Goal: Task Accomplishment & Management: Manage account settings

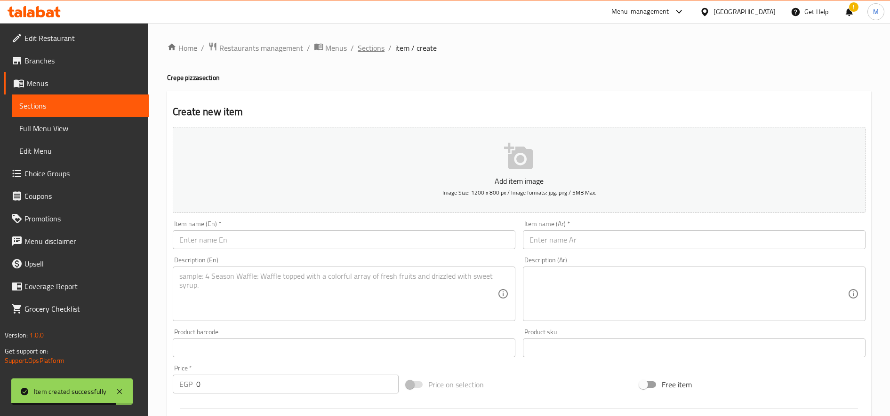
click at [373, 45] on span "Sections" at bounding box center [371, 47] width 27 height 11
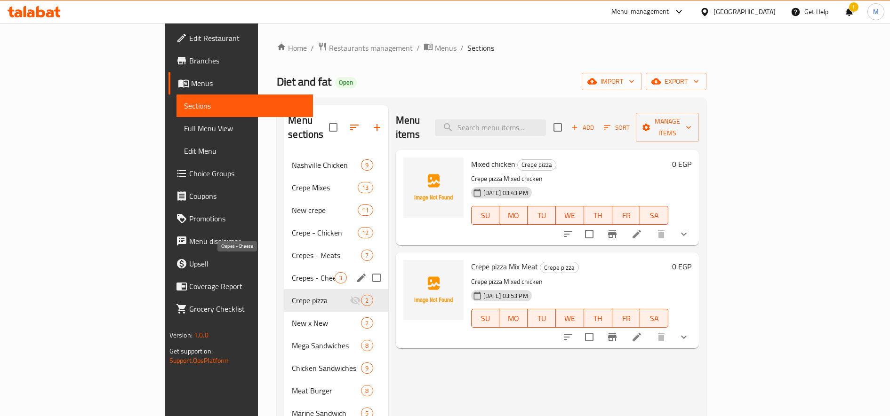
click at [292, 272] on span "Crepes - Cheese" at bounding box center [313, 277] width 43 height 11
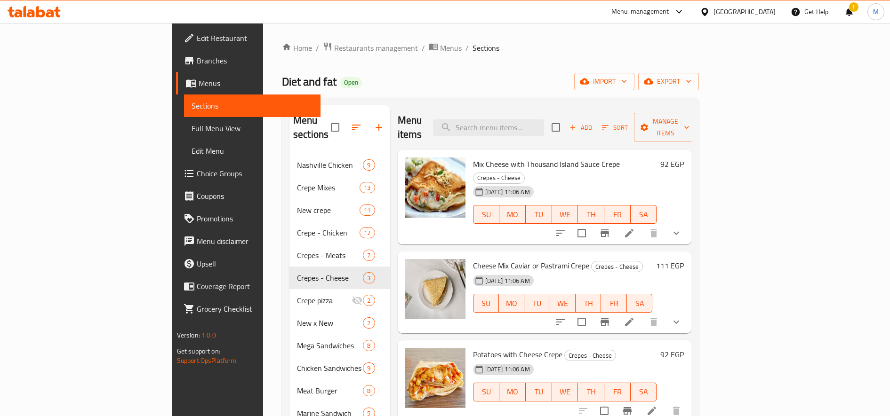
click at [684, 158] on h6 "92 EGP" at bounding box center [672, 164] width 24 height 13
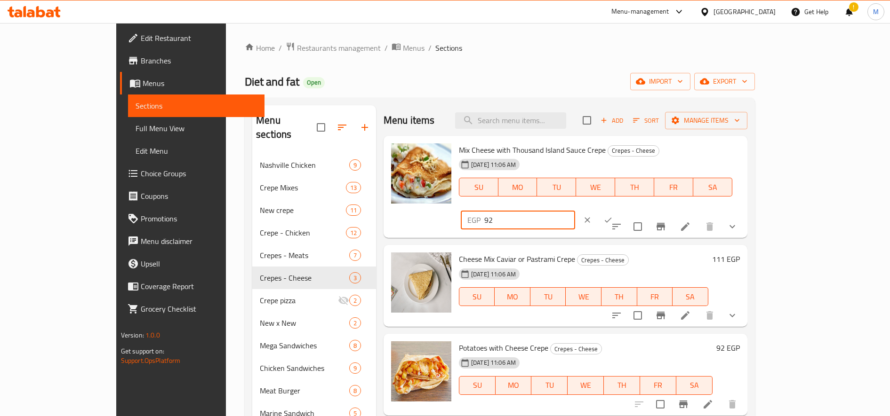
click at [575, 211] on input "92" at bounding box center [529, 220] width 91 height 19
paste input "5"
type input "95"
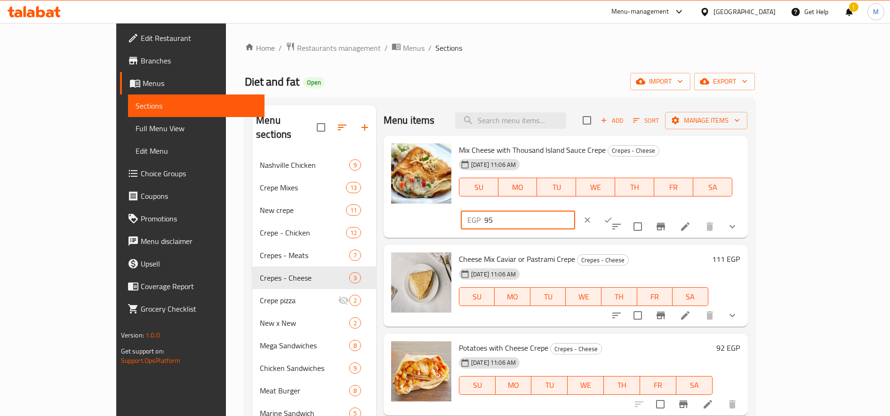
click at [612, 215] on icon "ok" at bounding box center [607, 219] width 9 height 9
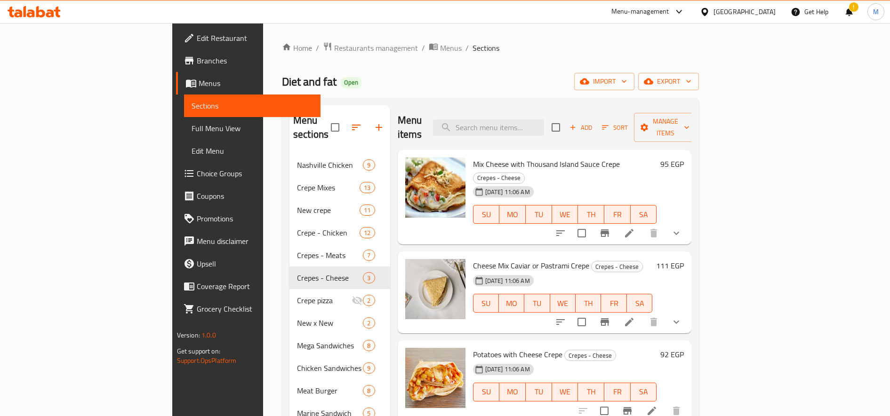
click at [684, 348] on h6 "92 EGP" at bounding box center [672, 354] width 24 height 13
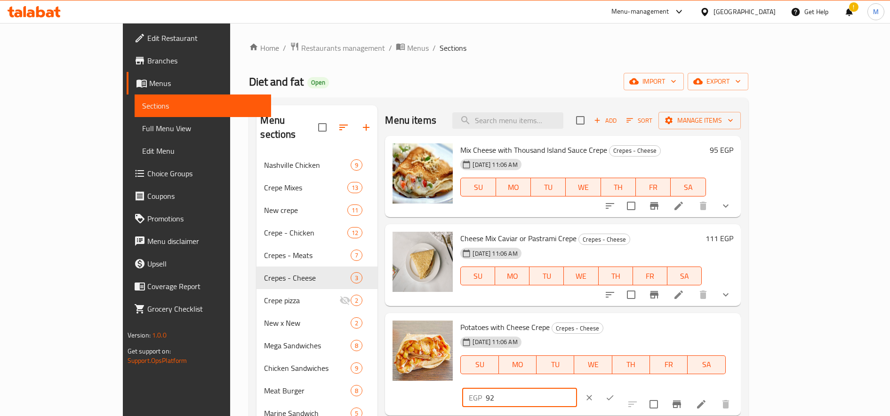
drag, startPoint x: 743, startPoint y: 328, endPoint x: 731, endPoint y: 328, distance: 11.8
click at [576, 389] on input "92" at bounding box center [530, 398] width 91 height 19
type input "95"
click at [614, 393] on icon "ok" at bounding box center [609, 397] width 9 height 9
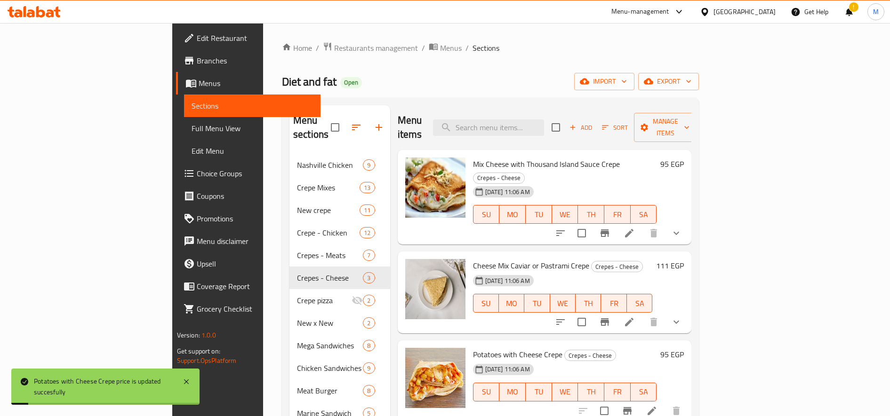
click at [684, 158] on h6 "95 EGP" at bounding box center [672, 164] width 24 height 13
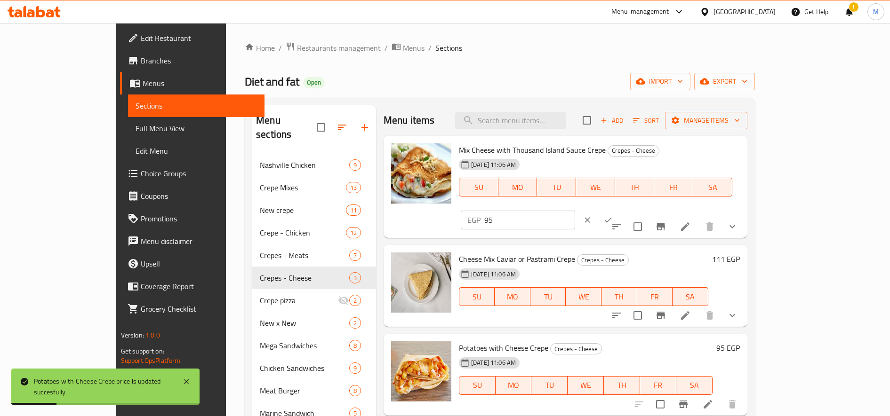
click at [575, 211] on input "95" at bounding box center [529, 220] width 91 height 19
paste input "10"
type input "105"
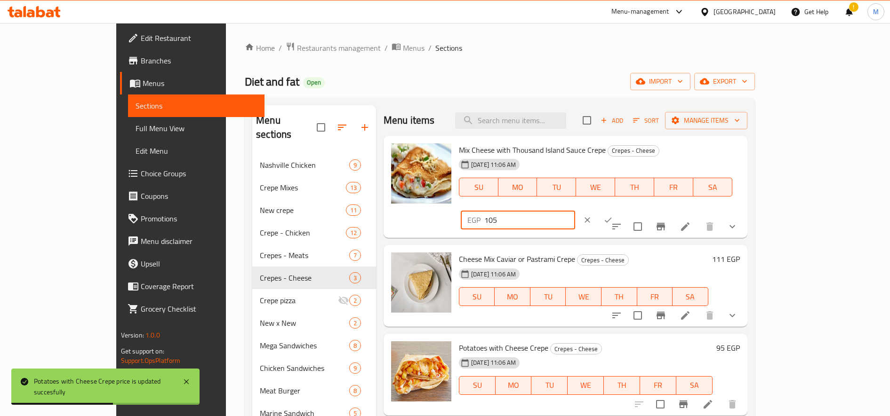
click at [618, 210] on button "ok" at bounding box center [607, 220] width 21 height 21
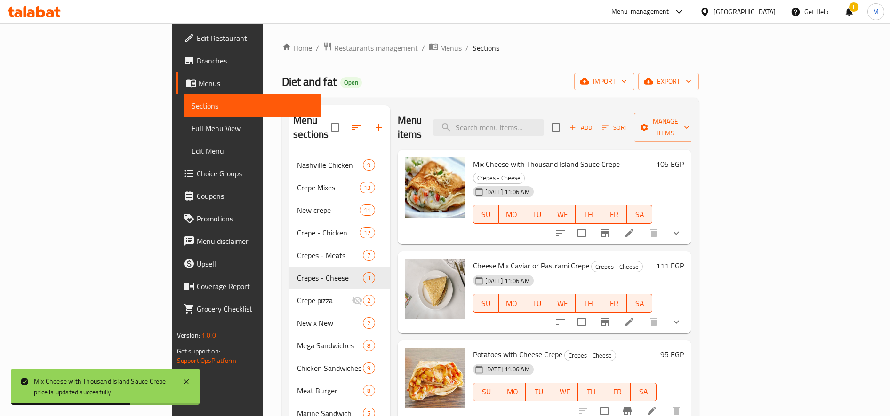
click at [684, 259] on h6 "111 EGP" at bounding box center [670, 265] width 28 height 13
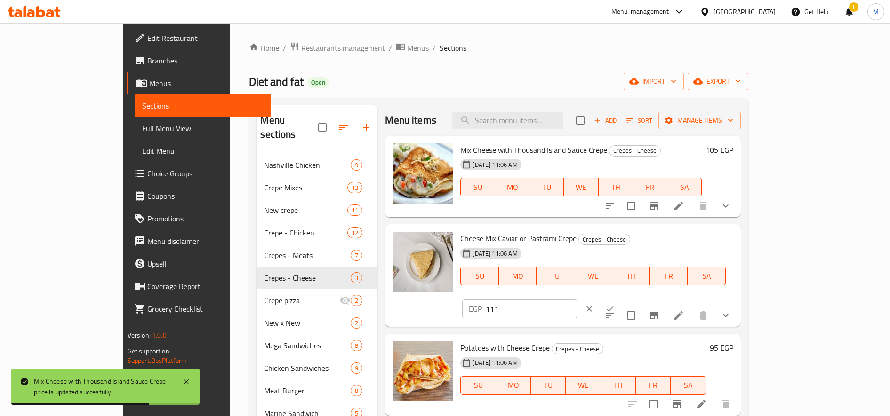
click at [576, 300] on input "111" at bounding box center [530, 309] width 91 height 19
paste input "5"
type input "115"
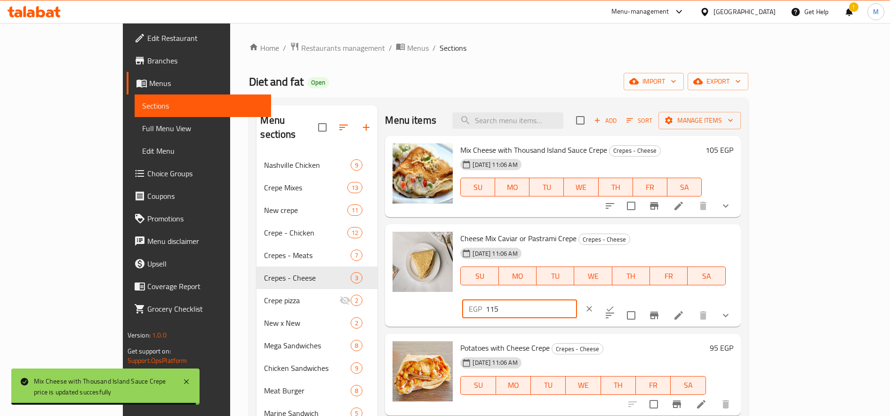
click at [614, 304] on icon "ok" at bounding box center [609, 308] width 9 height 9
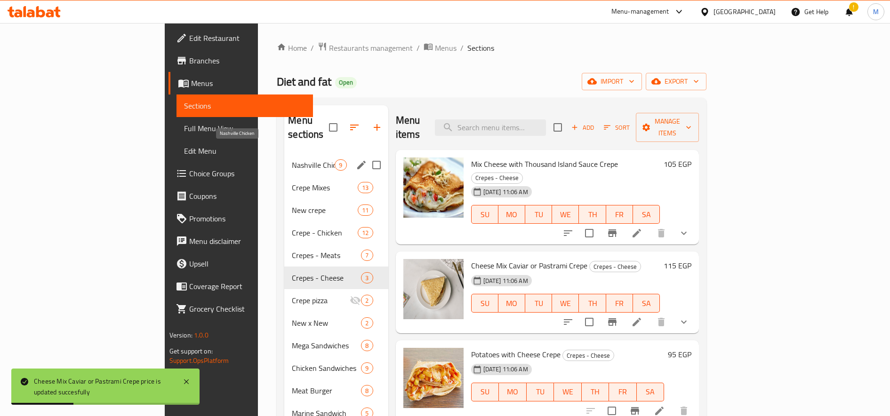
click at [292, 159] on span "Nashville Chicken" at bounding box center [313, 164] width 43 height 11
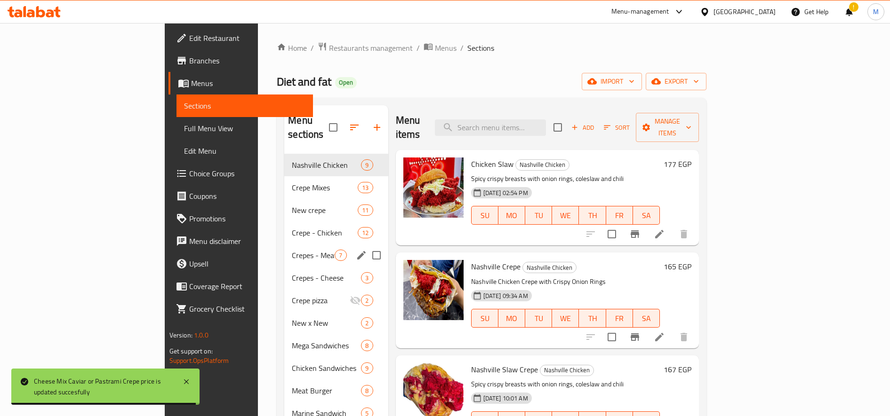
click at [292, 250] on span "Crepes - Meats" at bounding box center [313, 255] width 43 height 11
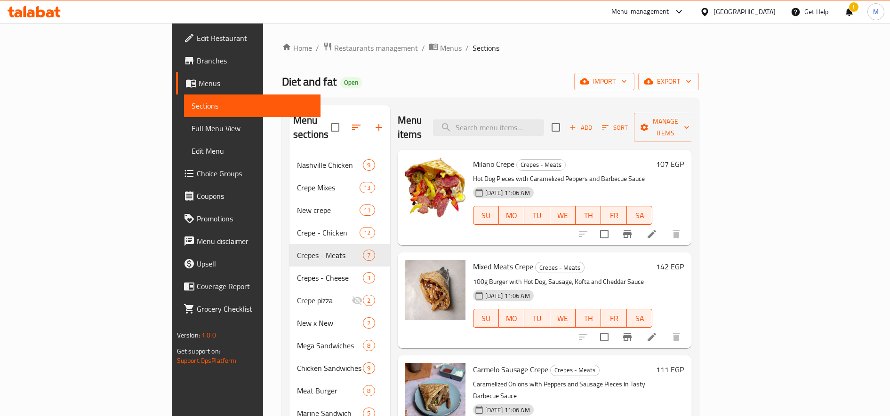
click at [684, 158] on h6 "107 EGP" at bounding box center [670, 164] width 28 height 13
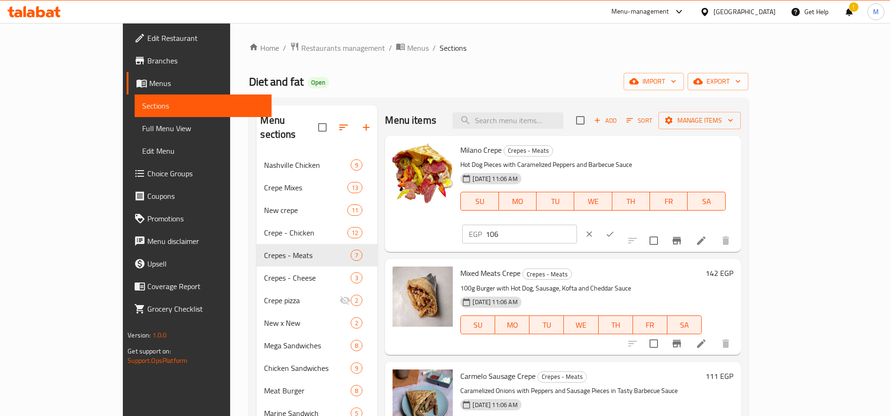
click at [576, 225] on input "106" at bounding box center [530, 234] width 91 height 19
drag, startPoint x: 784, startPoint y: 158, endPoint x: 809, endPoint y: 156, distance: 24.5
type input "105"
click at [576, 225] on input "105" at bounding box center [530, 234] width 91 height 19
drag, startPoint x: 825, startPoint y: 153, endPoint x: 808, endPoint y: 160, distance: 18.3
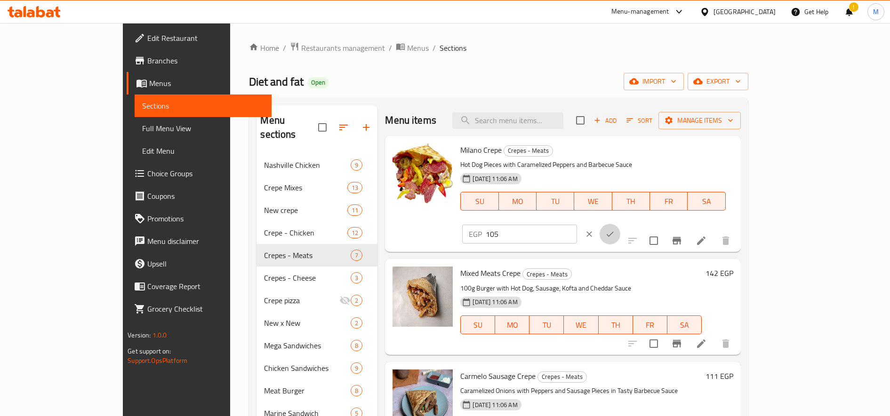
click at [614, 230] on icon "ok" at bounding box center [609, 234] width 9 height 9
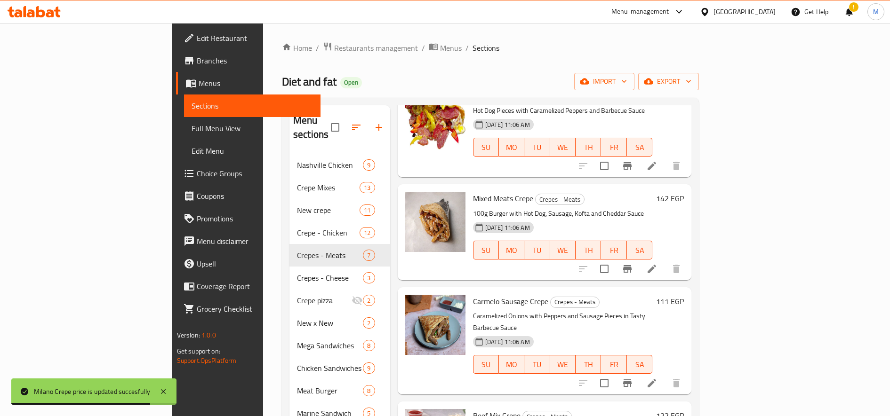
scroll to position [157, 0]
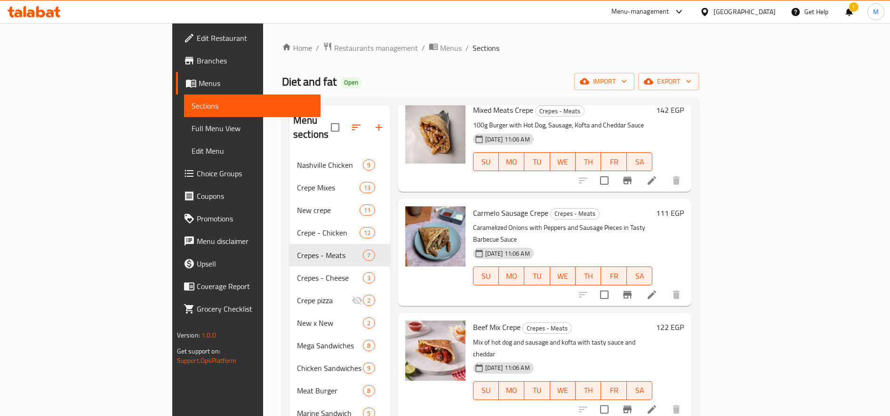
click at [684, 207] on h6 "111 EGP" at bounding box center [670, 213] width 28 height 13
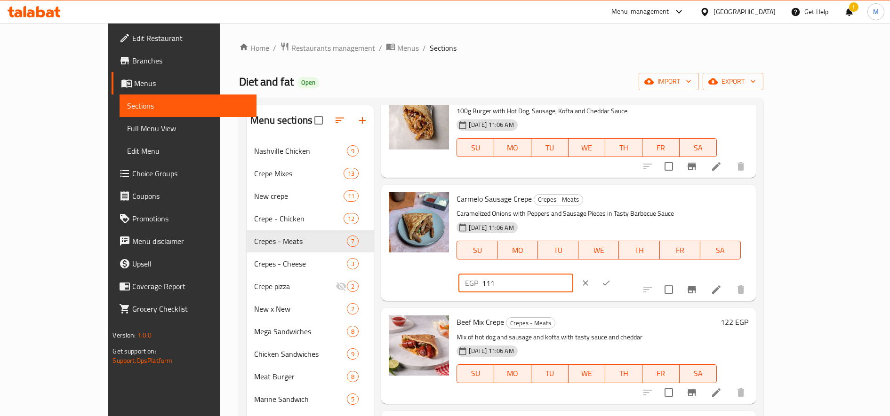
drag, startPoint x: 735, startPoint y: 205, endPoint x: 729, endPoint y: 205, distance: 6.1
click at [572, 274] on input "111" at bounding box center [527, 283] width 91 height 19
type input "115"
click at [611, 278] on icon "ok" at bounding box center [605, 282] width 9 height 9
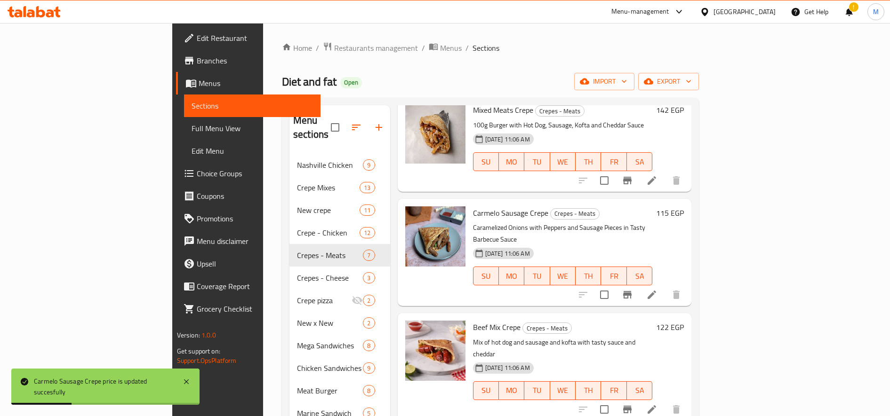
click at [684, 207] on h6 "115 EGP" at bounding box center [670, 213] width 28 height 13
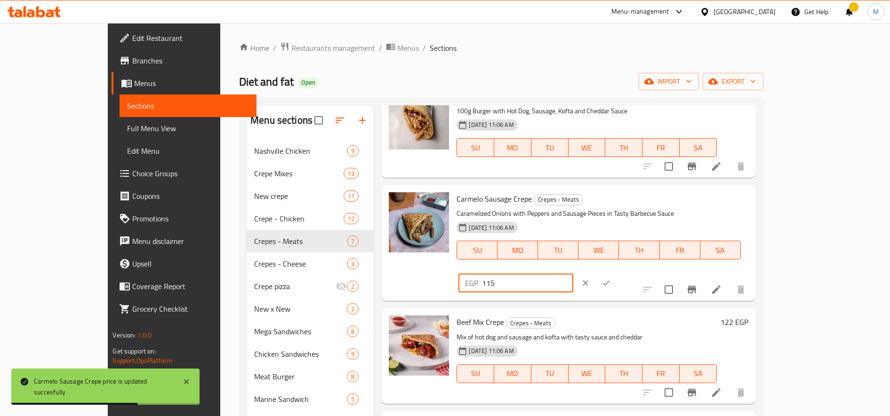
drag, startPoint x: 725, startPoint y: 207, endPoint x: 733, endPoint y: 207, distance: 8.5
click at [572, 274] on input "115" at bounding box center [527, 283] width 91 height 19
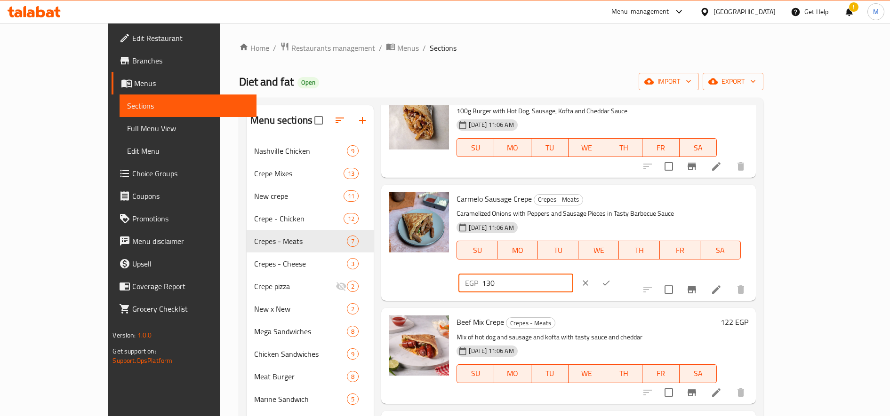
type input "130"
click at [610, 281] on icon "ok" at bounding box center [606, 283] width 7 height 5
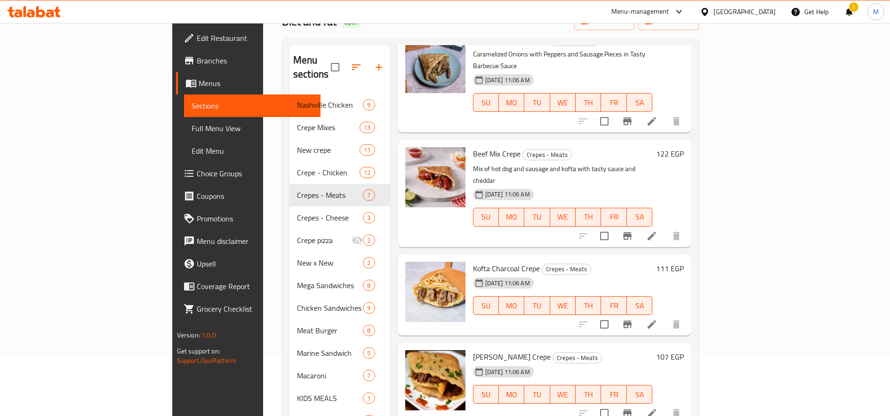
scroll to position [79, 0]
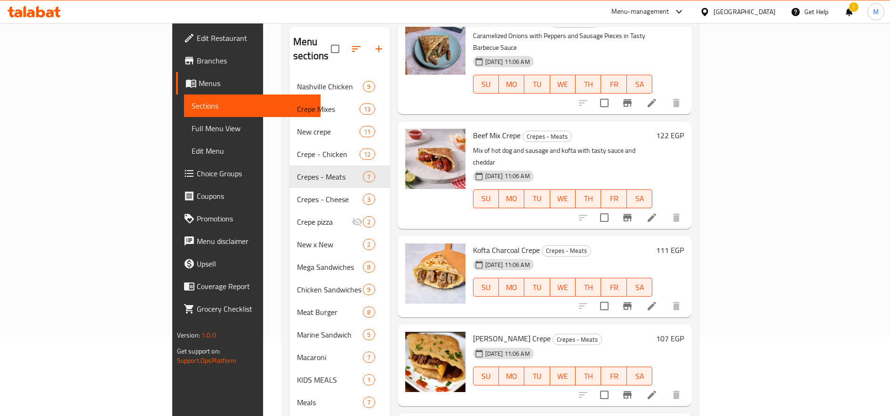
click at [684, 244] on h6 "111 EGP" at bounding box center [670, 250] width 28 height 13
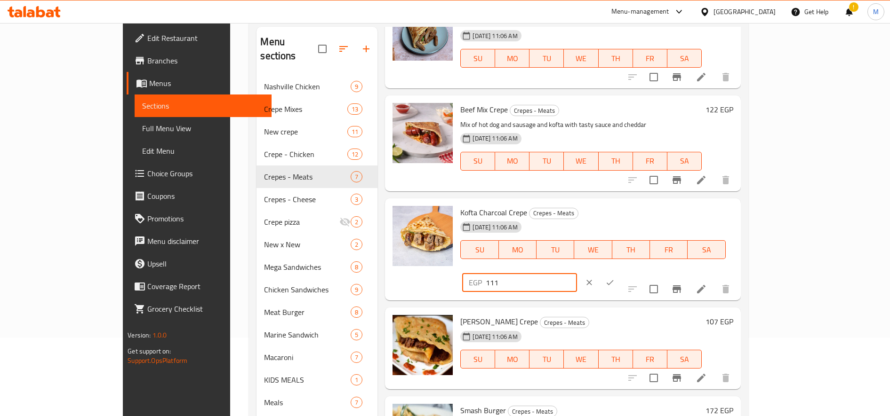
drag, startPoint x: 723, startPoint y: 218, endPoint x: 738, endPoint y: 219, distance: 14.7
click at [576, 273] on input "111" at bounding box center [530, 282] width 91 height 19
type input "130"
click at [613, 280] on icon "ok" at bounding box center [609, 282] width 7 height 5
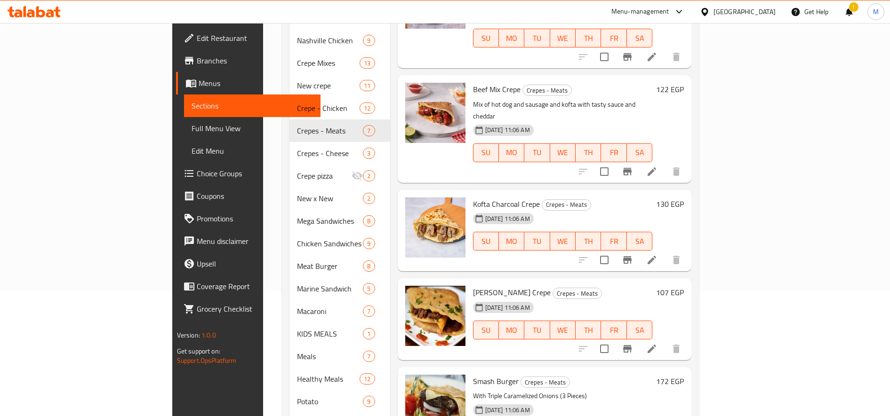
scroll to position [160, 0]
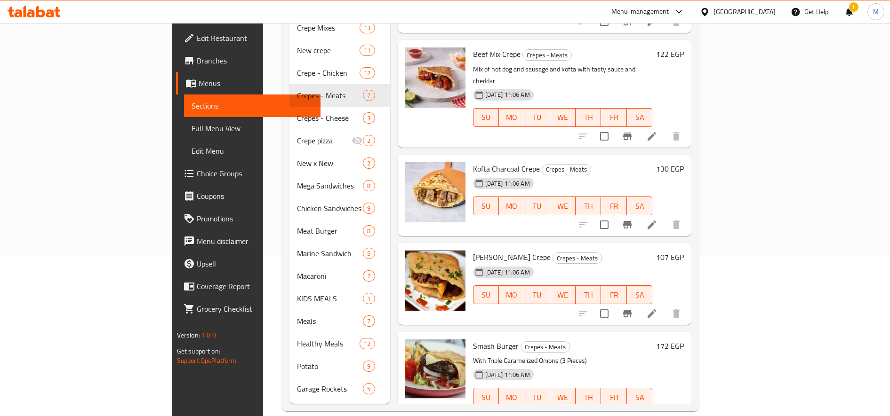
click at [684, 251] on h6 "107 EGP" at bounding box center [670, 257] width 28 height 13
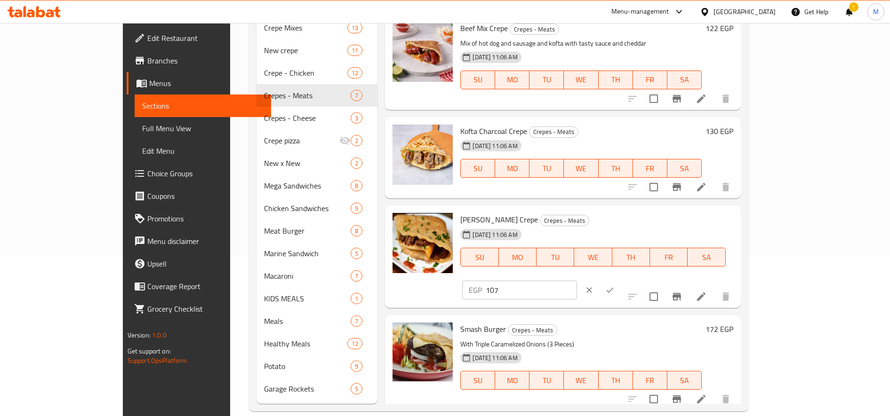
click at [576, 281] on input "107" at bounding box center [530, 290] width 91 height 19
paste input "25"
type input "125"
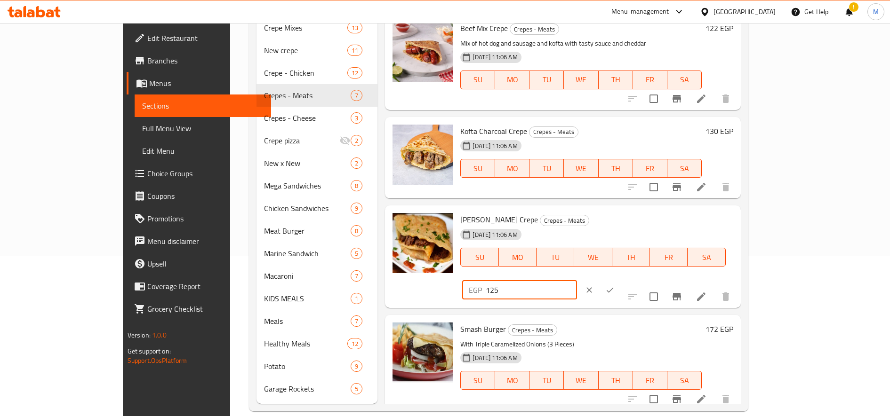
click at [614, 286] on icon "ok" at bounding box center [609, 290] width 9 height 9
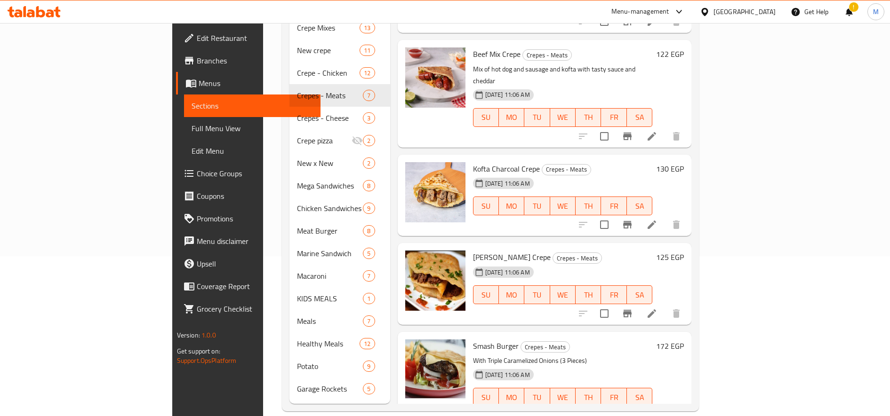
click at [684, 340] on h6 "172 EGP" at bounding box center [670, 346] width 28 height 13
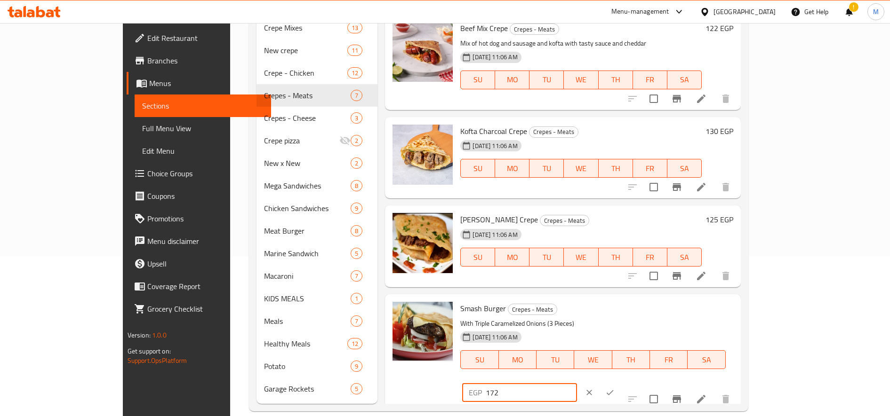
click at [576, 383] on input "172" at bounding box center [530, 392] width 91 height 19
paste input "90"
type input "190"
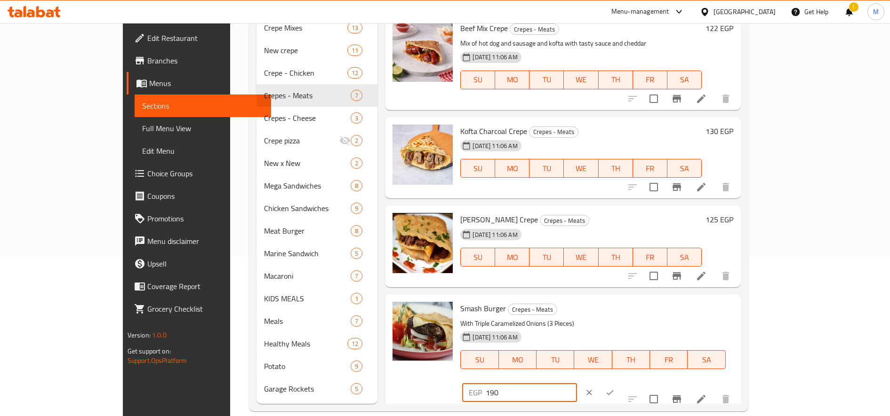
click at [614, 388] on icon "ok" at bounding box center [609, 392] width 9 height 9
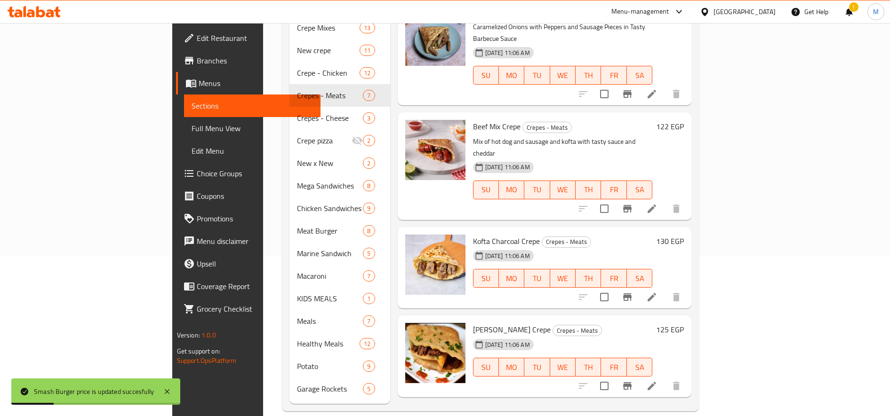
scroll to position [113, 0]
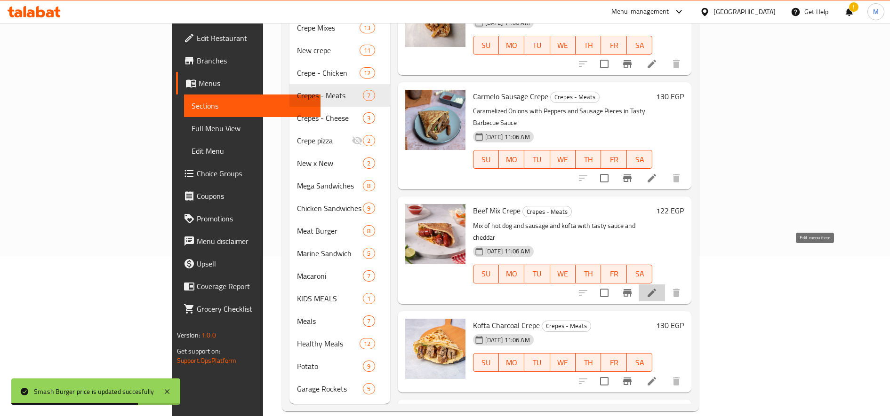
click at [657, 287] on icon at bounding box center [651, 292] width 11 height 11
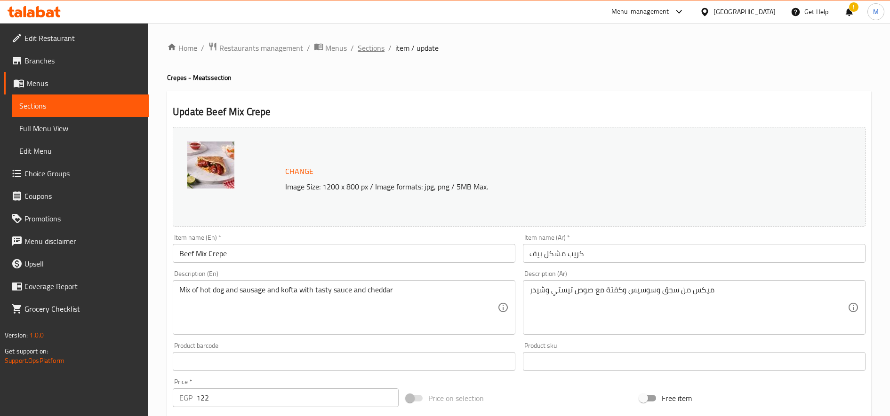
click at [374, 46] on span "Sections" at bounding box center [371, 47] width 27 height 11
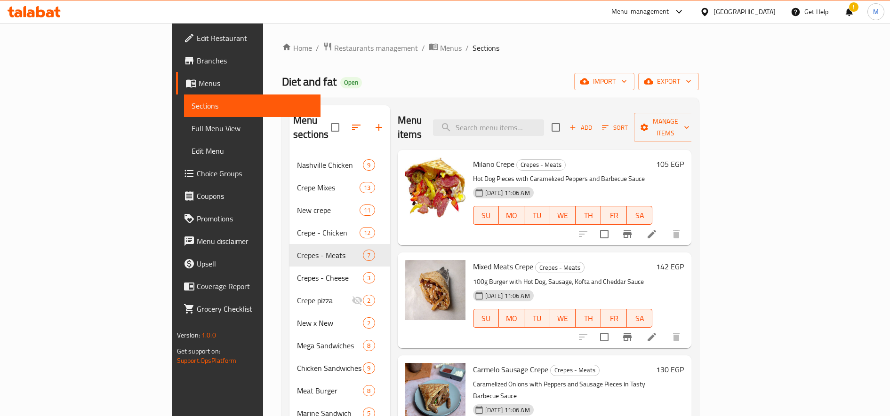
scroll to position [79, 0]
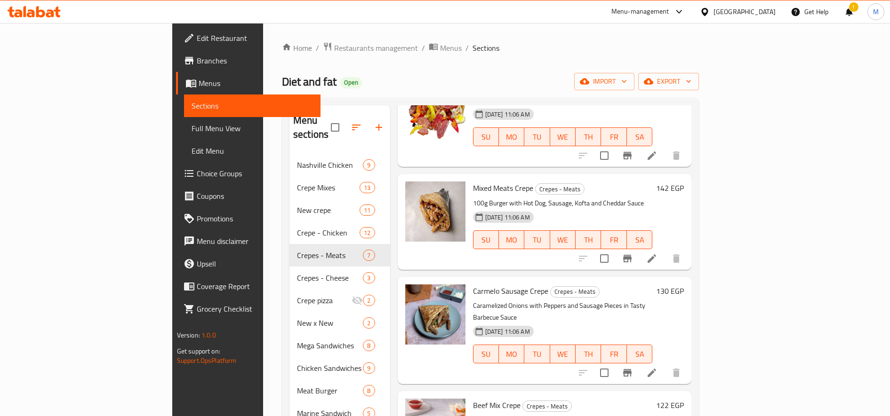
click at [684, 182] on h6 "142 EGP" at bounding box center [670, 188] width 28 height 13
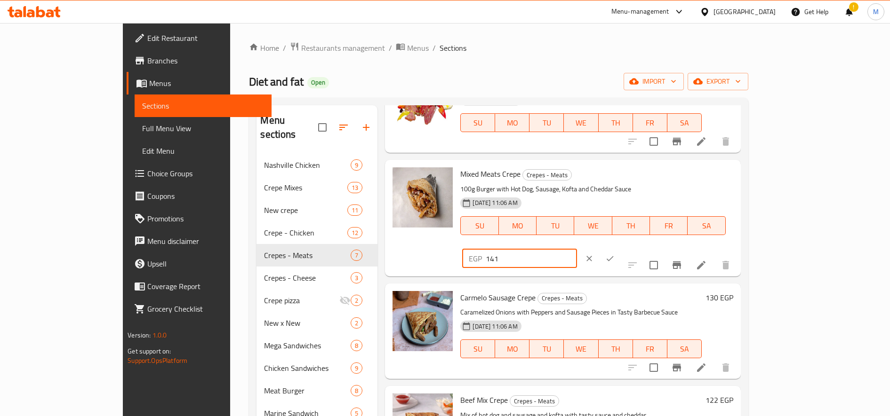
click at [576, 249] on input "141" at bounding box center [530, 258] width 91 height 19
type input "140"
click at [576, 249] on input "140" at bounding box center [530, 258] width 91 height 19
click at [614, 254] on icon "ok" at bounding box center [609, 258] width 9 height 9
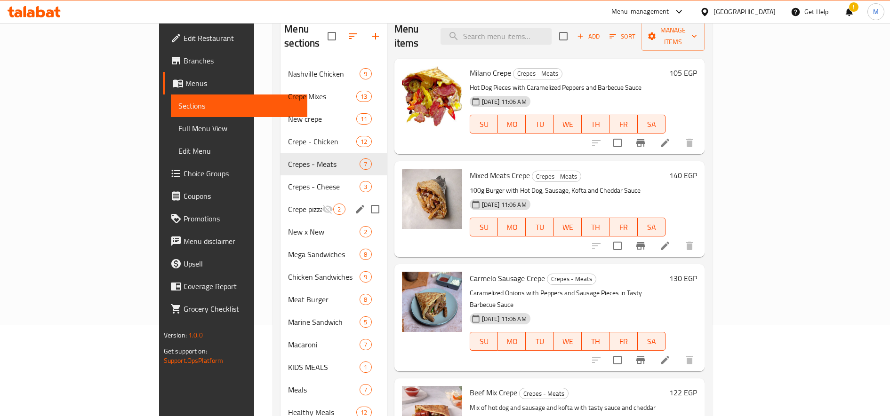
scroll to position [160, 0]
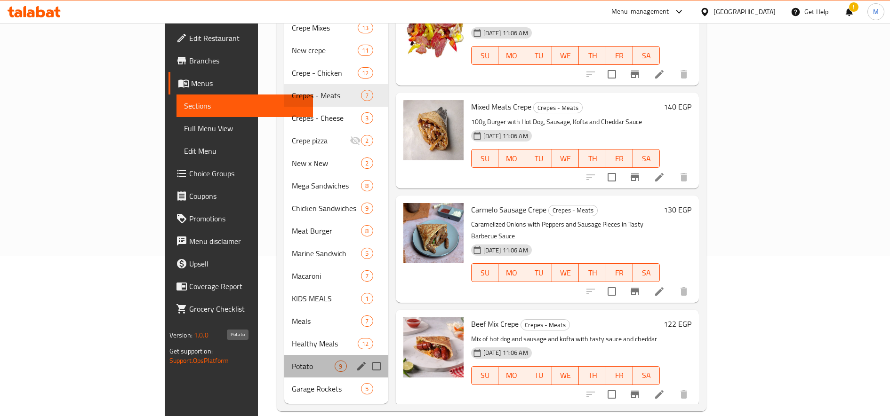
click at [292, 361] on span "Potato" at bounding box center [313, 366] width 43 height 11
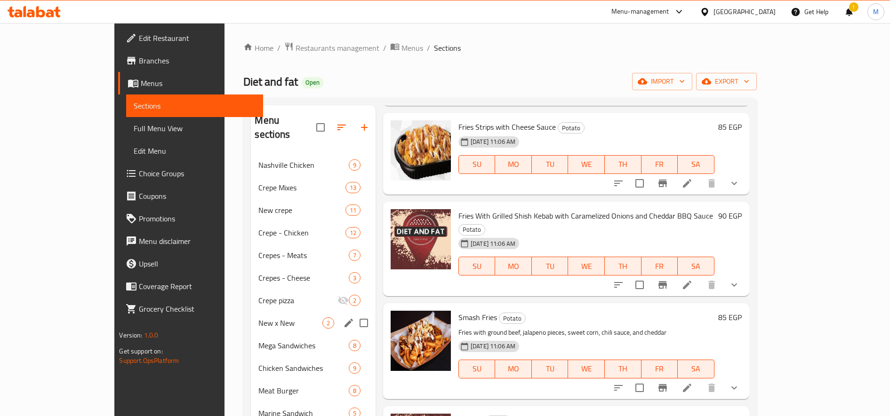
scroll to position [160, 0]
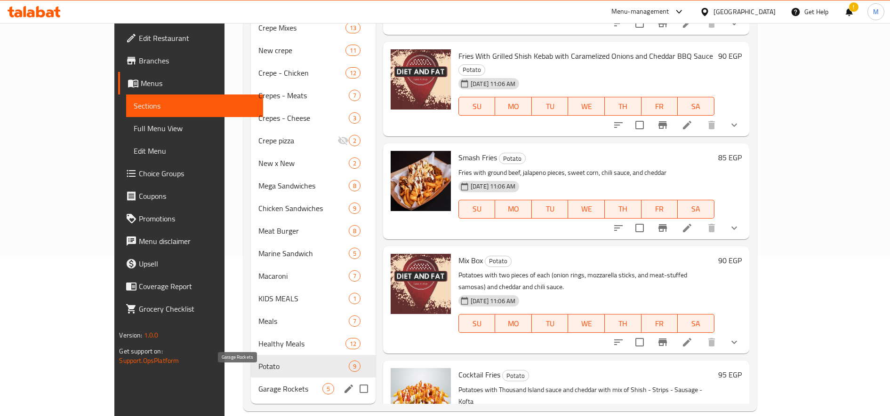
click at [258, 383] on span "Garage Rockets" at bounding box center [290, 388] width 64 height 11
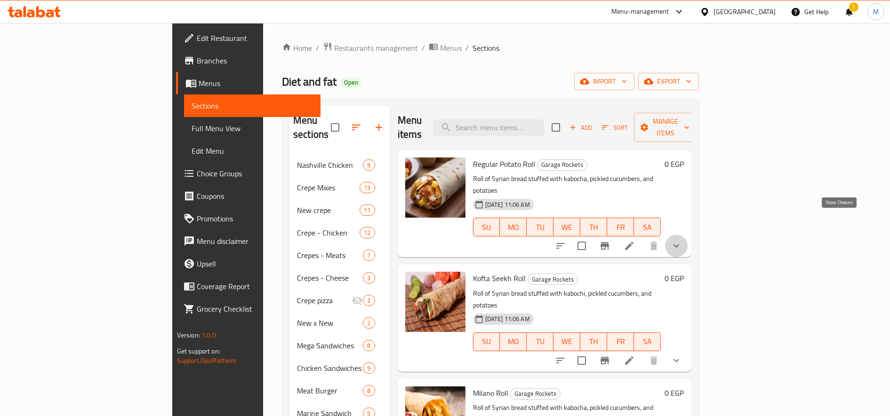
click at [682, 240] on icon "show more" at bounding box center [675, 245] width 11 height 11
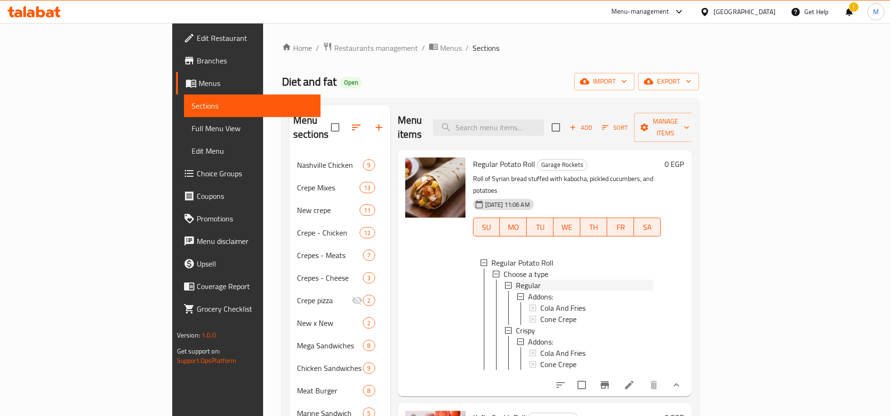
click at [516, 280] on span "Regular" at bounding box center [528, 285] width 25 height 11
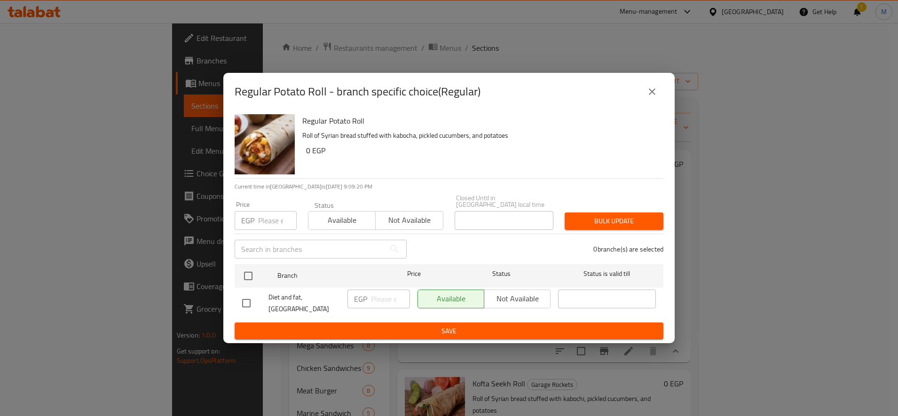
click at [268, 218] on input "number" at bounding box center [277, 220] width 39 height 19
paste input "60"
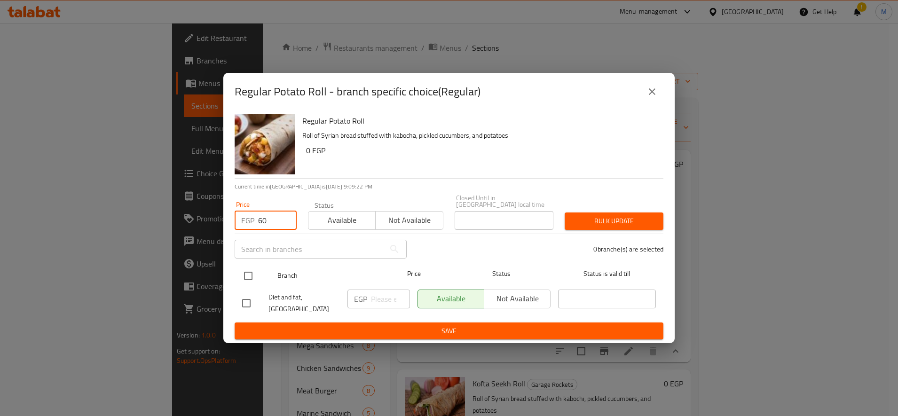
type input "60"
click at [250, 276] on input "checkbox" at bounding box center [249, 276] width 20 height 20
checkbox input "true"
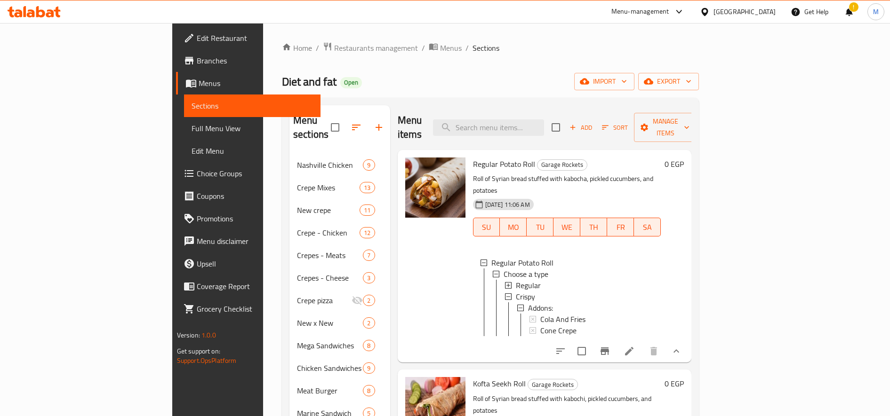
click at [516, 280] on span "Regular" at bounding box center [528, 285] width 25 height 11
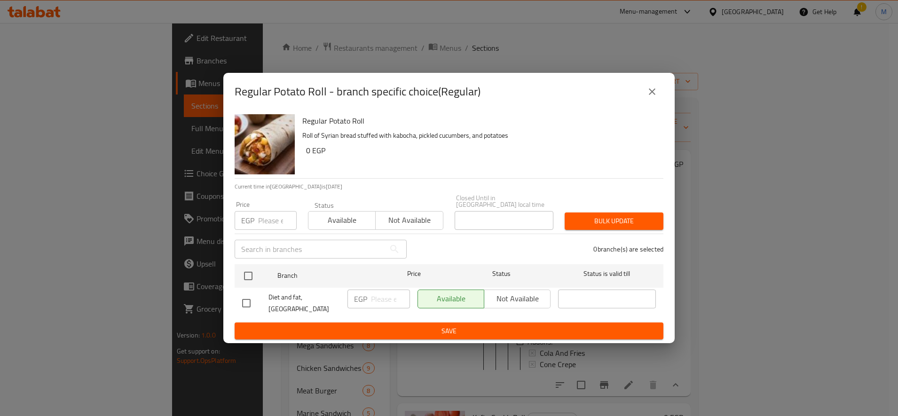
click at [263, 218] on input "number" at bounding box center [277, 220] width 39 height 19
paste input "60"
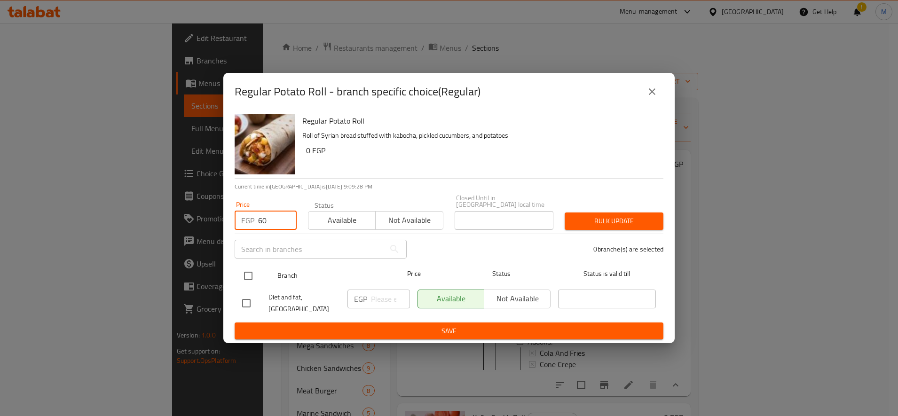
type input "60"
click at [250, 277] on input "checkbox" at bounding box center [249, 276] width 20 height 20
checkbox input "true"
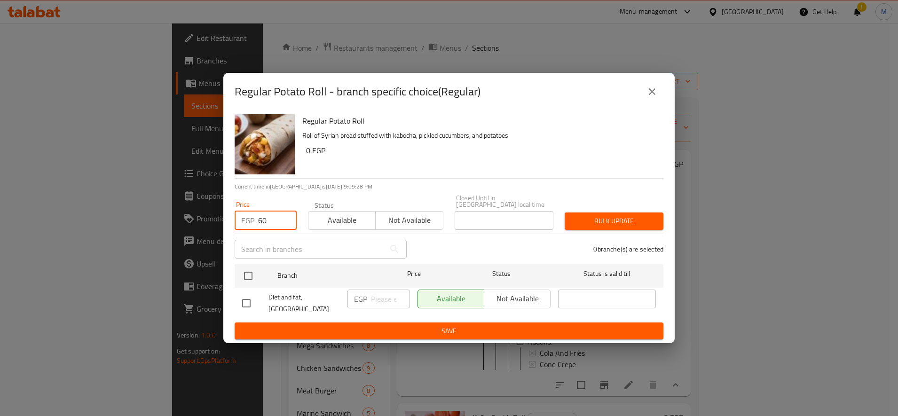
checkbox input "true"
click at [652, 219] on span "Bulk update" at bounding box center [614, 221] width 84 height 12
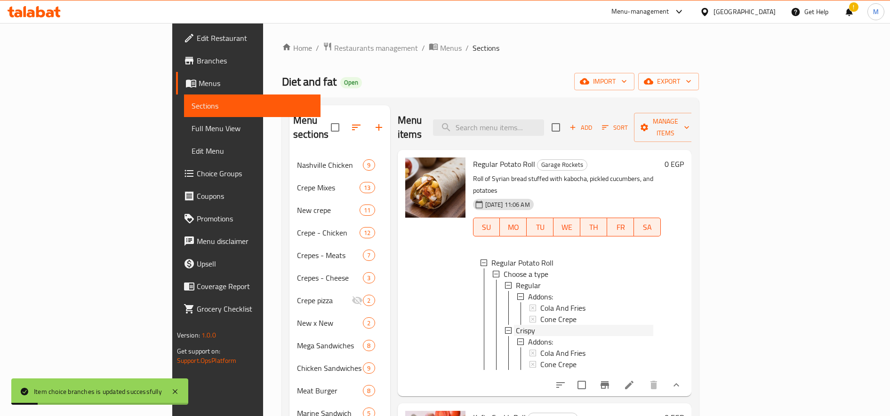
click at [516, 325] on div "Crispy" at bounding box center [585, 330] width 138 height 11
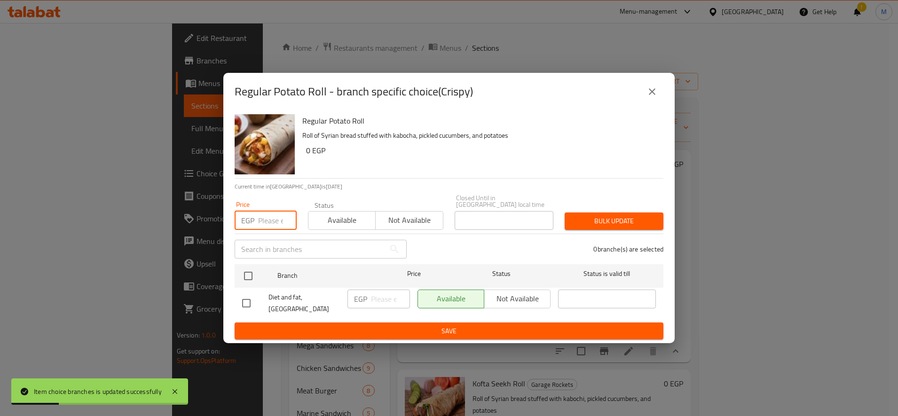
click at [268, 219] on input "number" at bounding box center [277, 220] width 39 height 19
paste input "90"
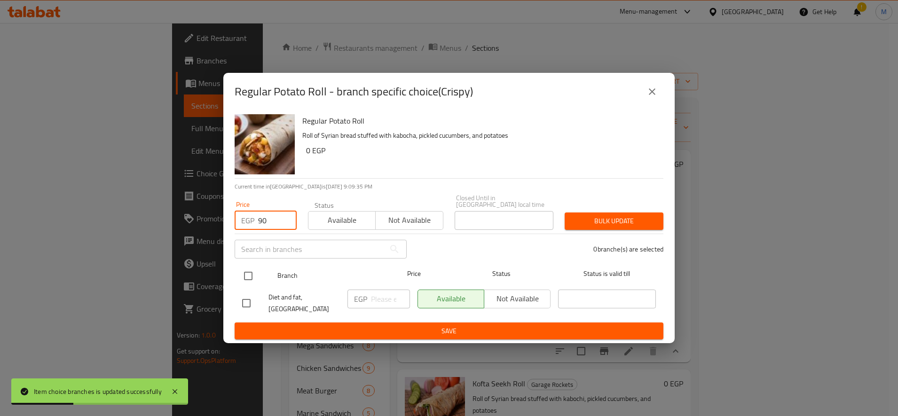
type input "90"
click at [246, 274] on input "checkbox" at bounding box center [249, 276] width 20 height 20
checkbox input "true"
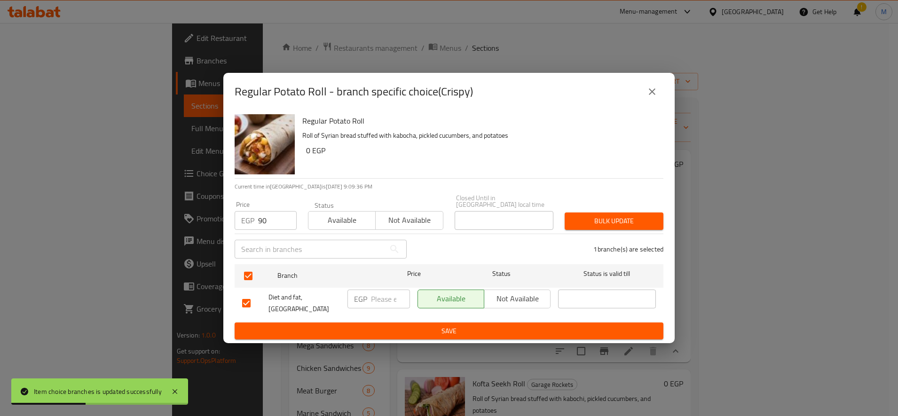
click at [583, 217] on span "Bulk update" at bounding box center [614, 221] width 84 height 12
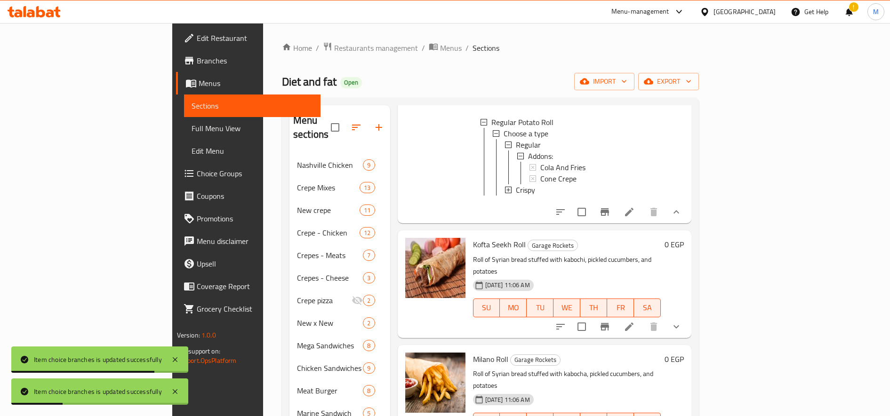
scroll to position [157, 0]
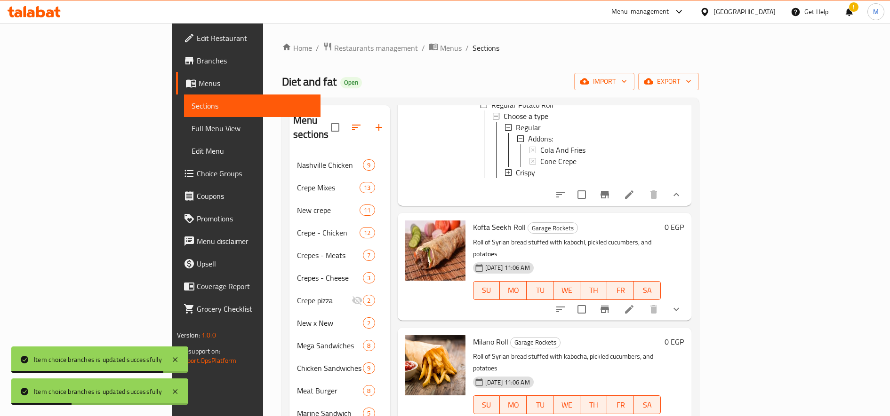
click at [682, 304] on icon "show more" at bounding box center [675, 309] width 11 height 11
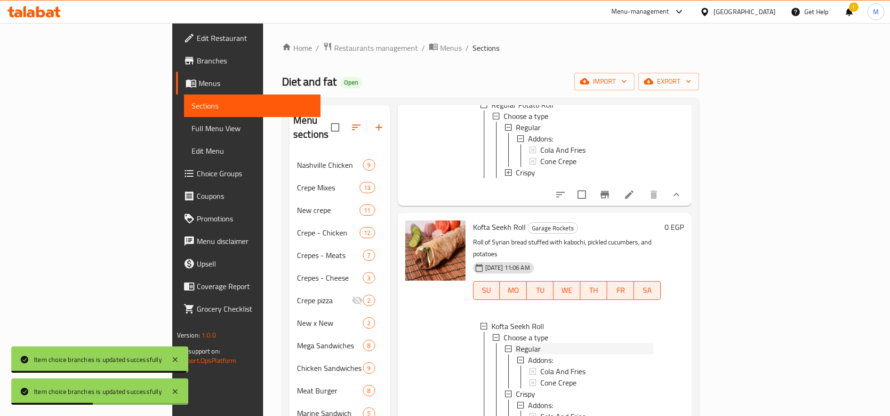
click at [516, 343] on span "Regular" at bounding box center [528, 348] width 25 height 11
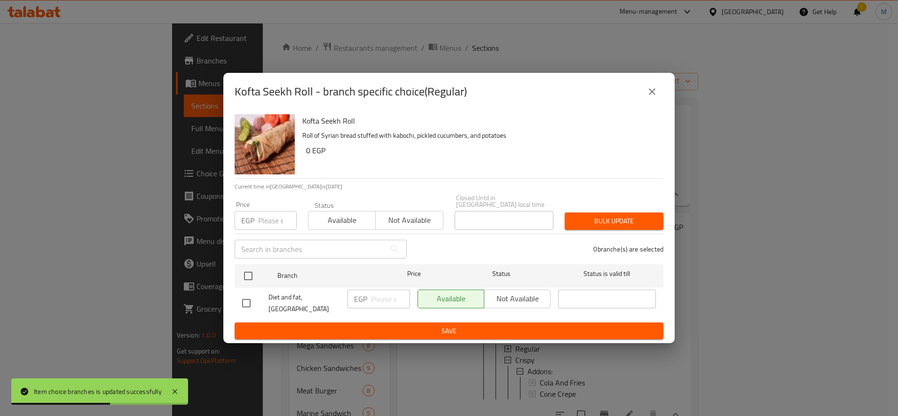
click at [254, 217] on p "EGP" at bounding box center [247, 220] width 13 height 11
click at [258, 216] on input "number" at bounding box center [277, 220] width 39 height 19
paste input "99"
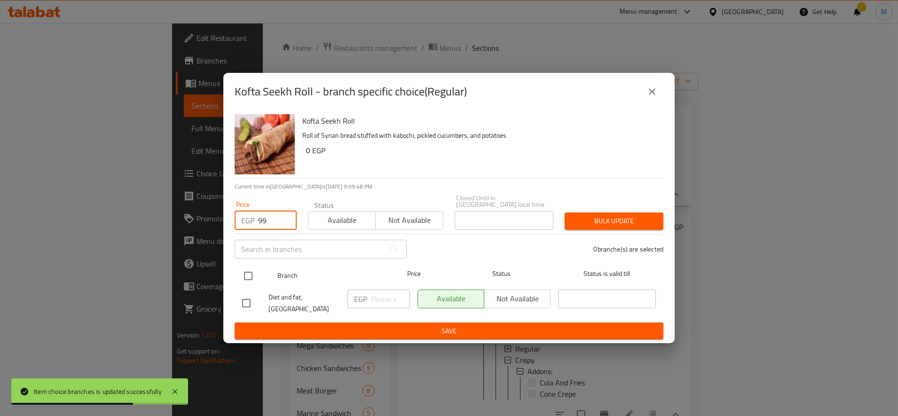
type input "99"
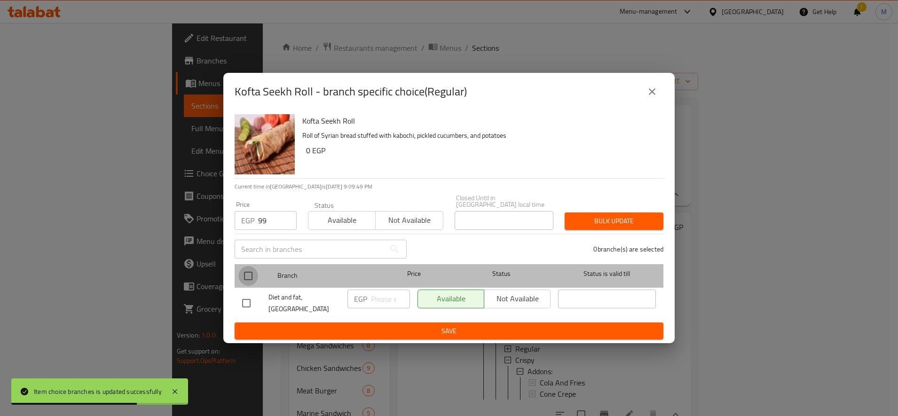
click at [246, 278] on input "checkbox" at bounding box center [249, 276] width 20 height 20
checkbox input "true"
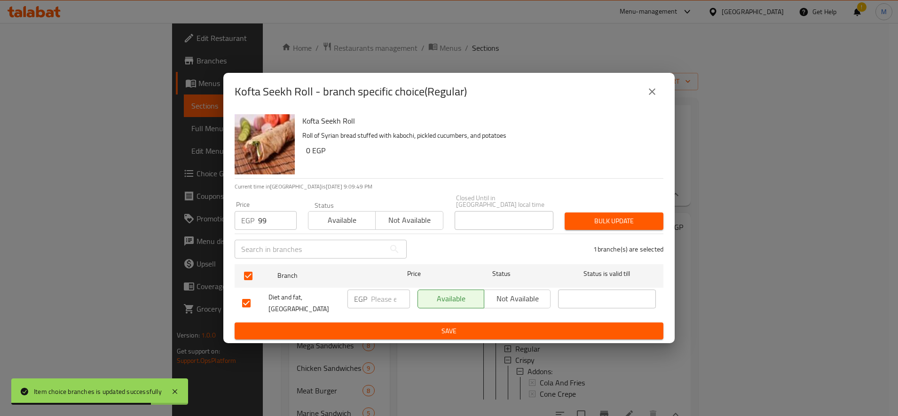
click at [643, 223] on span "Bulk update" at bounding box center [614, 221] width 84 height 12
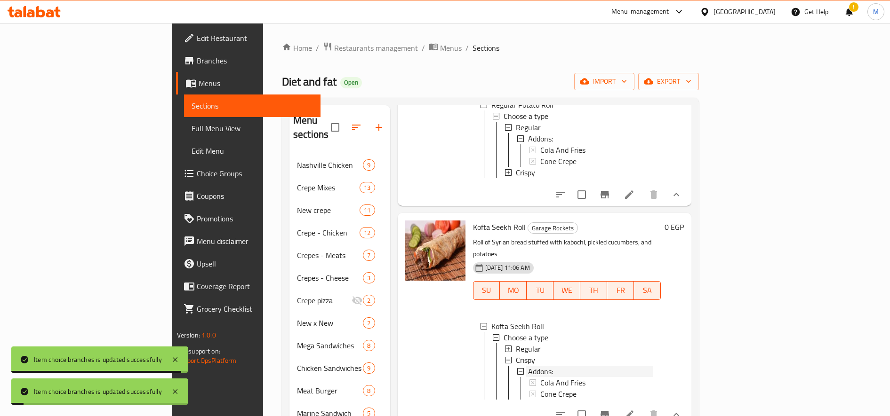
click at [528, 366] on span "Addons:" at bounding box center [540, 371] width 25 height 11
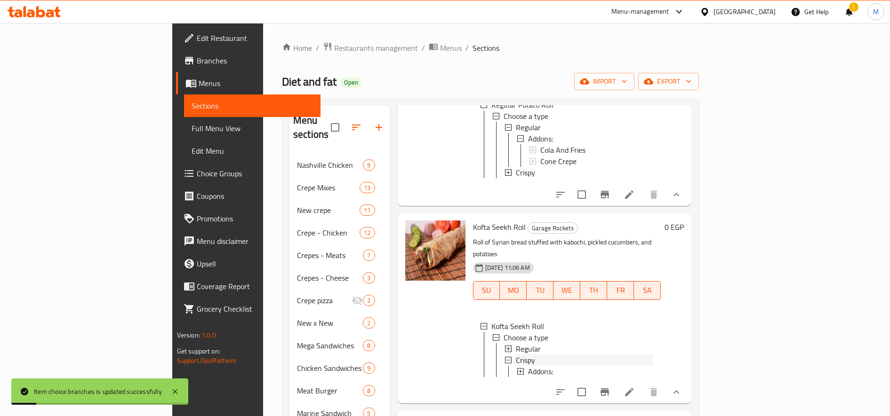
click at [516, 355] on div "Crispy" at bounding box center [585, 360] width 138 height 11
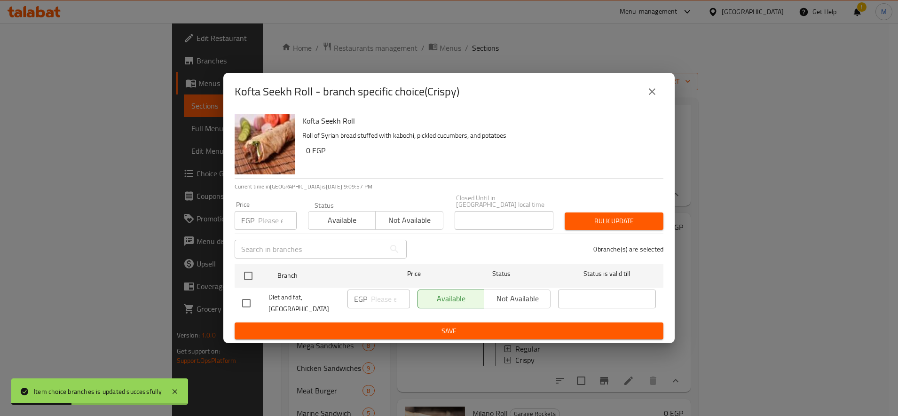
click at [272, 215] on input "number" at bounding box center [277, 220] width 39 height 19
paste input "130"
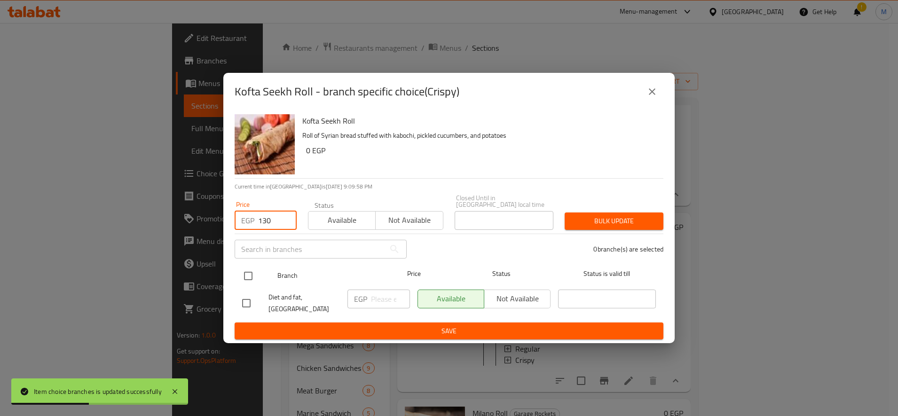
type input "130"
click at [250, 278] on input "checkbox" at bounding box center [249, 276] width 20 height 20
checkbox input "true"
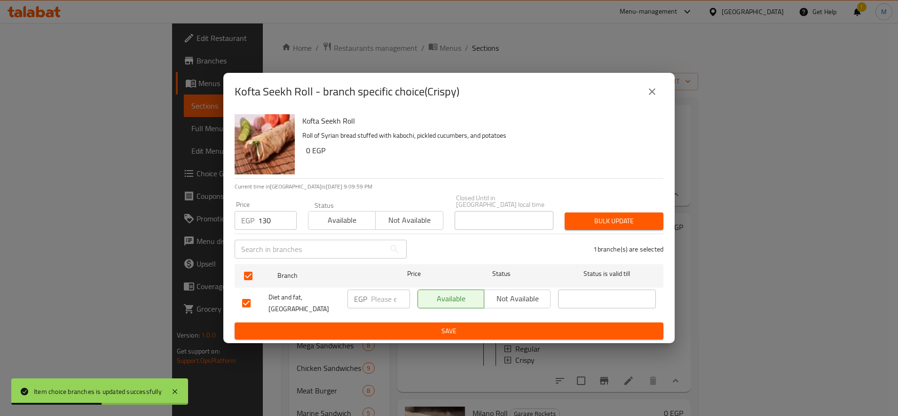
click at [597, 218] on span "Bulk update" at bounding box center [614, 221] width 84 height 12
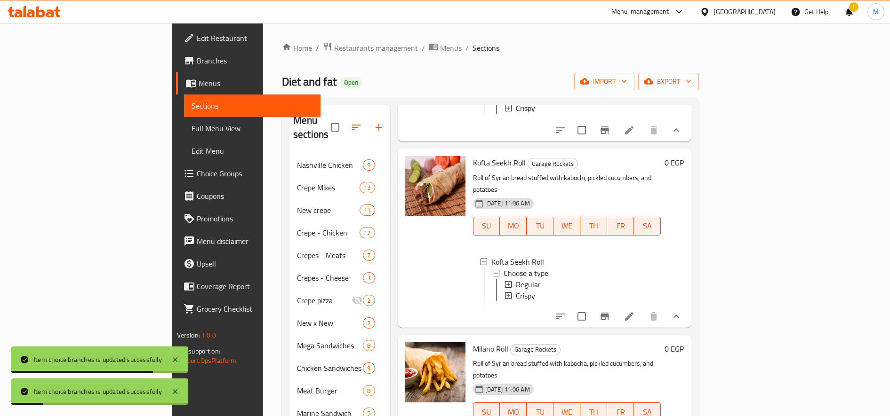
scroll to position [273, 0]
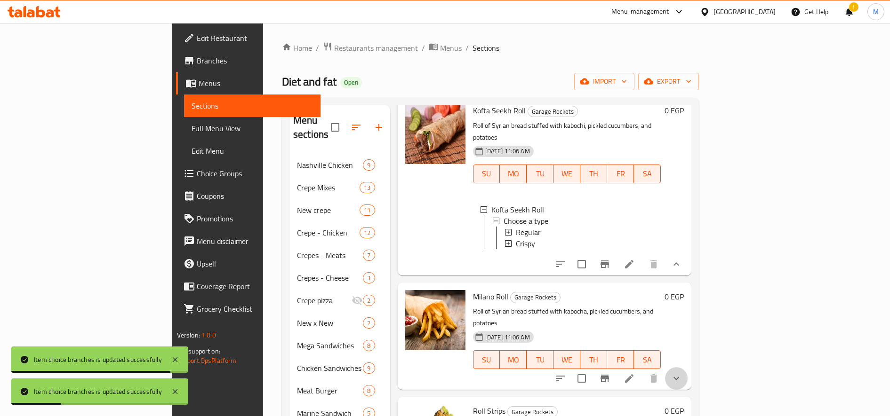
click at [687, 367] on button "show more" at bounding box center [676, 378] width 23 height 23
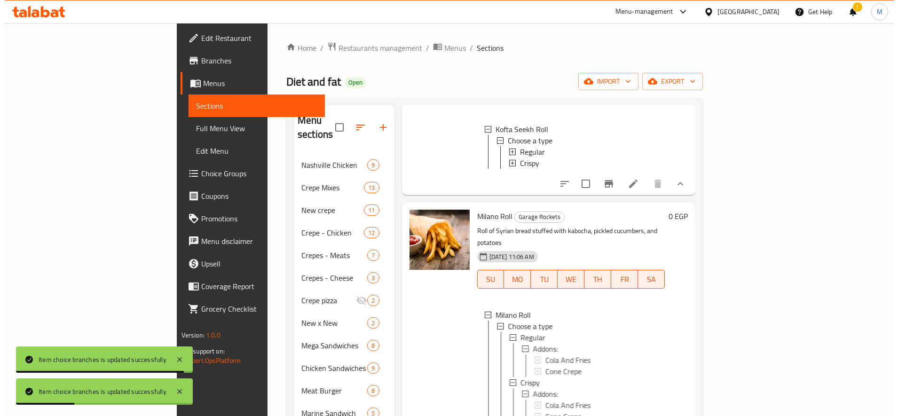
scroll to position [421, 0]
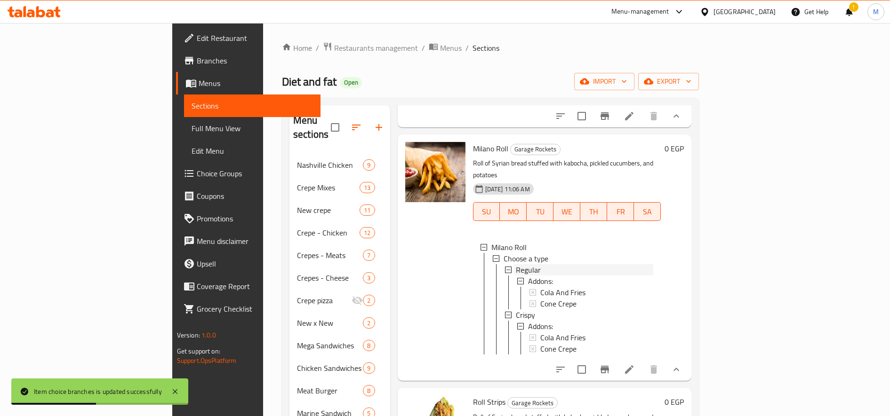
click at [516, 264] on div "Regular" at bounding box center [585, 269] width 138 height 11
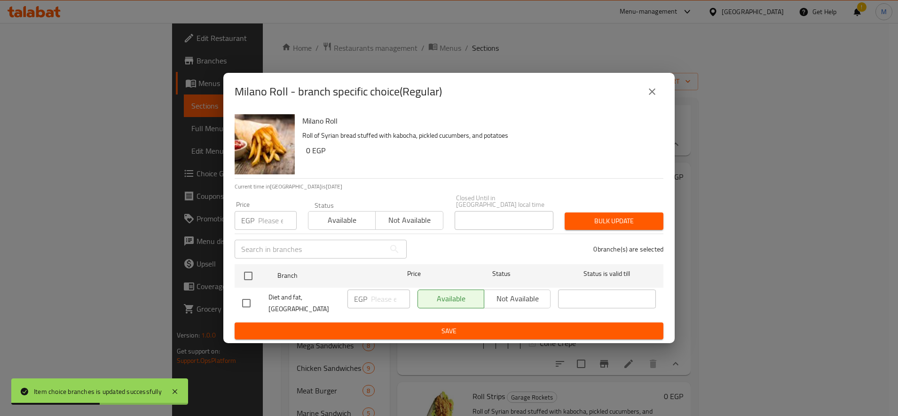
scroll to position [388, 0]
click at [276, 213] on input "number" at bounding box center [277, 220] width 39 height 19
paste input "99"
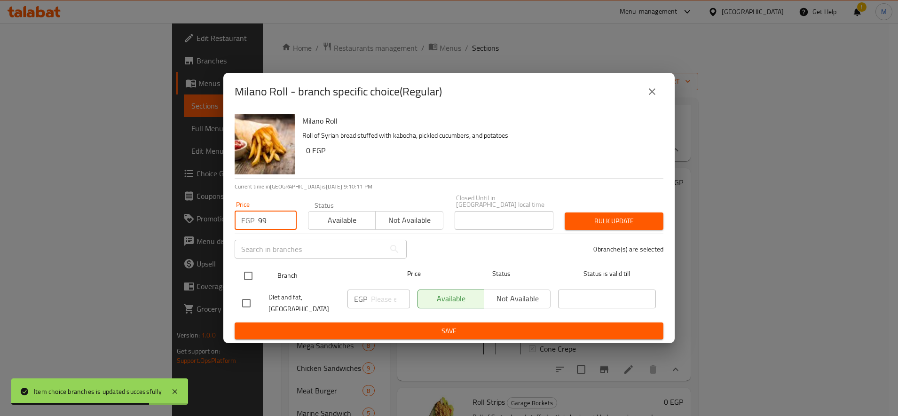
type input "99"
drag, startPoint x: 251, startPoint y: 277, endPoint x: 293, endPoint y: 278, distance: 42.3
click at [254, 278] on input "checkbox" at bounding box center [249, 276] width 20 height 20
checkbox input "true"
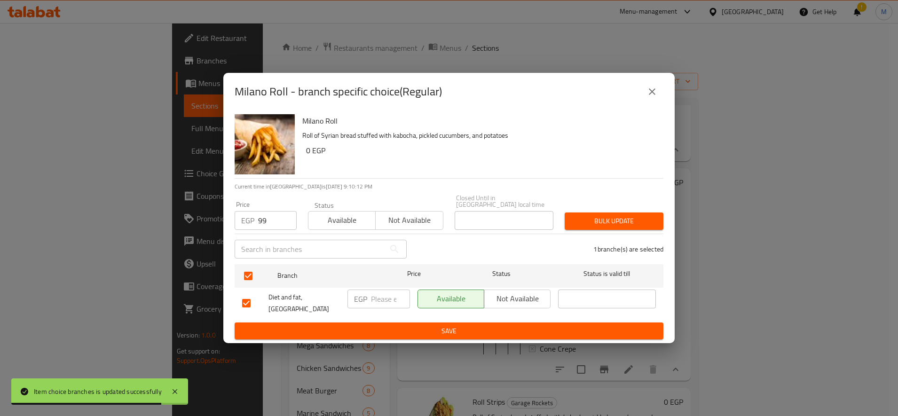
click at [600, 232] on div "1 branche(s) are selected" at bounding box center [541, 249] width 257 height 34
click at [604, 223] on span "Bulk update" at bounding box center [614, 221] width 84 height 12
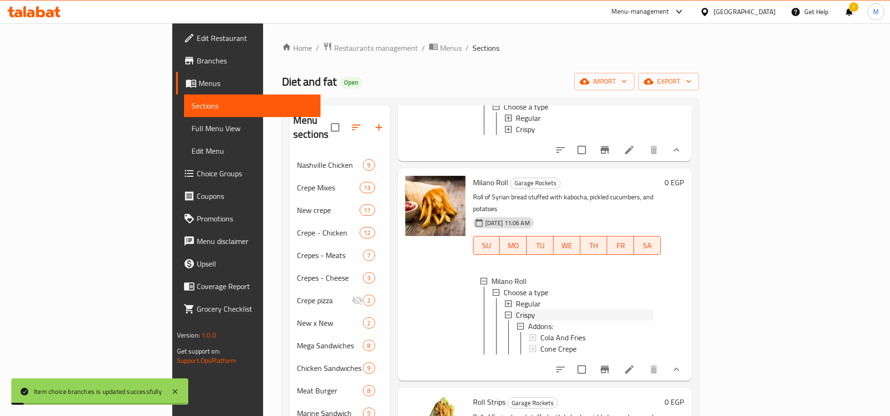
click at [516, 310] on span "Crispy" at bounding box center [525, 315] width 19 height 11
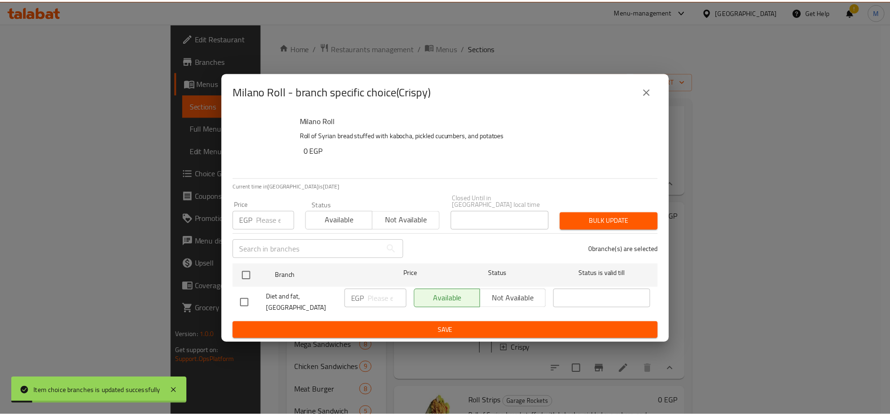
scroll to position [354, 0]
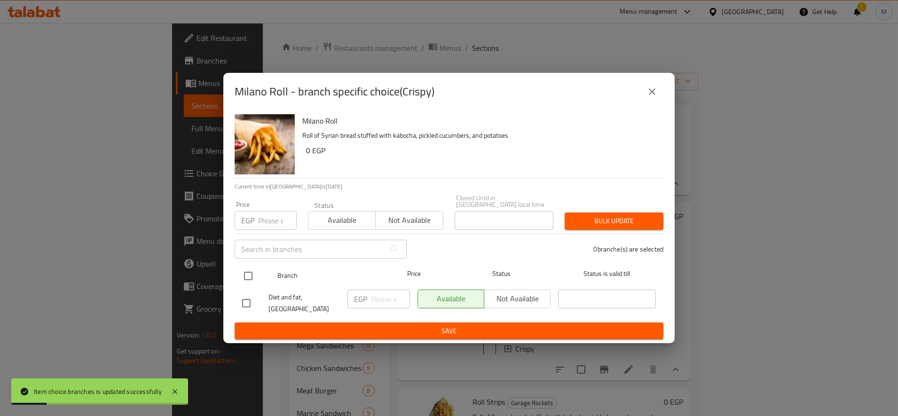
drag, startPoint x: 247, startPoint y: 270, endPoint x: 254, endPoint y: 270, distance: 6.6
click at [247, 270] on input "checkbox" at bounding box center [249, 276] width 20 height 20
checkbox input "true"
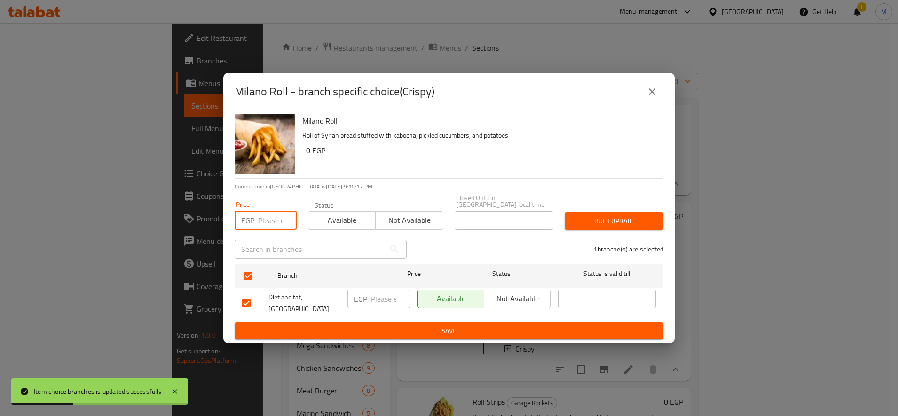
click at [259, 211] on input "number" at bounding box center [277, 220] width 39 height 19
paste input "99"
type input "99"
click at [601, 223] on span "Bulk update" at bounding box center [614, 221] width 84 height 12
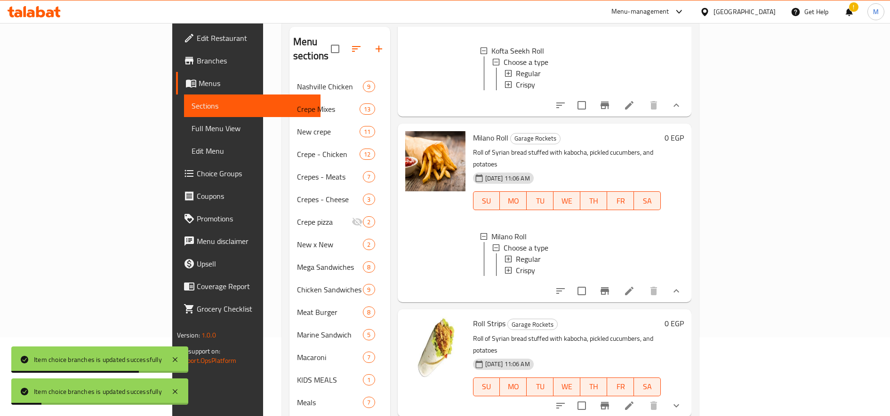
scroll to position [157, 0]
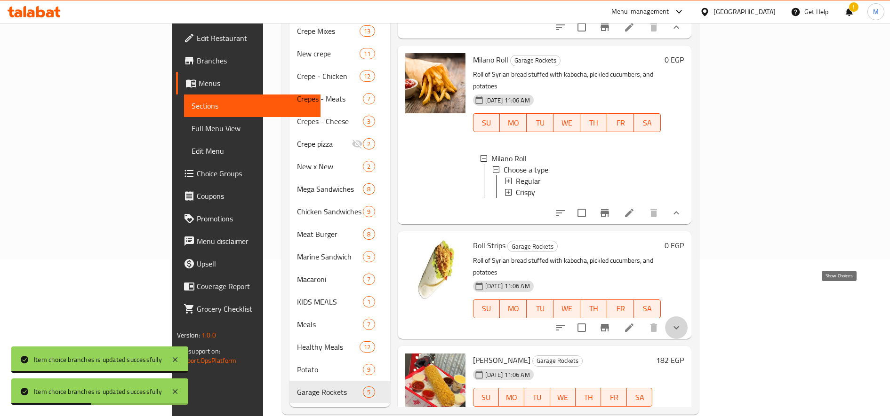
click at [682, 322] on icon "show more" at bounding box center [675, 327] width 11 height 11
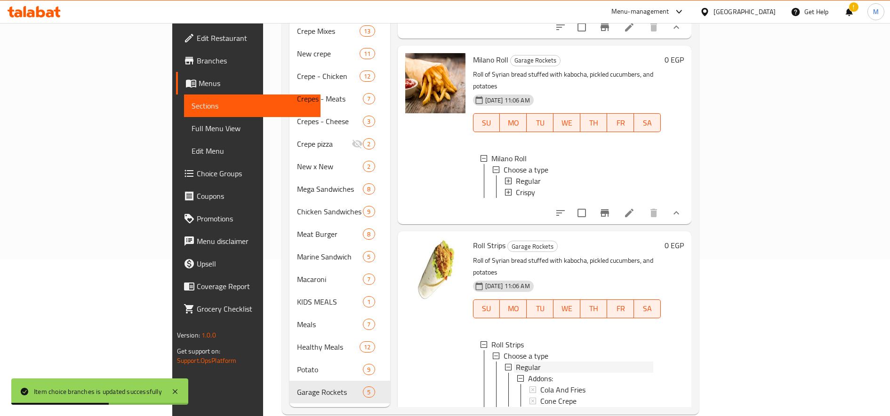
click at [516, 362] on span "Regular" at bounding box center [528, 367] width 25 height 11
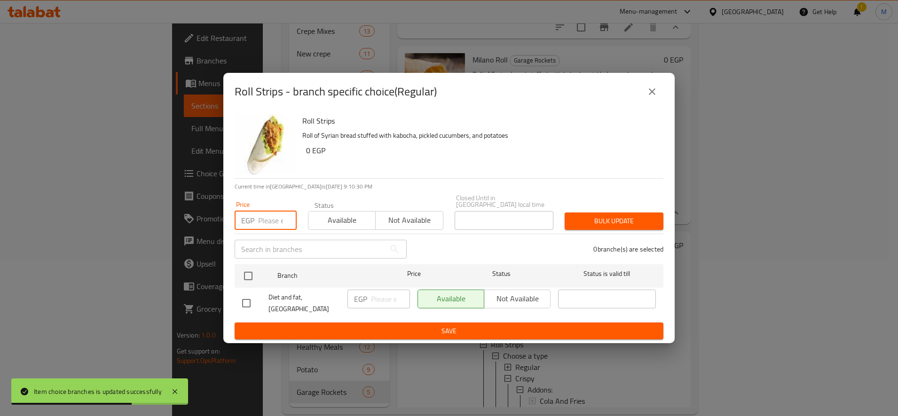
click at [268, 215] on input "number" at bounding box center [277, 220] width 39 height 19
paste input "115"
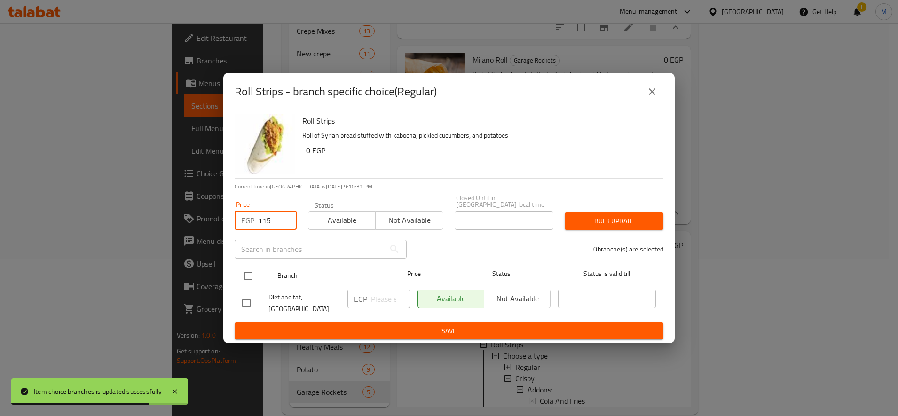
type input "115"
click at [254, 270] on input "checkbox" at bounding box center [249, 276] width 20 height 20
checkbox input "true"
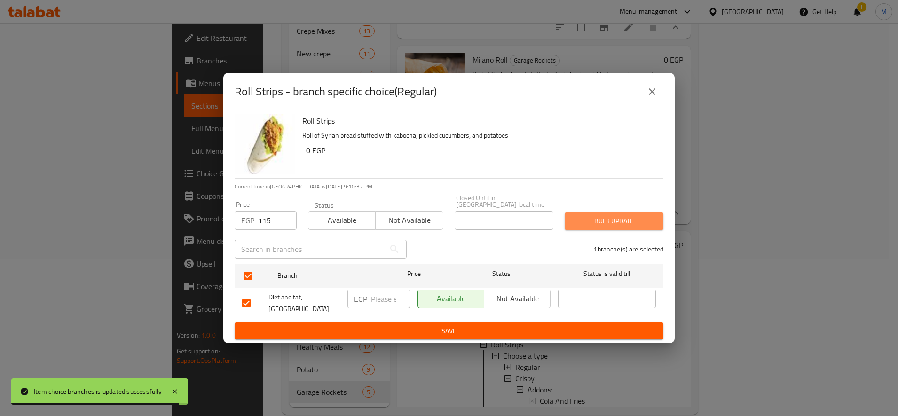
click at [601, 215] on span "Bulk update" at bounding box center [614, 221] width 84 height 12
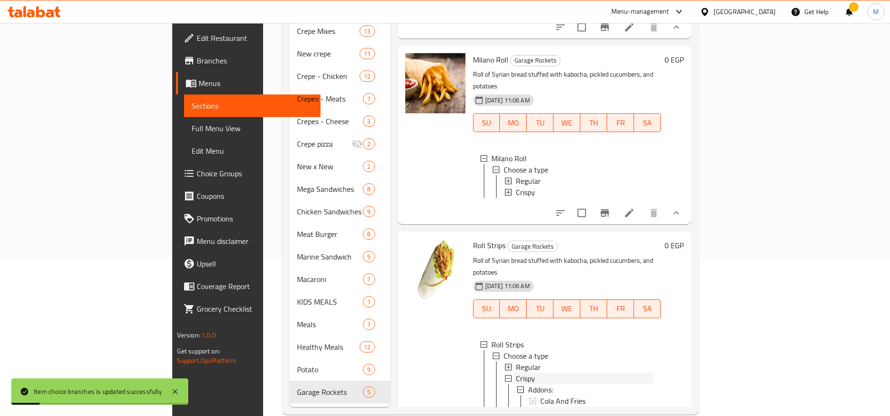
click at [516, 373] on span "Crispy" at bounding box center [525, 378] width 19 height 11
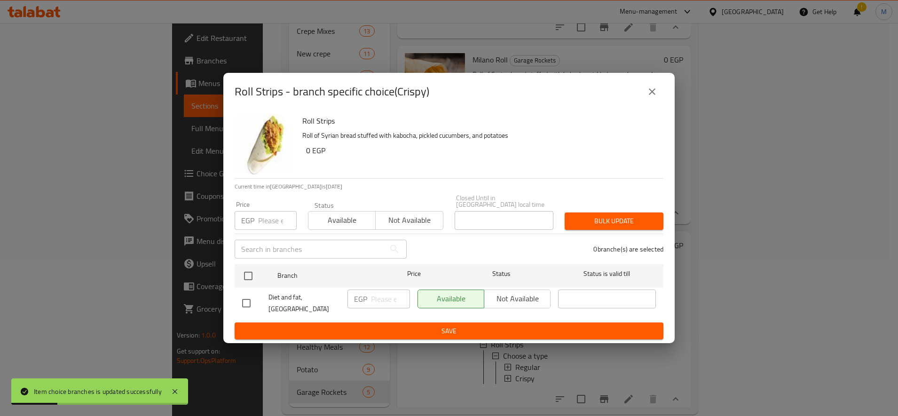
click at [258, 215] on input "number" at bounding box center [277, 220] width 39 height 19
paste input "130"
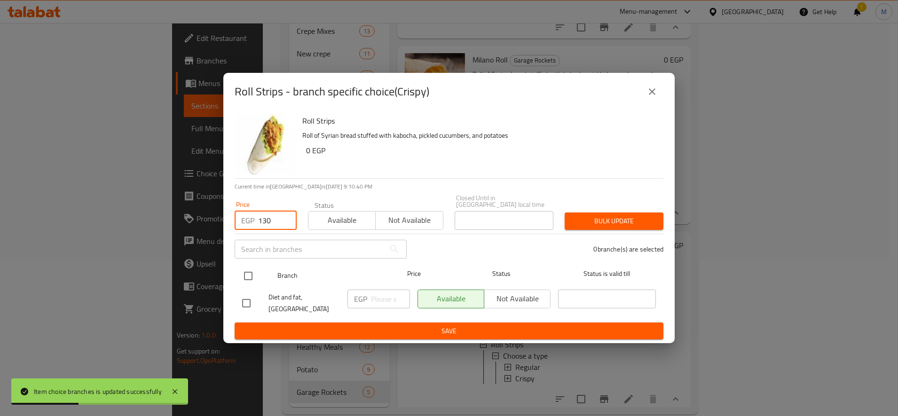
type input "130"
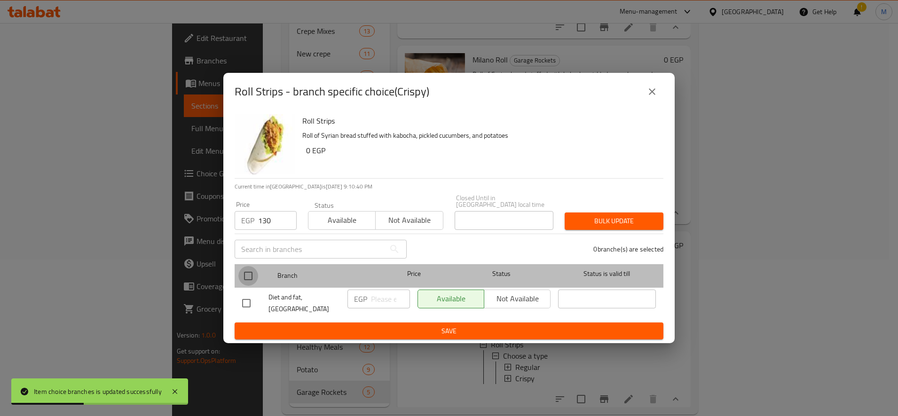
click at [251, 276] on input "checkbox" at bounding box center [249, 276] width 20 height 20
checkbox input "true"
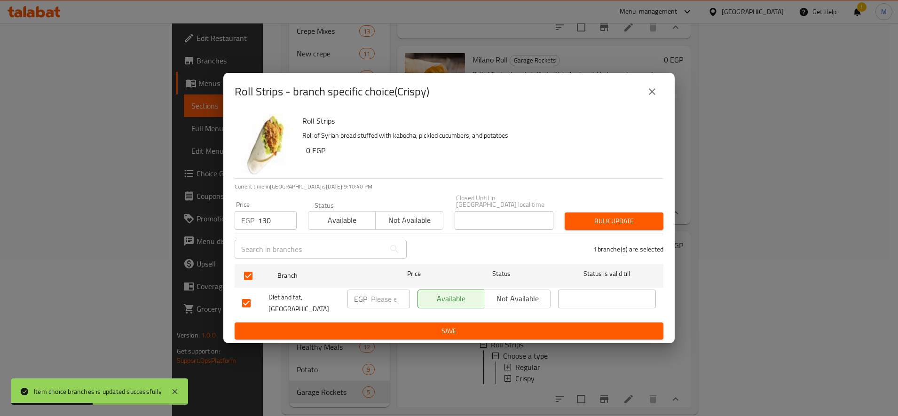
click at [572, 225] on button "Bulk update" at bounding box center [614, 221] width 99 height 17
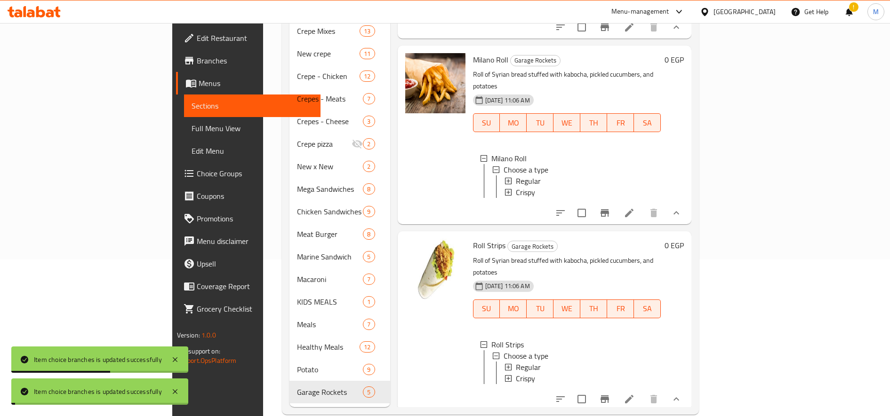
scroll to position [434, 0]
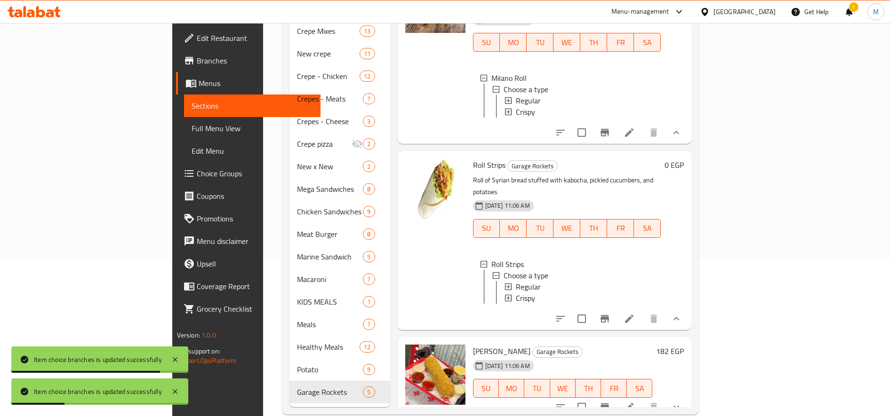
click at [684, 345] on h6 "182 EGP" at bounding box center [670, 351] width 28 height 13
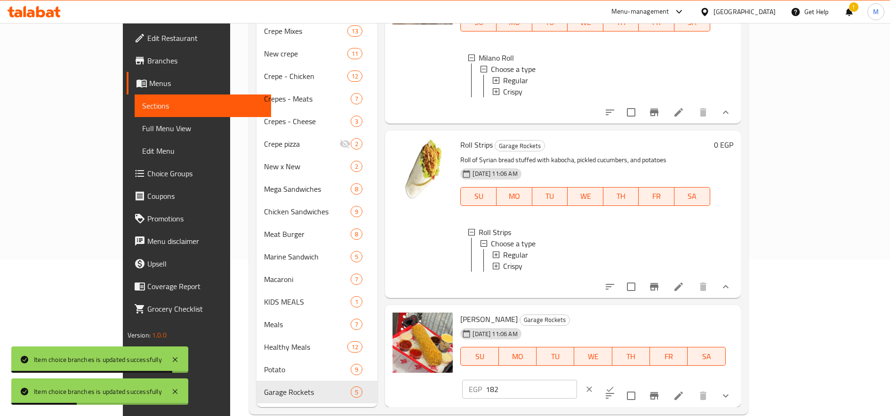
click at [576, 380] on input "182" at bounding box center [530, 389] width 91 height 19
paste input "5"
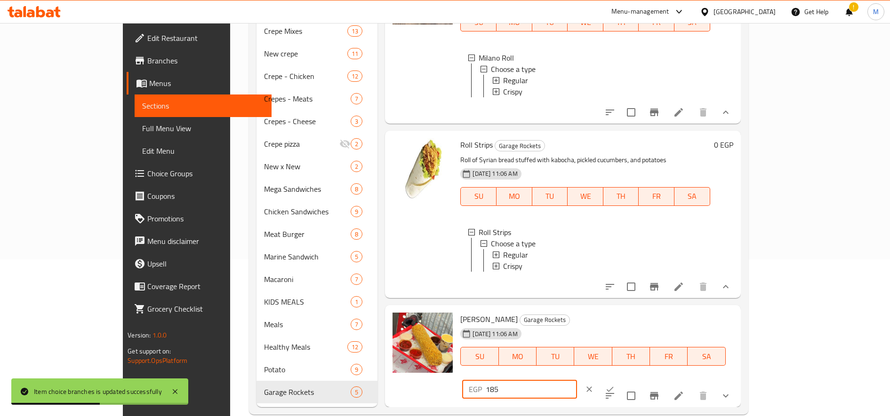
type input "185"
click at [614, 385] on icon "ok" at bounding box center [609, 389] width 9 height 9
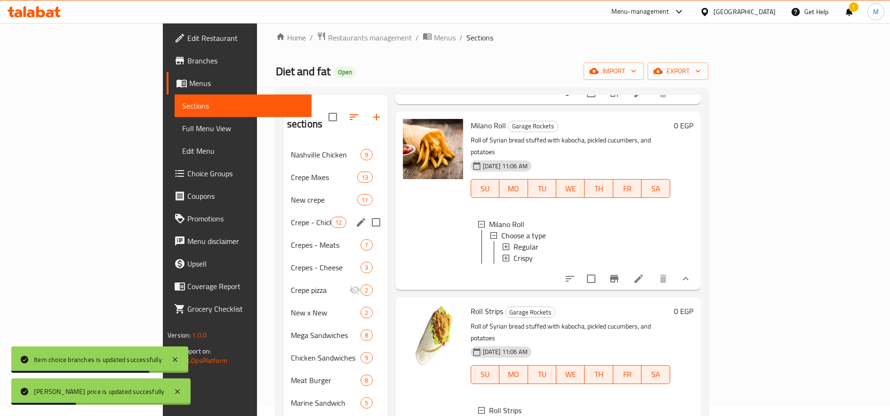
scroll to position [0, 0]
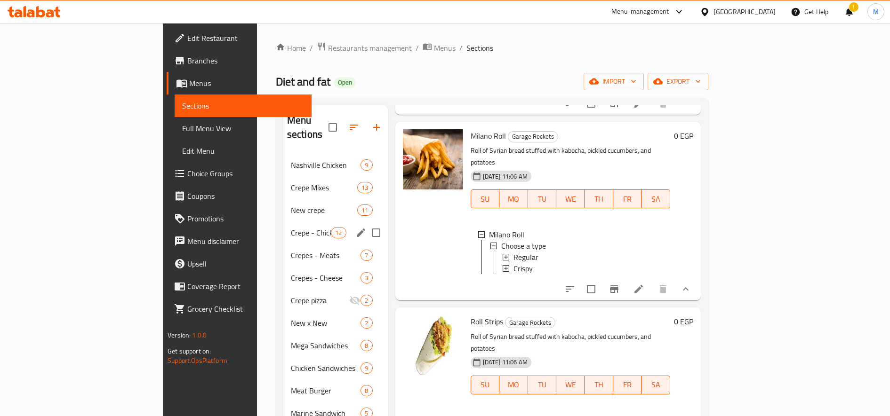
click at [291, 227] on span "Crepe - Chicken" at bounding box center [311, 232] width 40 height 11
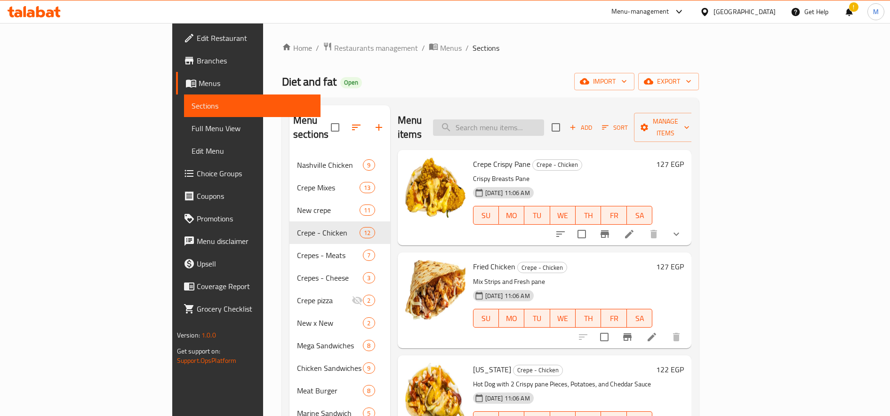
click at [539, 119] on input "search" at bounding box center [488, 127] width 111 height 16
paste input "نيومكسيكو"
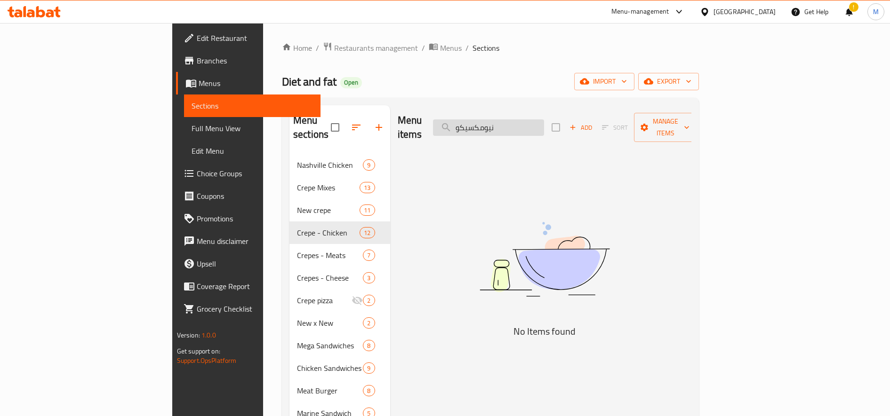
click at [544, 122] on input "نيومكسيكو" at bounding box center [488, 127] width 111 height 16
click at [544, 120] on input "[GEOGRAPHIC_DATA]" at bounding box center [488, 127] width 111 height 16
click at [544, 121] on input "[GEOGRAPHIC_DATA]" at bounding box center [488, 127] width 111 height 16
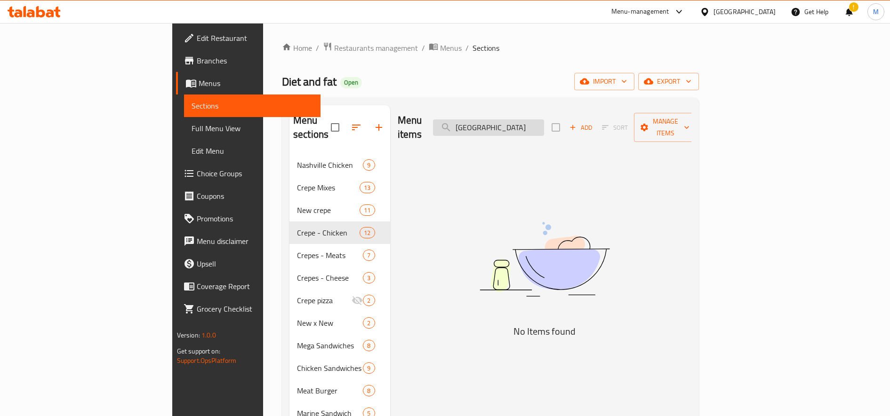
click at [544, 121] on input "[GEOGRAPHIC_DATA]" at bounding box center [488, 127] width 111 height 16
click at [544, 126] on input "[GEOGRAPHIC_DATA]" at bounding box center [488, 127] width 111 height 16
type input "مكسيكو"
click at [544, 119] on input "مكسيكو" at bounding box center [488, 127] width 111 height 16
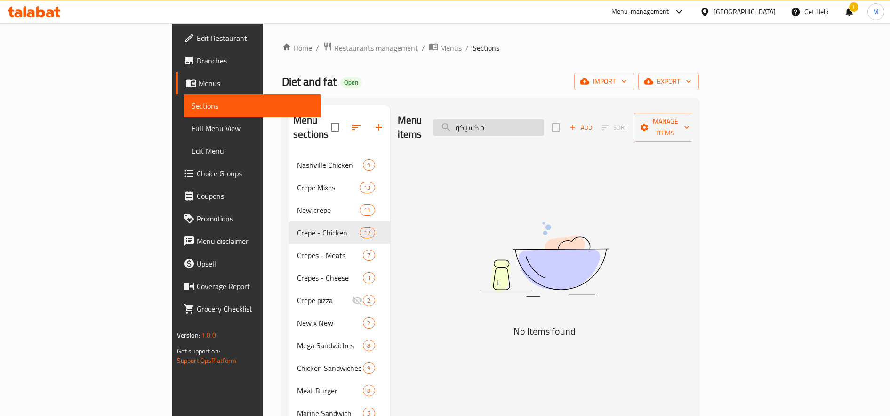
click at [544, 119] on input "مكسيكو" at bounding box center [488, 127] width 111 height 16
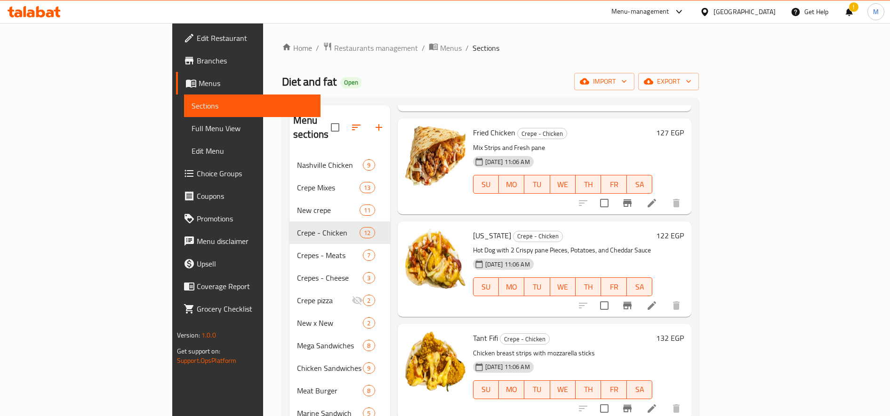
scroll to position [157, 0]
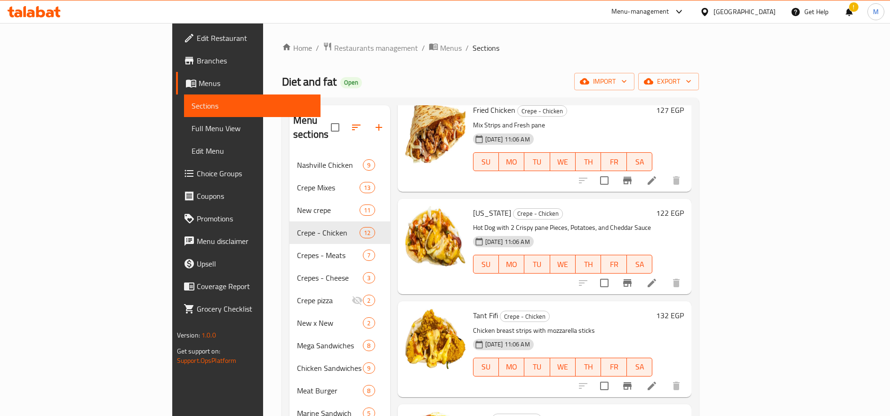
click at [684, 207] on h6 "122 EGP" at bounding box center [670, 213] width 28 height 13
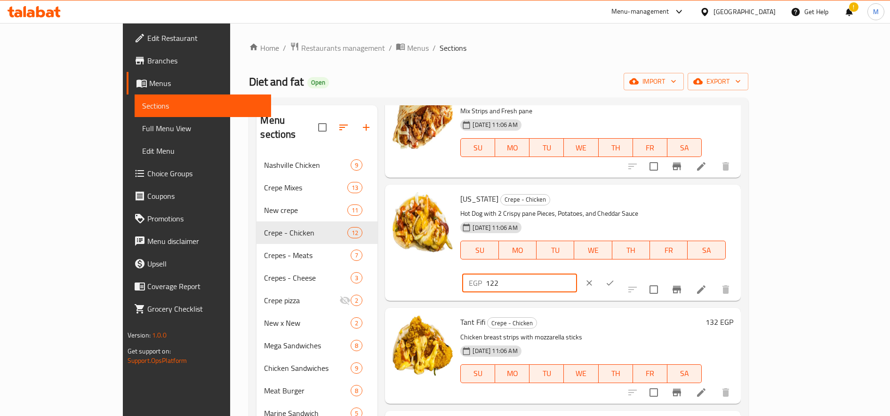
click at [576, 274] on input "122" at bounding box center [530, 283] width 91 height 19
paste input "5"
type input "125"
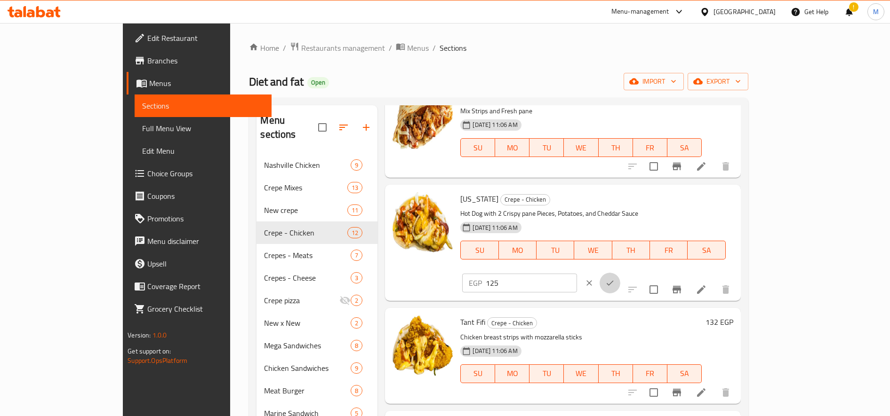
click at [614, 278] on icon "ok" at bounding box center [609, 282] width 9 height 9
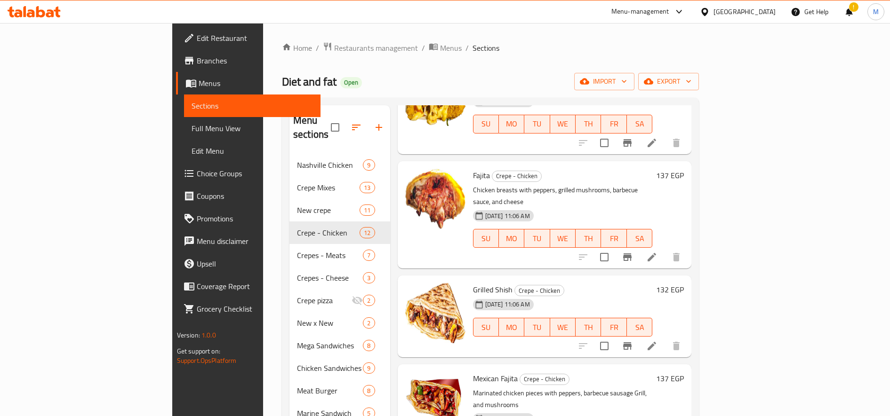
scroll to position [470, 0]
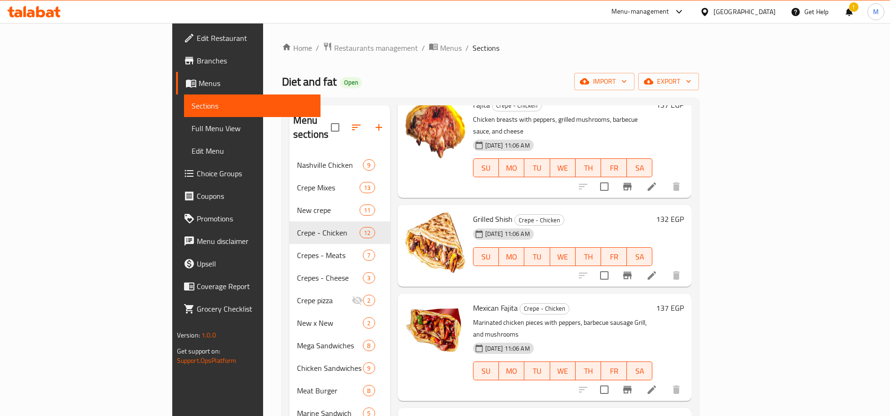
click at [684, 213] on h6 "132 EGP" at bounding box center [670, 219] width 28 height 13
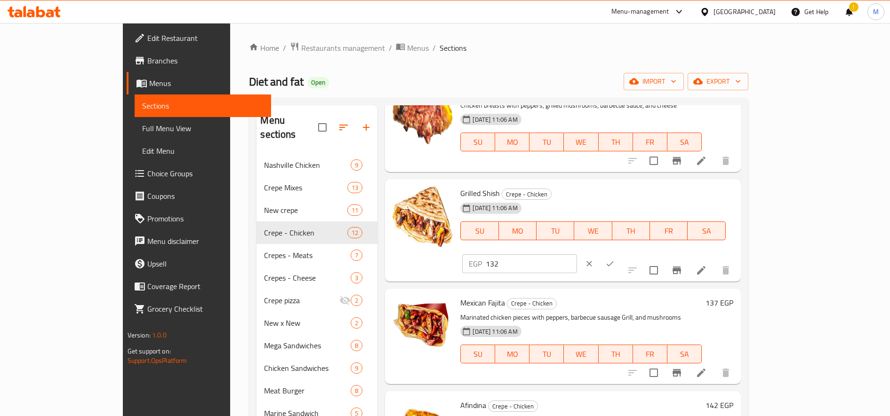
click at [594, 259] on icon "clear" at bounding box center [588, 263] width 9 height 9
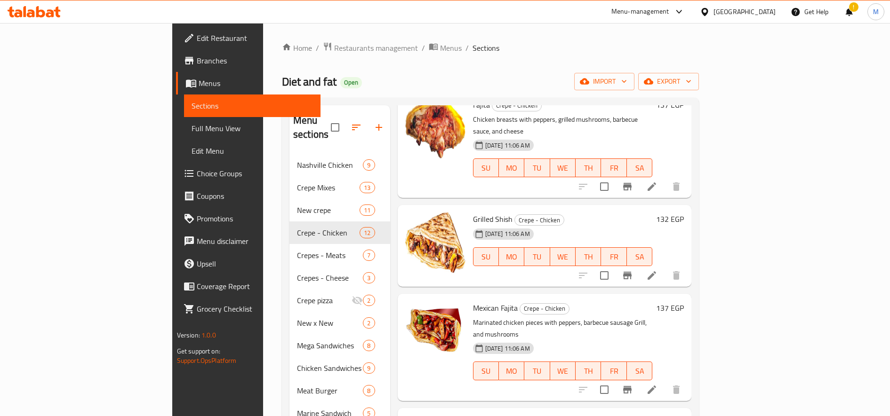
click at [684, 213] on h6 "132 EGP" at bounding box center [670, 219] width 28 height 13
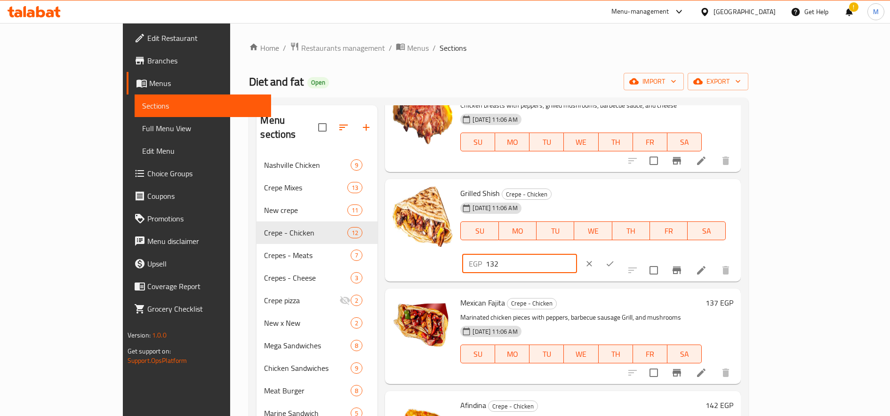
click at [576, 254] on input "132" at bounding box center [530, 263] width 91 height 19
paste input "5"
type input "135"
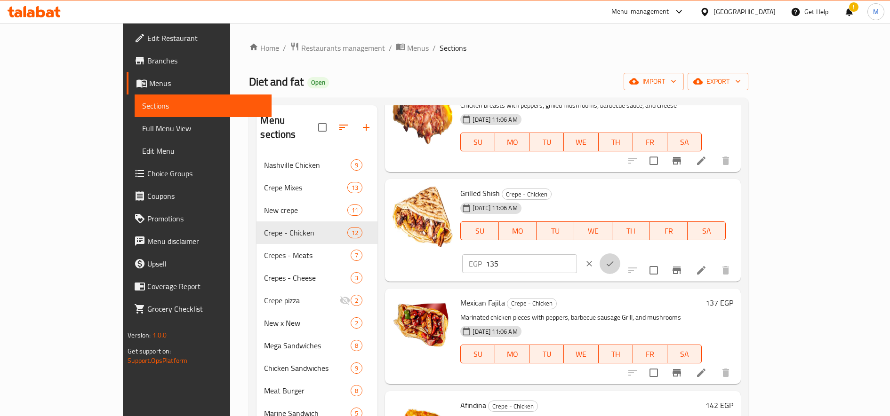
click at [614, 259] on icon "ok" at bounding box center [609, 263] width 9 height 9
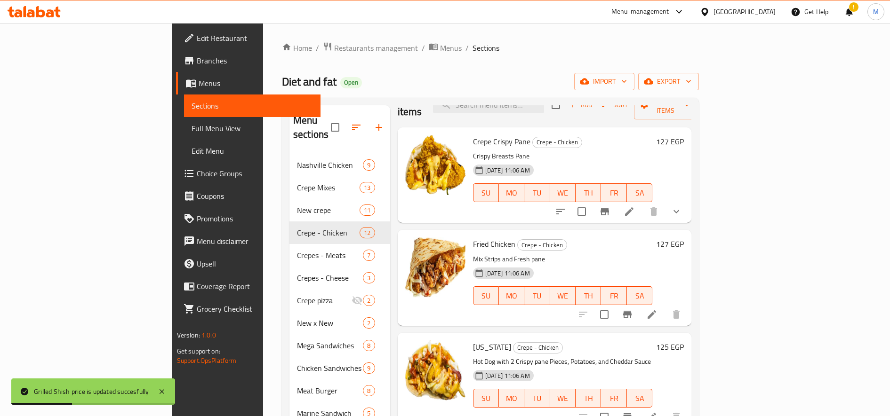
scroll to position [0, 0]
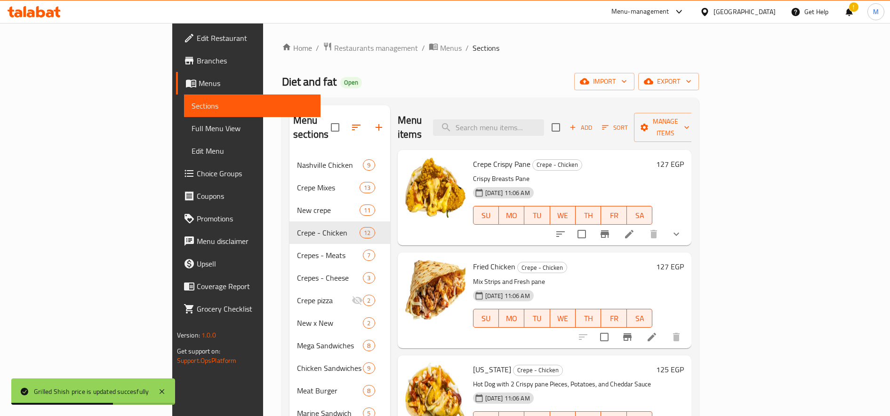
click at [684, 158] on h6 "127 EGP" at bounding box center [670, 164] width 28 height 13
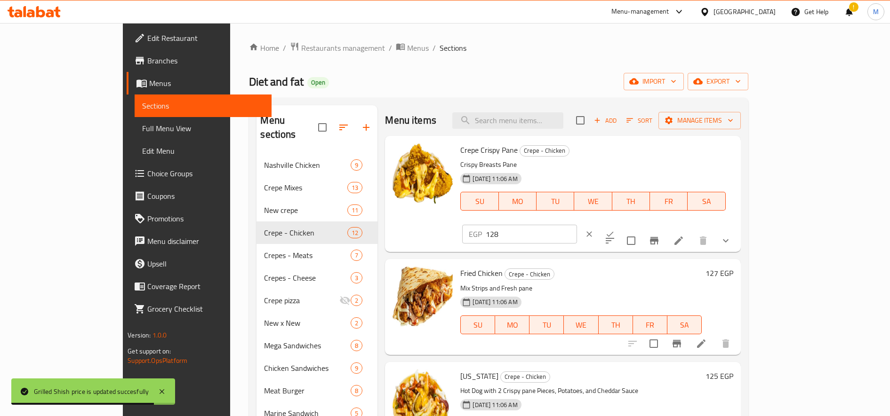
click at [576, 225] on input "128" at bounding box center [530, 234] width 91 height 19
click at [576, 225] on input "129" at bounding box center [530, 234] width 91 height 19
type input "130"
click at [576, 225] on input "130" at bounding box center [530, 234] width 91 height 19
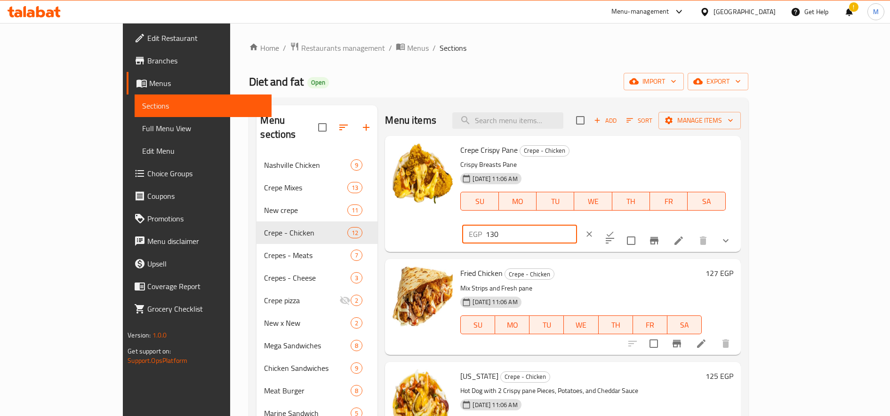
drag, startPoint x: 833, startPoint y: 150, endPoint x: 835, endPoint y: 167, distance: 18.0
click at [614, 230] on icon "ok" at bounding box center [609, 234] width 9 height 9
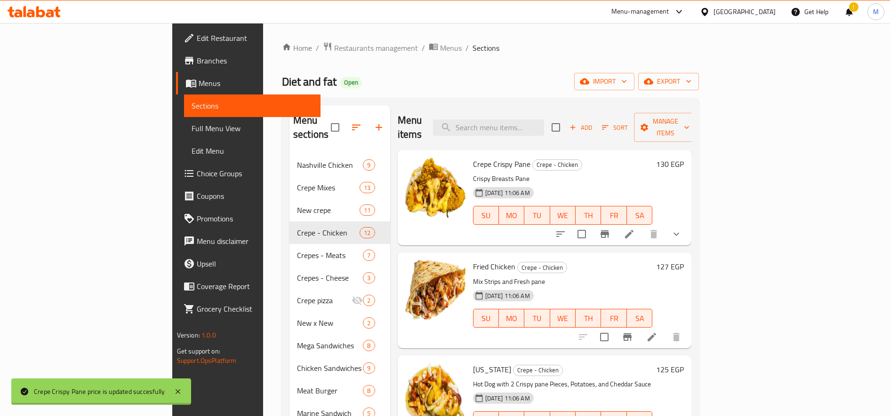
click at [684, 260] on h6 "127 EGP" at bounding box center [670, 266] width 28 height 13
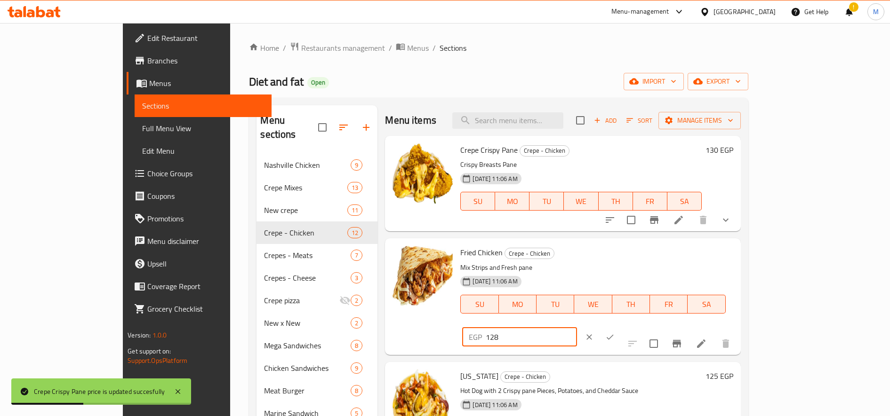
click at [576, 328] on input "128" at bounding box center [530, 337] width 91 height 19
click at [576, 328] on input "129" at bounding box center [530, 337] width 91 height 19
type input "130"
click at [576, 328] on input "130" at bounding box center [530, 337] width 91 height 19
click at [614, 333] on icon "ok" at bounding box center [609, 337] width 9 height 9
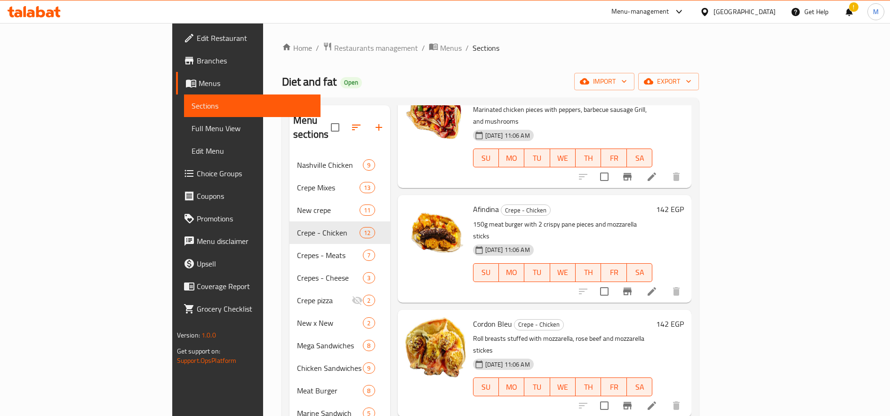
scroll to position [706, 0]
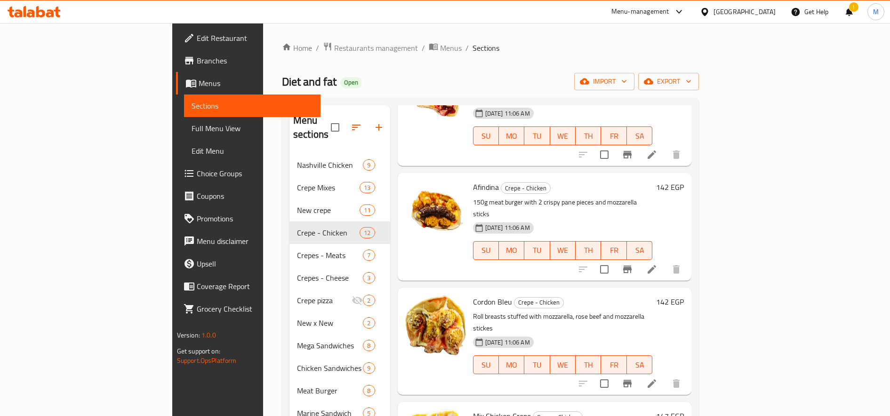
click at [684, 295] on h6 "142 EGP" at bounding box center [670, 301] width 28 height 13
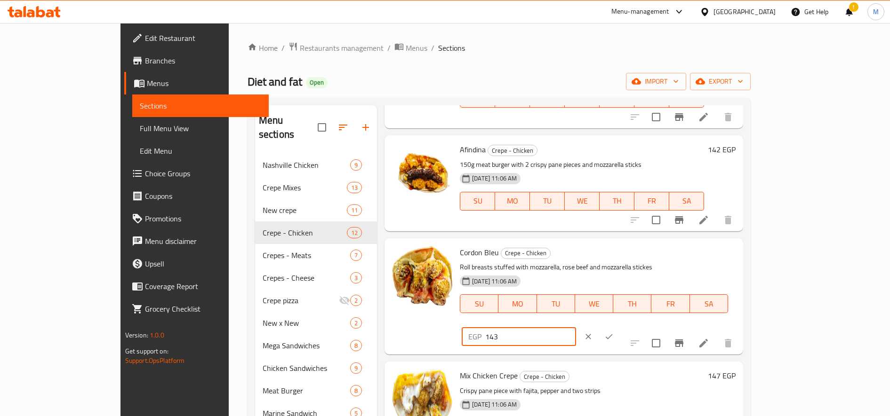
click at [576, 327] on input "143" at bounding box center [530, 336] width 91 height 19
click at [576, 327] on input "144" at bounding box center [530, 336] width 91 height 19
click at [576, 327] on input "145" at bounding box center [530, 336] width 91 height 19
click at [576, 327] on input "146" at bounding box center [530, 336] width 91 height 19
type input "145"
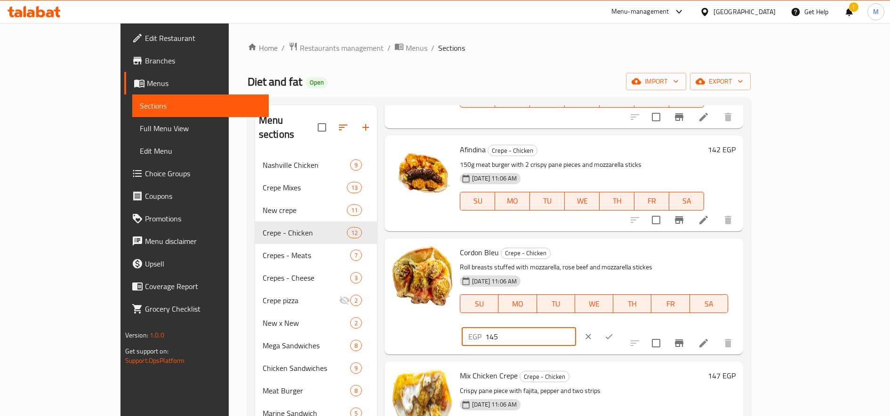
click at [576, 327] on input "145" at bounding box center [530, 336] width 91 height 19
click at [619, 326] on button "ok" at bounding box center [608, 336] width 21 height 21
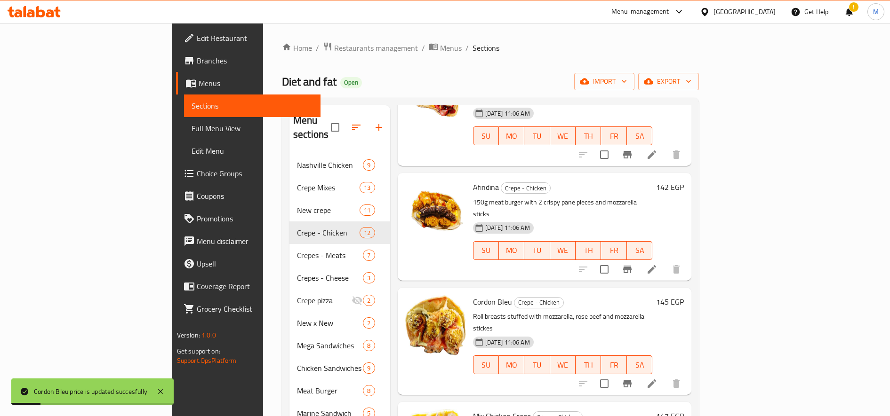
click at [684, 181] on h6 "142 EGP" at bounding box center [670, 187] width 28 height 13
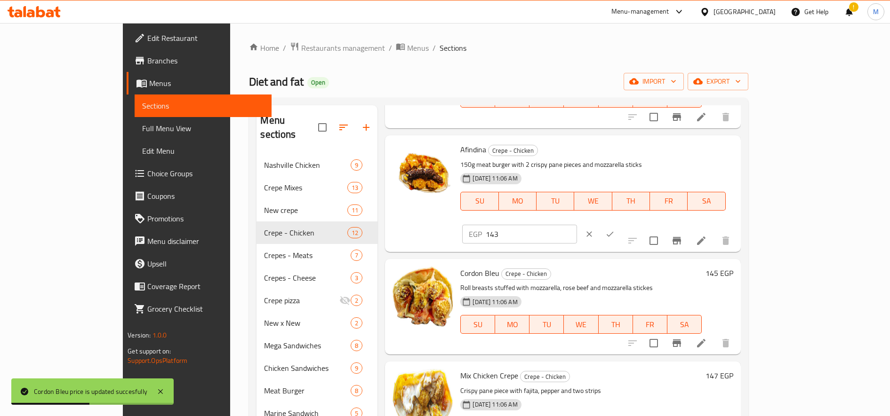
click at [576, 225] on input "143" at bounding box center [530, 234] width 91 height 19
click at [576, 225] on input "144" at bounding box center [530, 234] width 91 height 19
type input "145"
click at [576, 225] on input "145" at bounding box center [530, 234] width 91 height 19
click at [614, 230] on icon "ok" at bounding box center [609, 234] width 9 height 9
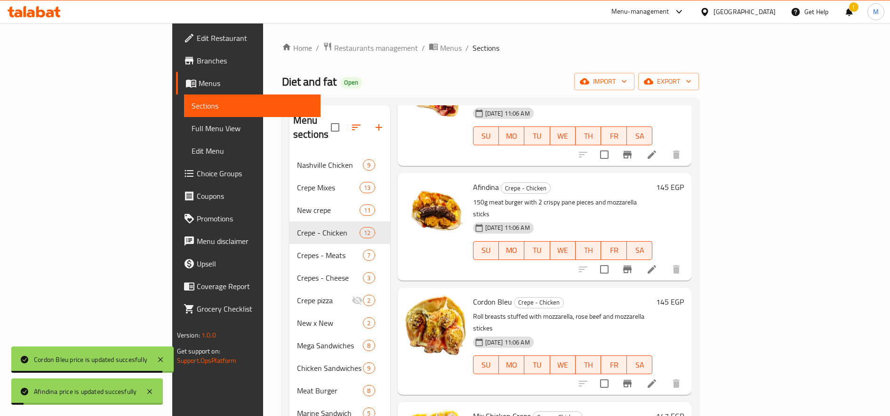
scroll to position [549, 0]
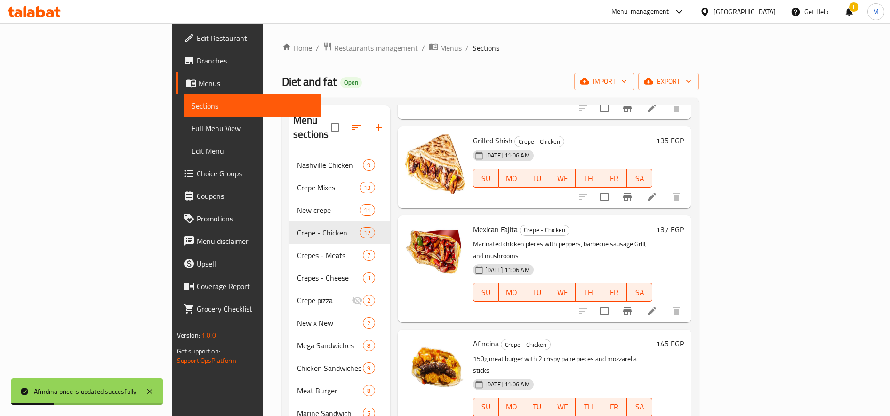
click at [684, 223] on h6 "137 EGP" at bounding box center [670, 229] width 28 height 13
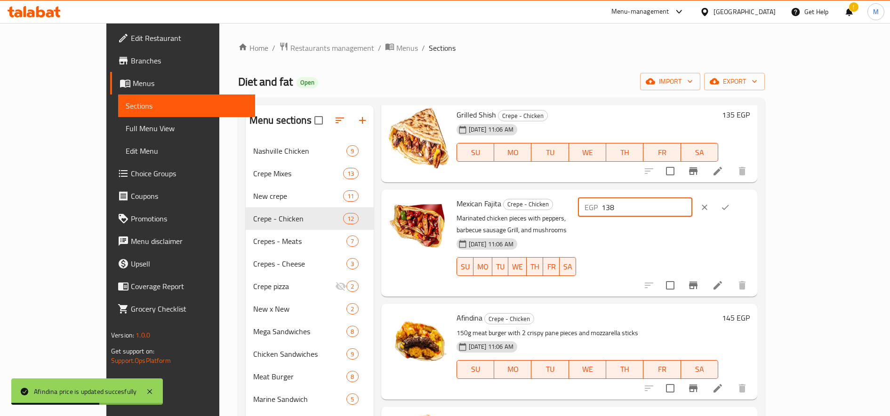
click at [692, 204] on input "138" at bounding box center [646, 207] width 91 height 19
click at [692, 204] on input "139" at bounding box center [646, 207] width 91 height 19
type input "140"
click at [692, 204] on input "140" at bounding box center [646, 207] width 91 height 19
click at [730, 210] on icon "ok" at bounding box center [724, 207] width 9 height 9
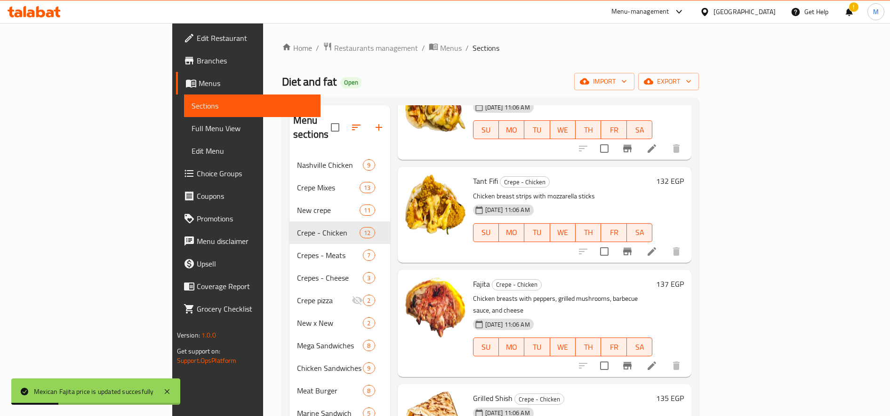
scroll to position [314, 0]
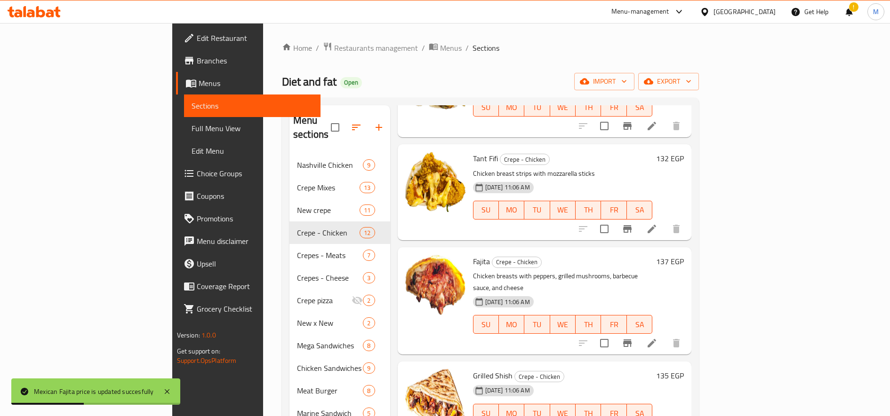
click at [684, 255] on h6 "137 EGP" at bounding box center [670, 261] width 28 height 13
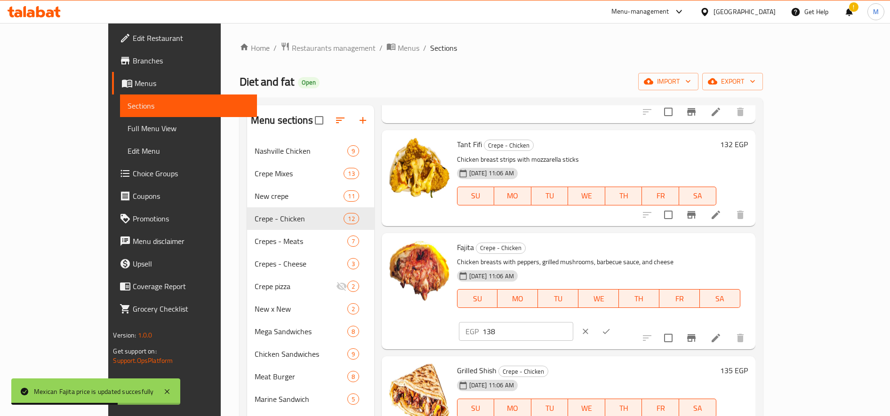
click at [573, 322] on input "138" at bounding box center [527, 331] width 91 height 19
click at [573, 322] on input "139" at bounding box center [527, 331] width 91 height 19
type input "140"
click at [573, 322] on input "140" at bounding box center [527, 331] width 91 height 19
click at [611, 327] on icon "ok" at bounding box center [605, 331] width 9 height 9
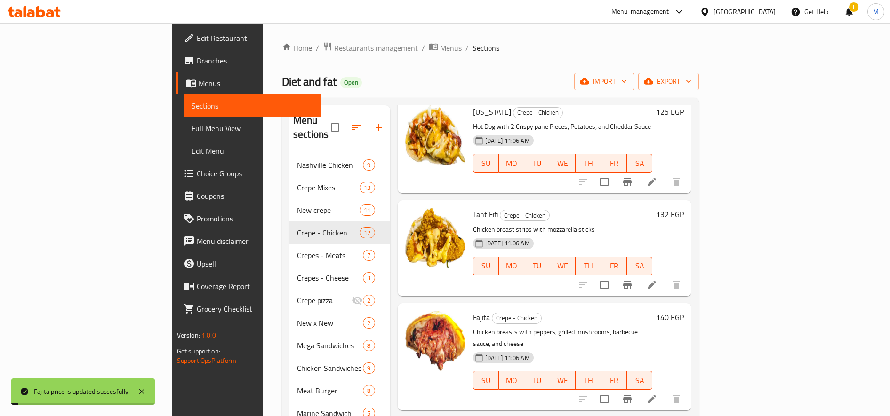
scroll to position [235, 0]
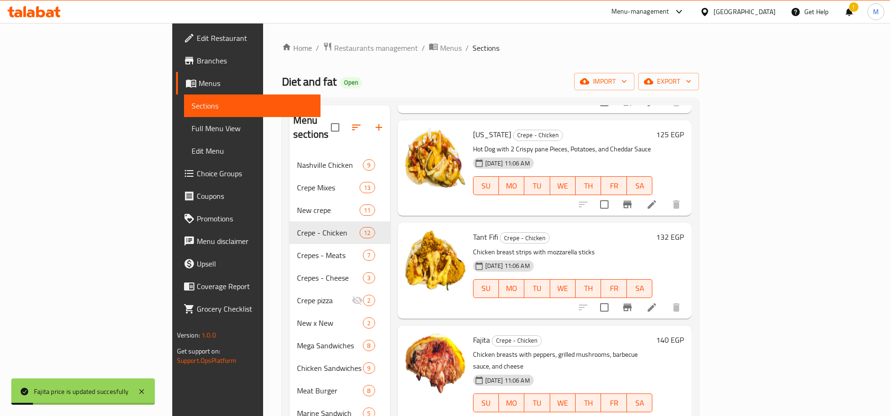
click at [684, 231] on h6 "132 EGP" at bounding box center [670, 237] width 28 height 13
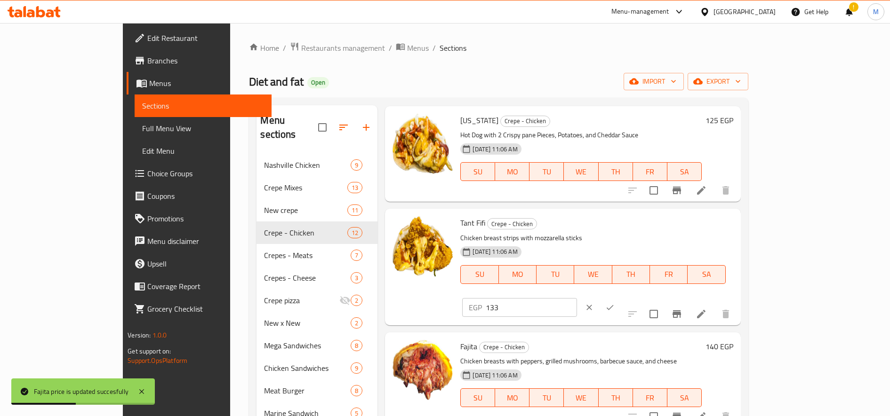
click at [576, 298] on input "133" at bounding box center [530, 307] width 91 height 19
click at [576, 298] on input "134" at bounding box center [530, 307] width 91 height 19
type input "135"
click at [576, 298] on input "135" at bounding box center [530, 307] width 91 height 19
click at [614, 303] on icon "ok" at bounding box center [609, 307] width 9 height 9
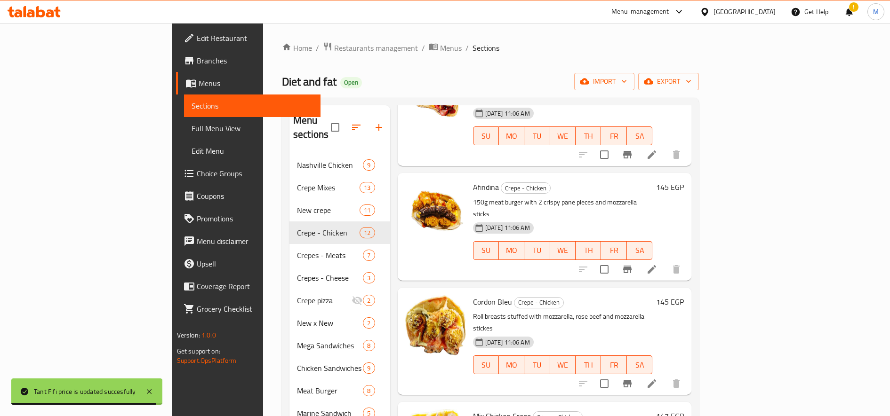
scroll to position [798, 0]
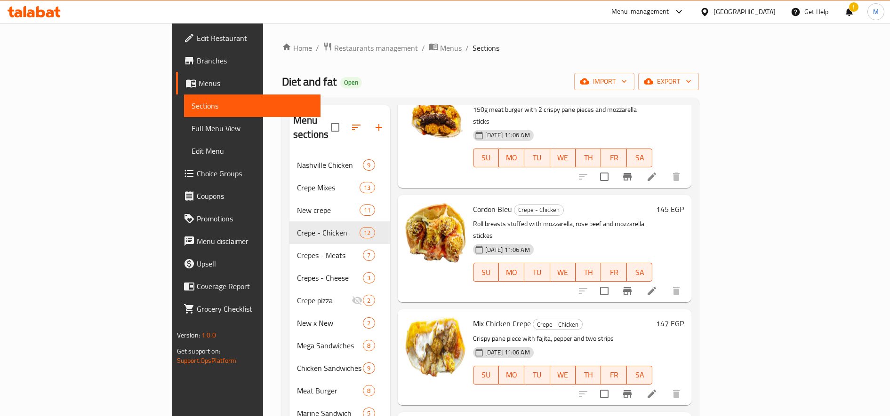
click at [684, 317] on h6 "147 EGP" at bounding box center [670, 323] width 28 height 13
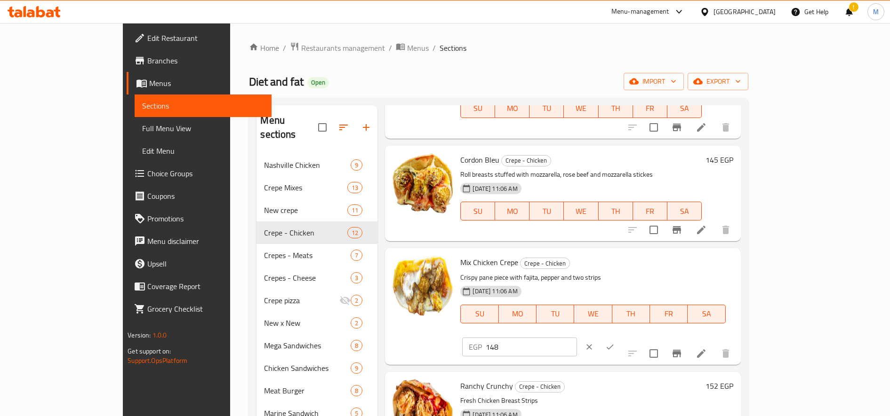
click at [576, 338] on input "148" at bounding box center [530, 347] width 91 height 19
click at [576, 338] on input "149" at bounding box center [530, 347] width 91 height 19
type input "150"
click at [576, 338] on input "150" at bounding box center [530, 347] width 91 height 19
click at [613, 344] on icon "ok" at bounding box center [609, 346] width 7 height 5
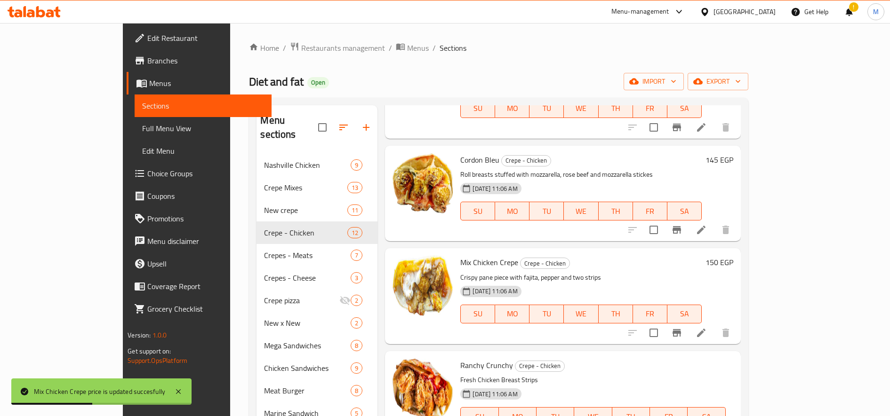
type input "155"
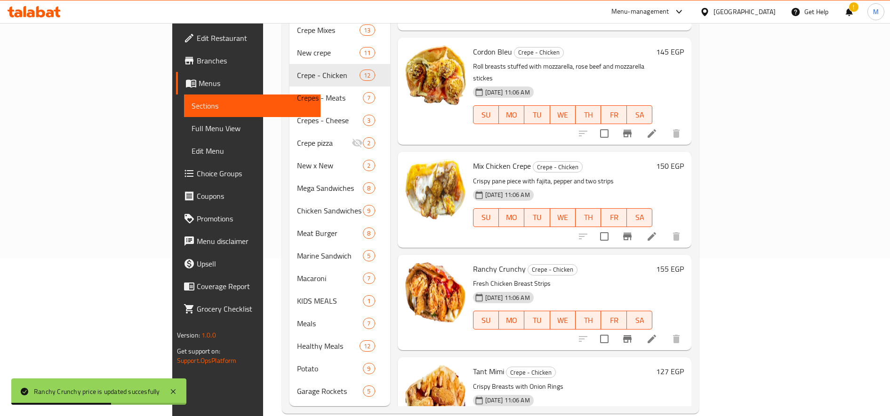
scroll to position [160, 0]
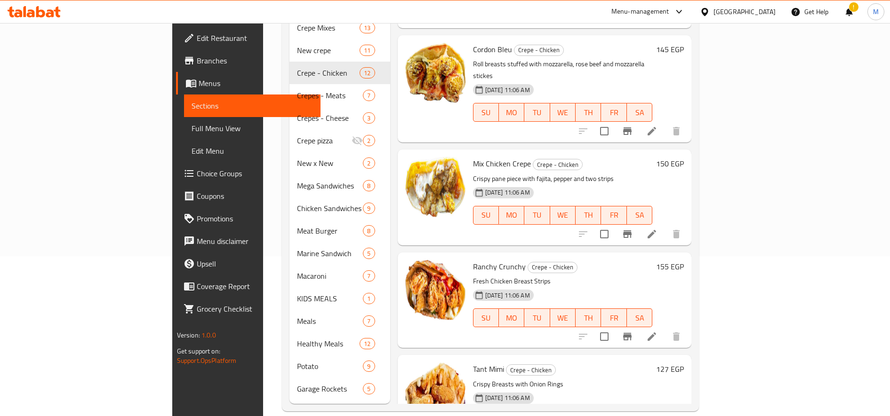
click at [684, 363] on h6 "127 EGP" at bounding box center [670, 369] width 28 height 13
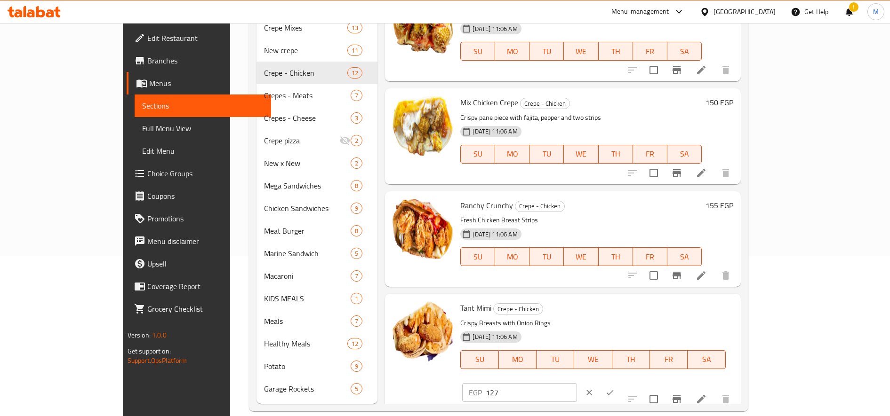
click at [576, 383] on input "127" at bounding box center [530, 392] width 91 height 19
paste input "35"
type input "135"
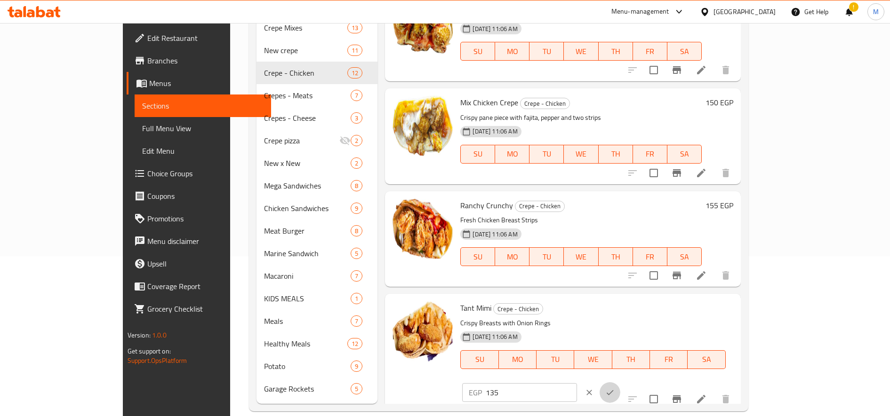
click at [614, 388] on icon "ok" at bounding box center [609, 392] width 9 height 9
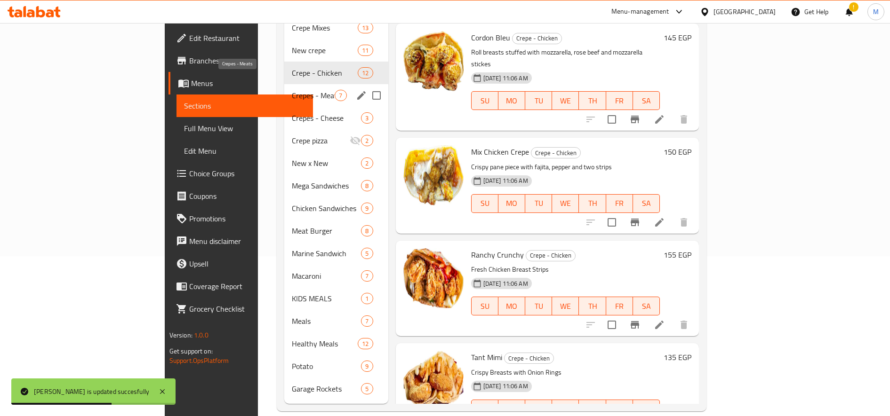
click at [292, 90] on span "Crepes - Meats" at bounding box center [313, 95] width 43 height 11
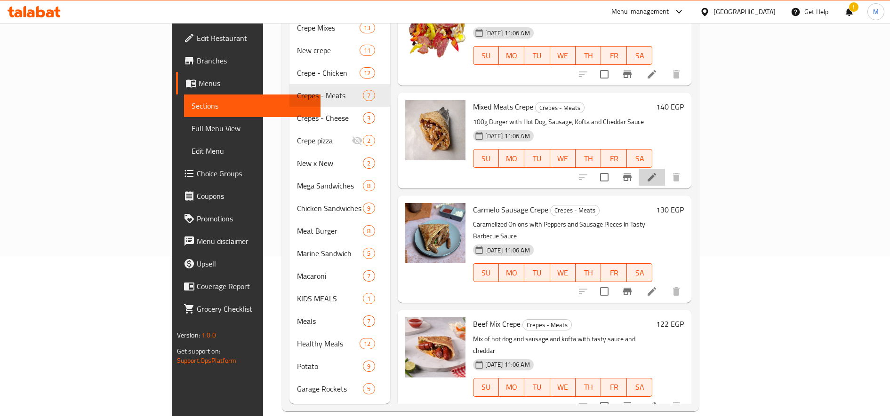
click at [665, 169] on li at bounding box center [651, 177] width 26 height 17
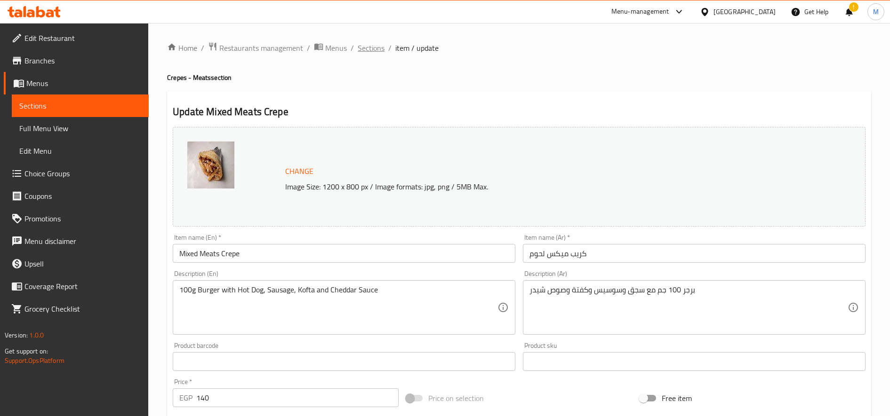
click at [362, 47] on span "Sections" at bounding box center [371, 47] width 27 height 11
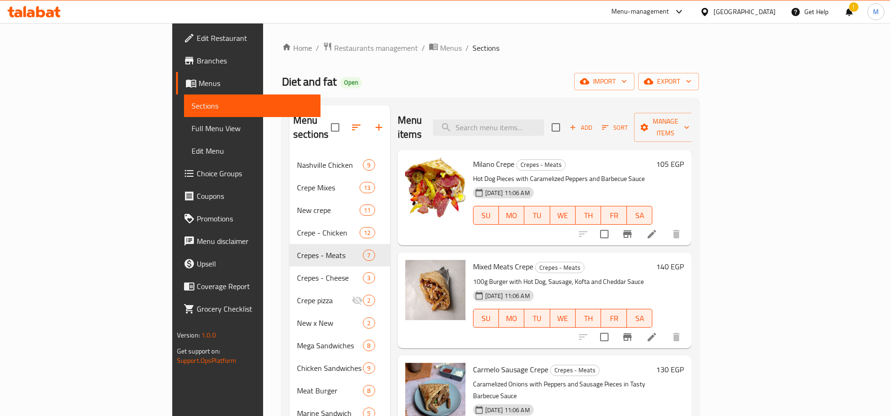
click at [684, 260] on h6 "140 EGP" at bounding box center [670, 266] width 28 height 13
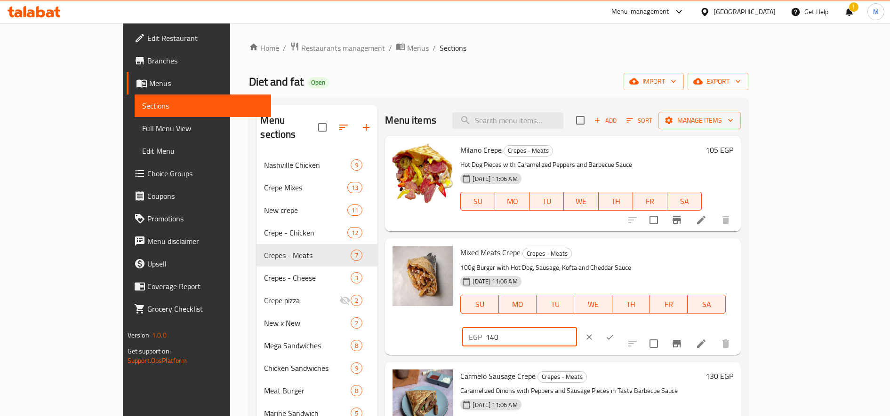
click at [576, 328] on input "140" at bounding box center [530, 337] width 91 height 19
paste input "5"
type input "145"
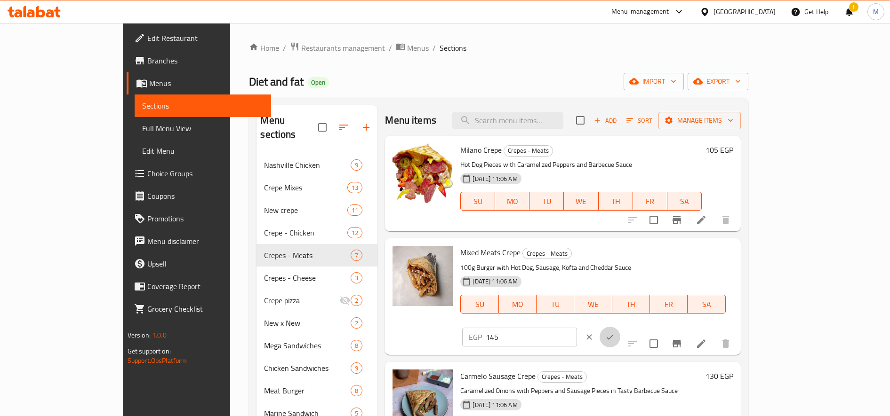
click at [620, 327] on button "ok" at bounding box center [609, 337] width 21 height 21
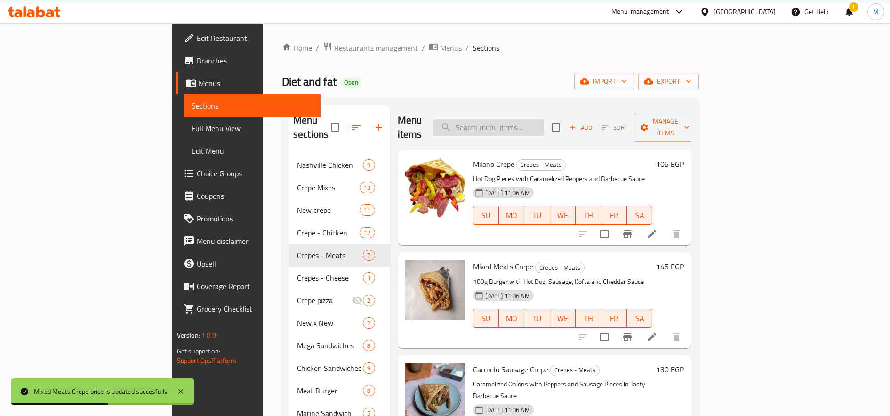
click at [541, 119] on input "search" at bounding box center [488, 127] width 111 height 16
paste input "فيفي"
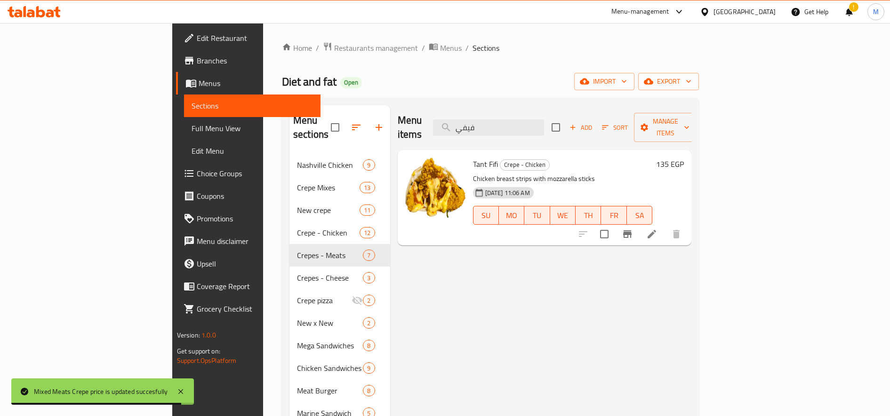
type input "فيفي"
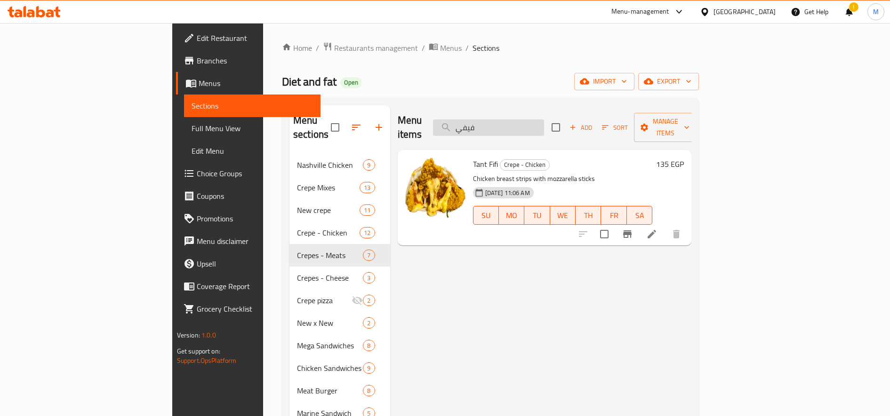
click at [543, 119] on input "فيفي" at bounding box center [488, 127] width 111 height 16
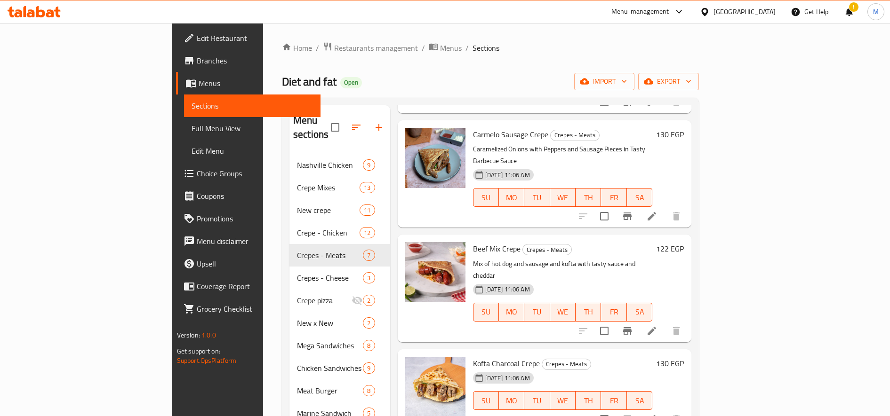
scroll to position [270, 0]
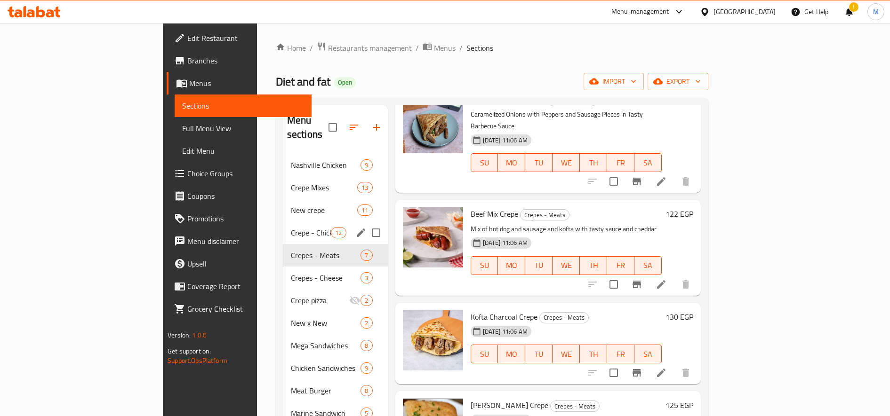
click at [291, 227] on span "Crepe - Chicken" at bounding box center [311, 232] width 40 height 11
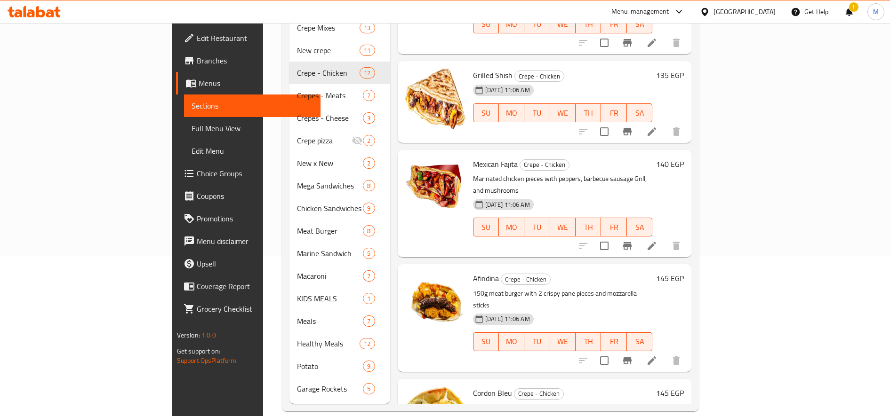
scroll to position [406, 0]
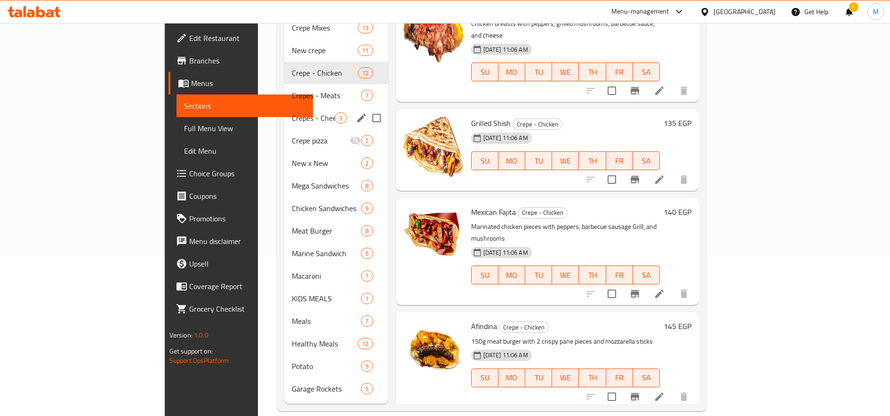
click at [284, 107] on div "Crepes - Cheese 3" at bounding box center [335, 118] width 103 height 23
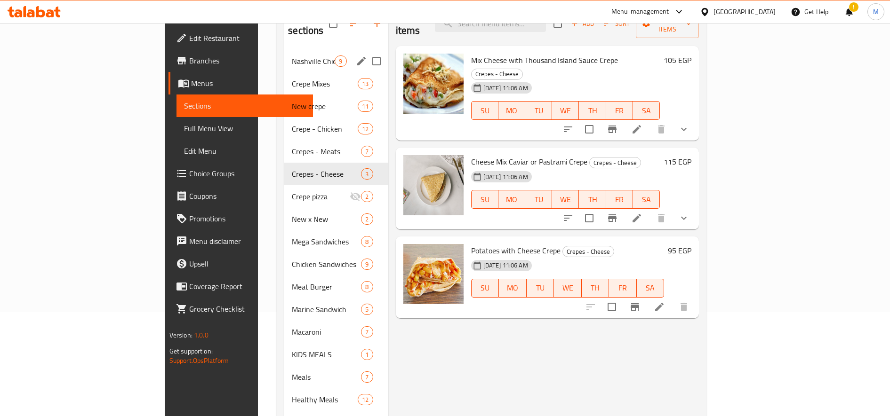
scroll to position [81, 0]
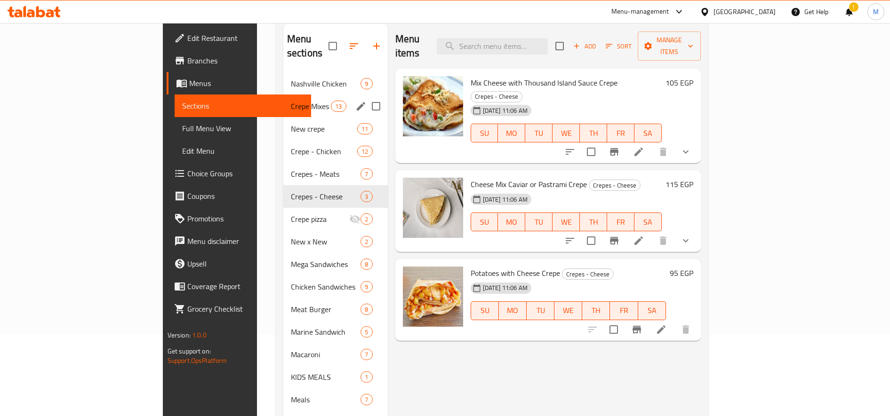
click at [291, 101] on span "Crepe Mixes" at bounding box center [311, 106] width 40 height 11
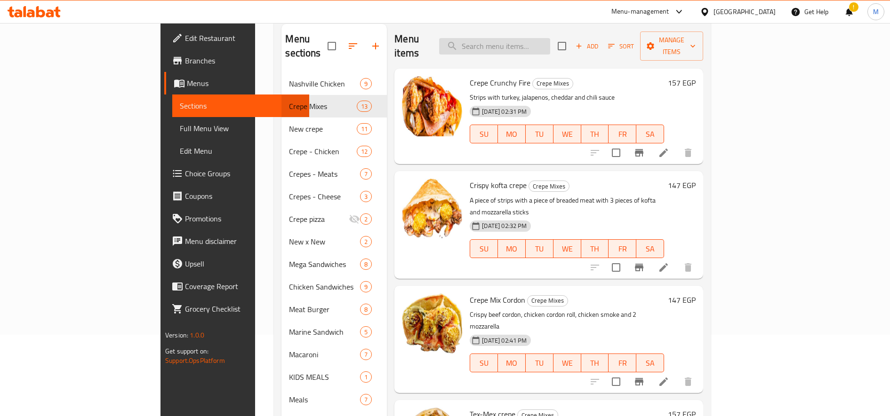
click at [550, 42] on input "search" at bounding box center [494, 46] width 111 height 16
paste input "دالاس"
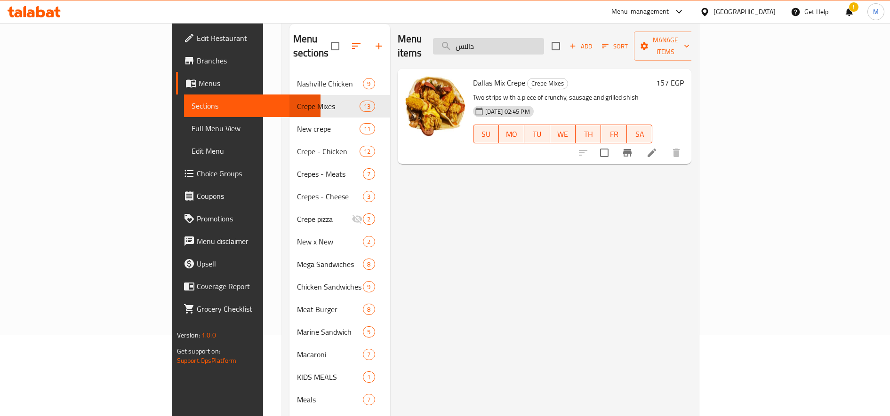
type input "دالاس"
click at [684, 76] on h6 "157 EGP" at bounding box center [670, 82] width 28 height 13
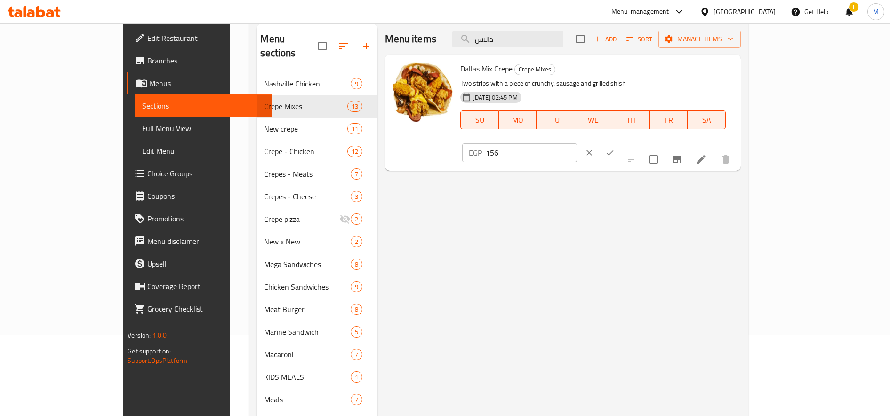
click at [576, 143] on input "156" at bounding box center [530, 152] width 91 height 19
type input "155"
click at [576, 143] on input "155" at bounding box center [530, 152] width 91 height 19
click at [614, 148] on icon "ok" at bounding box center [609, 152] width 9 height 9
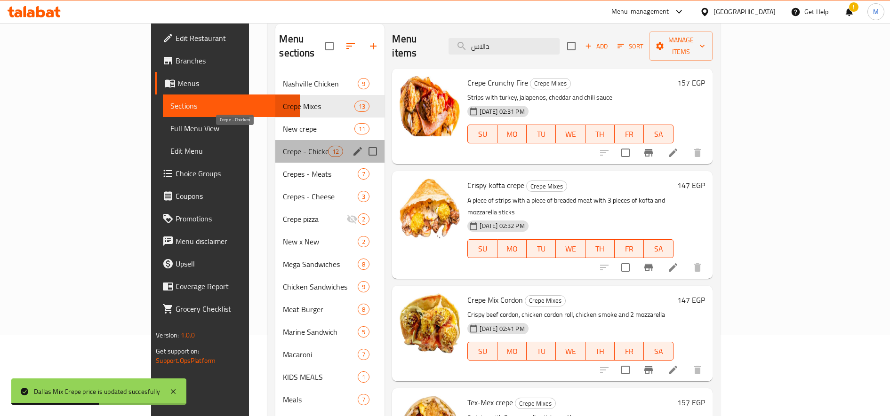
click at [283, 146] on span "Crepe - Chicken" at bounding box center [305, 151] width 45 height 11
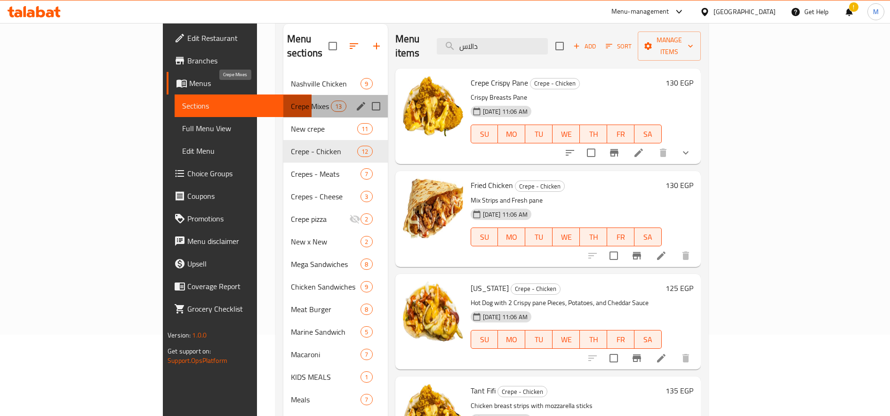
click at [291, 101] on span "Crepe Mixes" at bounding box center [311, 106] width 40 height 11
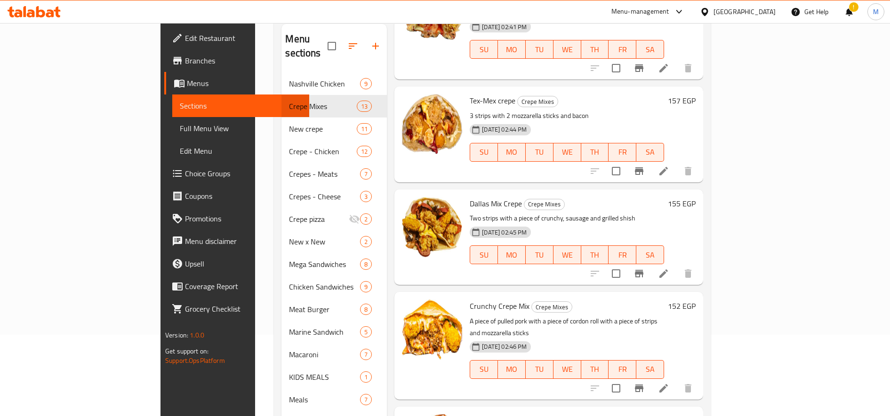
scroll to position [392, 0]
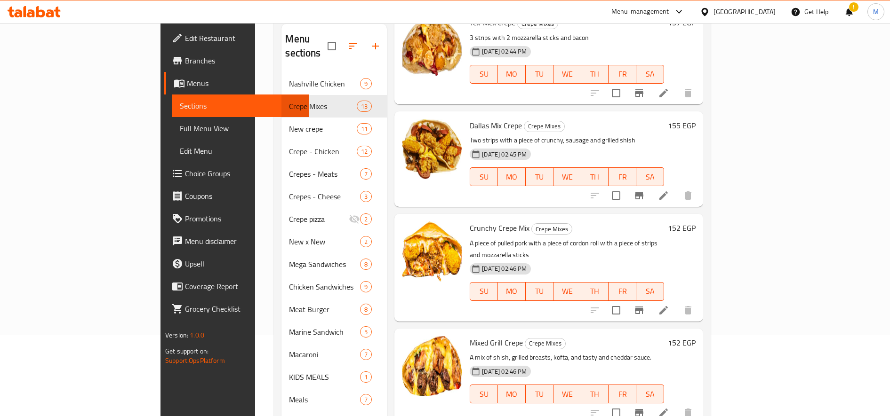
click at [695, 222] on h6 "152 EGP" at bounding box center [682, 228] width 28 height 13
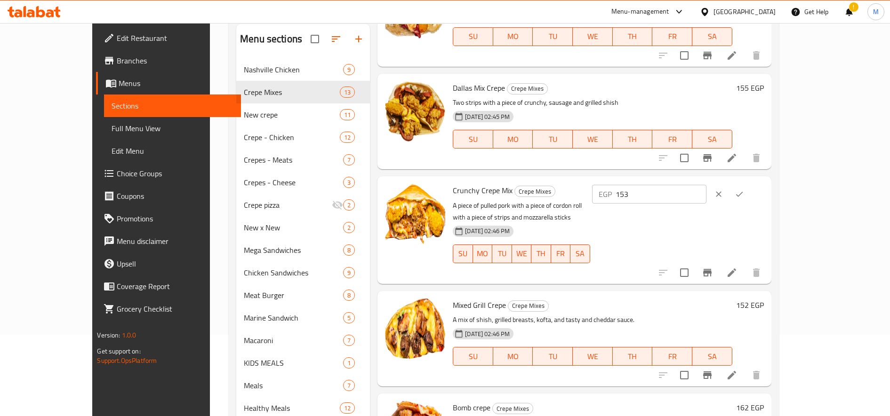
click at [706, 192] on input "153" at bounding box center [660, 194] width 91 height 19
click at [706, 192] on input "154" at bounding box center [660, 194] width 91 height 19
type input "155"
click at [706, 192] on input "155" at bounding box center [660, 194] width 91 height 19
click at [744, 195] on icon "ok" at bounding box center [738, 194] width 9 height 9
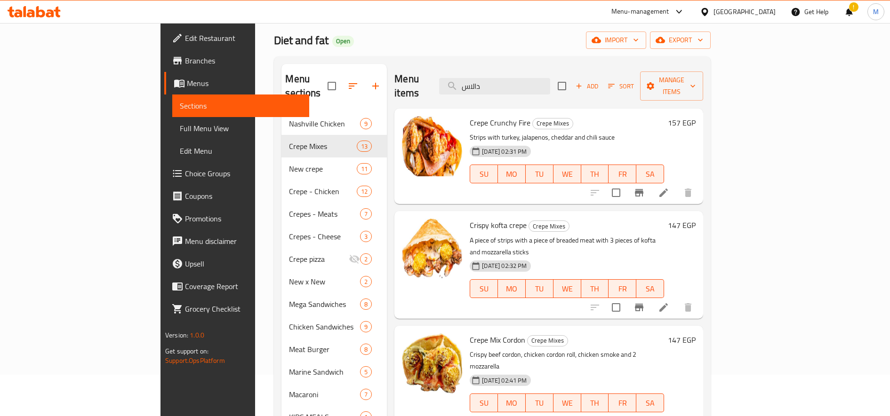
scroll to position [0, 0]
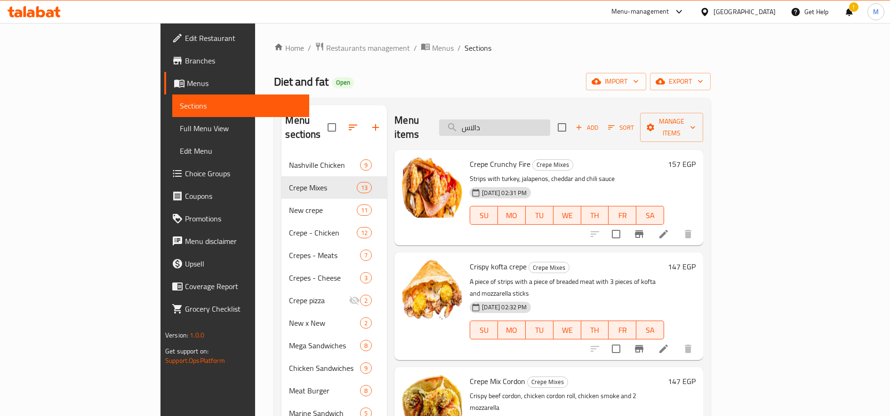
click at [542, 119] on input "دالاس" at bounding box center [494, 127] width 111 height 16
paste input "رانشي"
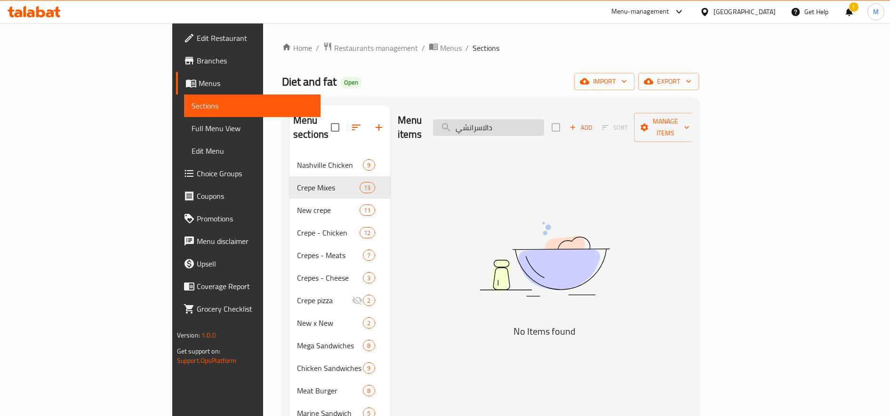
paste input "search"
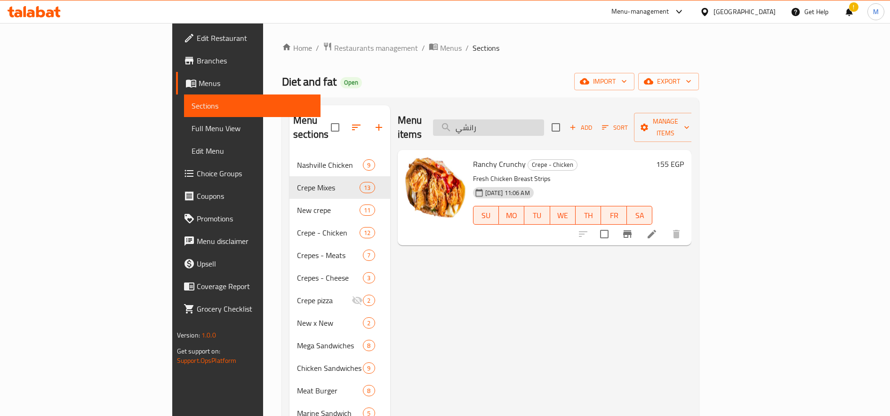
click at [544, 124] on input "رانشي" at bounding box center [488, 127] width 111 height 16
paste input "ميمي"
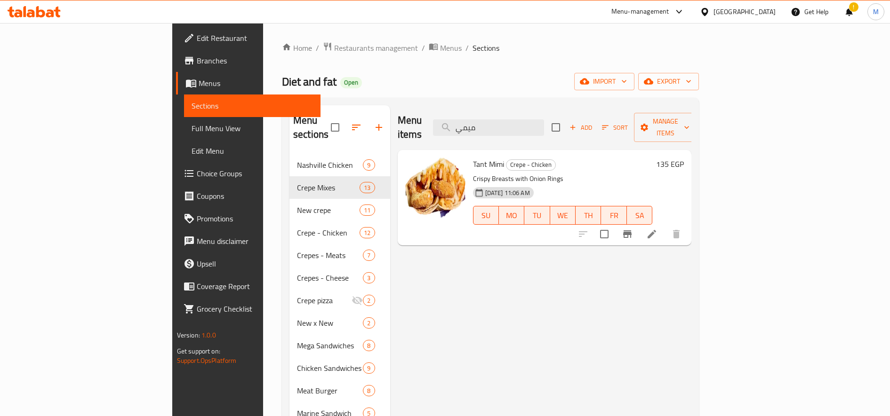
type input "ميمي"
click at [684, 158] on h6 "135 EGP" at bounding box center [670, 164] width 28 height 13
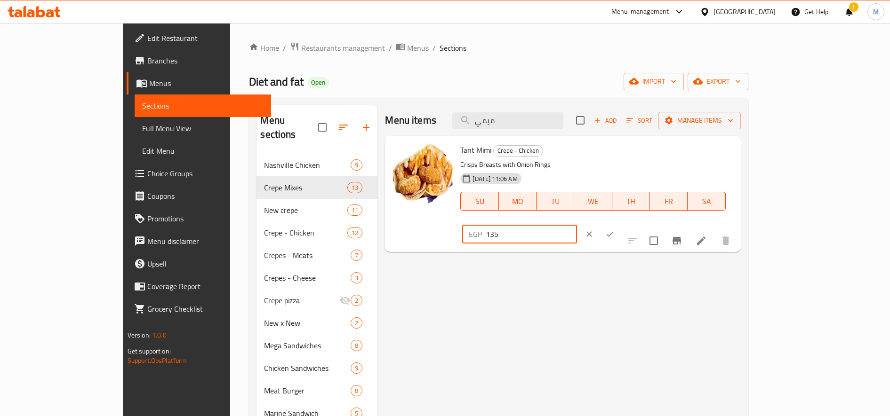
drag, startPoint x: 727, startPoint y: 159, endPoint x: 735, endPoint y: 161, distance: 7.9
click at [576, 225] on input "135" at bounding box center [530, 234] width 91 height 19
type input "130"
click at [620, 224] on button "ok" at bounding box center [609, 234] width 21 height 21
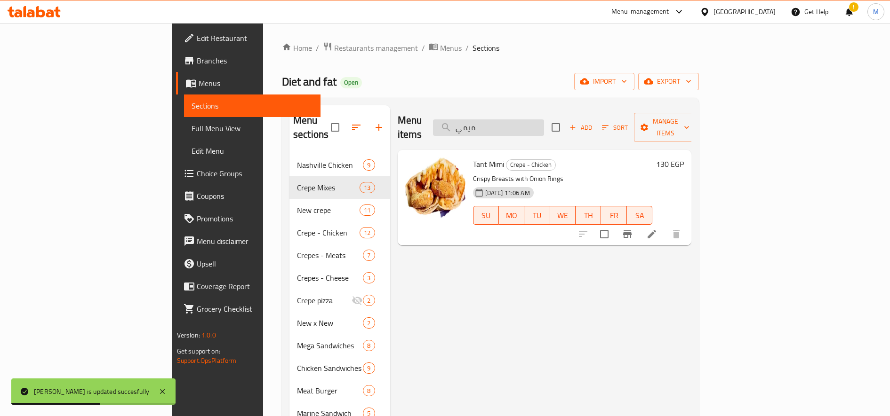
drag, startPoint x: 553, startPoint y: 113, endPoint x: 553, endPoint y: 120, distance: 7.1
click at [544, 119] on input "ميمي" at bounding box center [488, 127] width 111 height 16
click at [544, 120] on input "ميمي" at bounding box center [488, 127] width 111 height 16
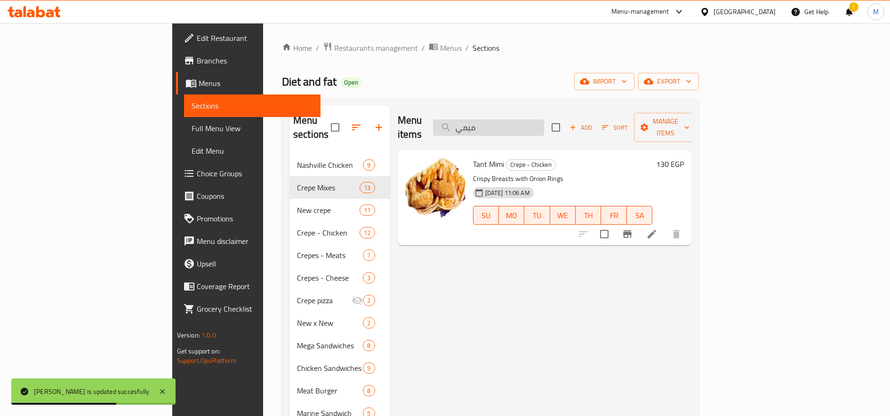
paste input "القنبلة"
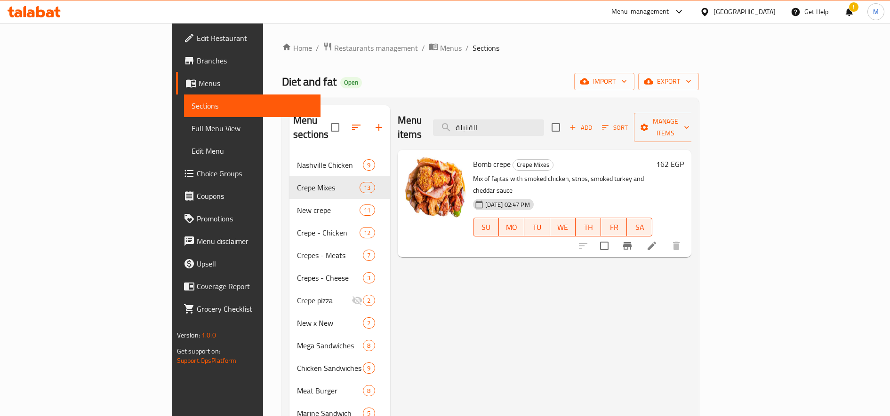
type input "القنبلة"
click at [684, 158] on h6 "162 EGP" at bounding box center [670, 164] width 28 height 13
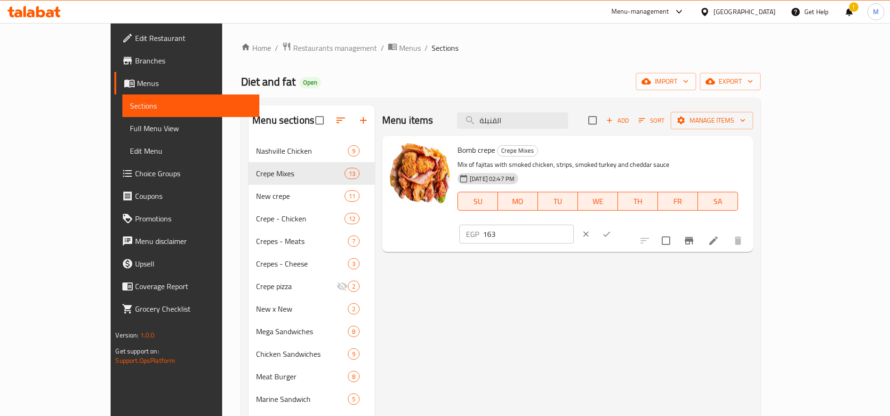
click at [573, 225] on input "163" at bounding box center [528, 234] width 91 height 19
click at [573, 225] on input "164" at bounding box center [528, 234] width 91 height 19
type input "165"
click at [573, 225] on input "165" at bounding box center [528, 234] width 91 height 19
drag, startPoint x: 839, startPoint y: 154, endPoint x: 818, endPoint y: 161, distance: 22.8
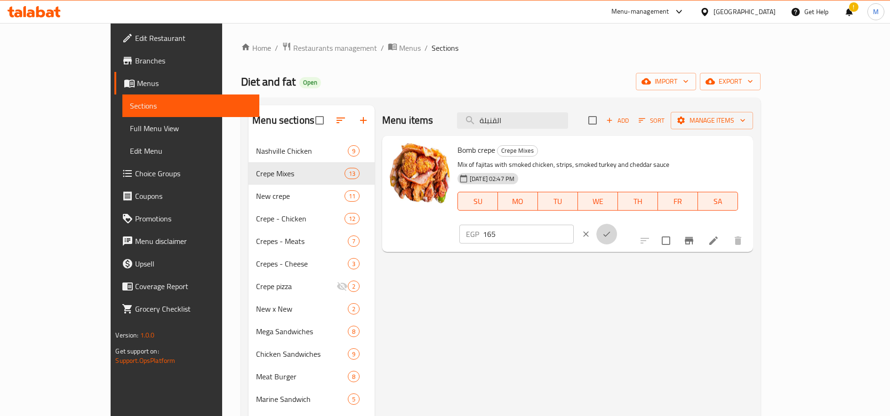
click at [611, 230] on icon "ok" at bounding box center [606, 234] width 9 height 9
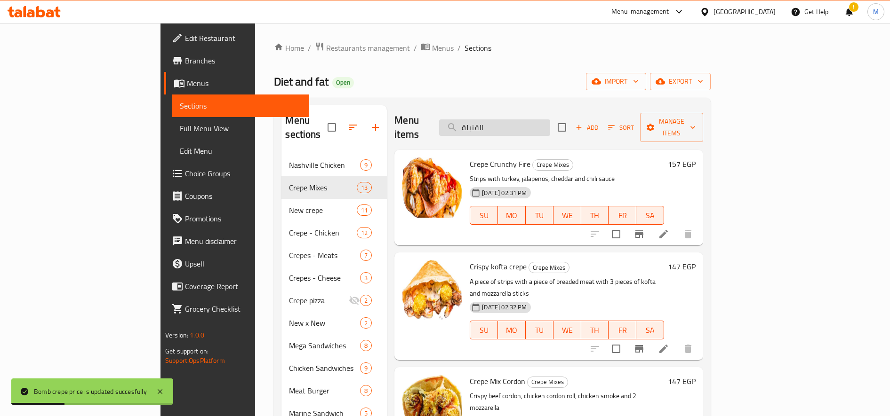
click at [533, 119] on input "القنبلة" at bounding box center [494, 127] width 111 height 16
paste input "يف"
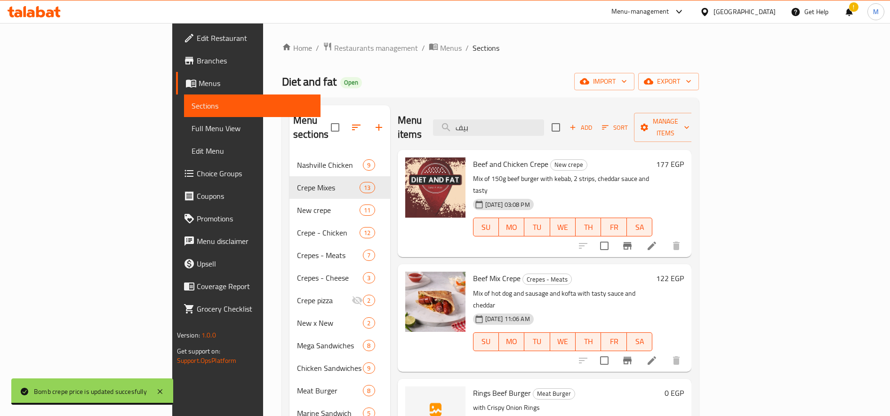
type input "بيف"
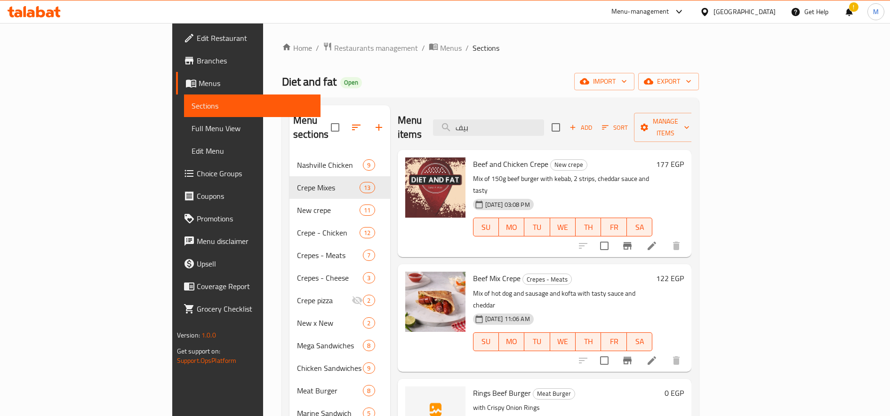
click at [684, 272] on h6 "122 EGP" at bounding box center [670, 278] width 28 height 13
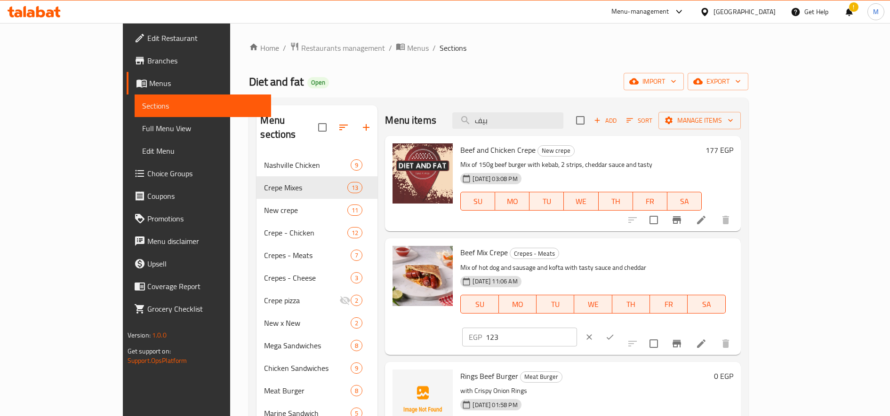
click at [576, 328] on input "123" at bounding box center [530, 337] width 91 height 19
click at [576, 328] on input "124" at bounding box center [530, 337] width 91 height 19
type input "125"
click at [576, 328] on input "125" at bounding box center [530, 337] width 91 height 19
click at [620, 327] on button "ok" at bounding box center [609, 337] width 21 height 21
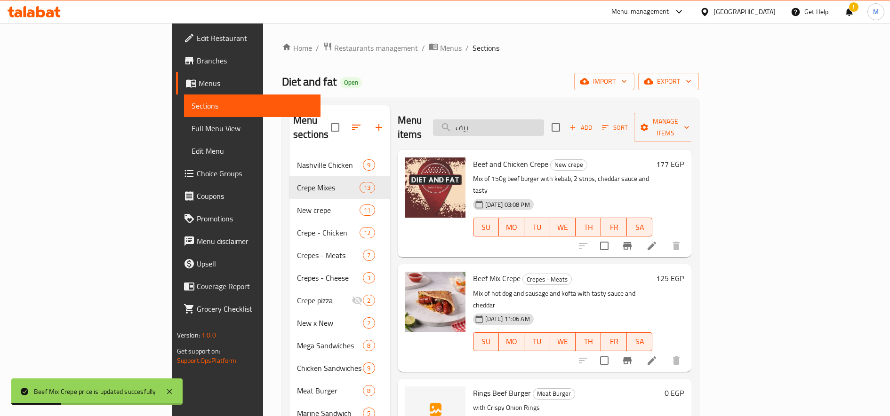
click at [544, 124] on input "بيف" at bounding box center [488, 127] width 111 height 16
paste input "اور"
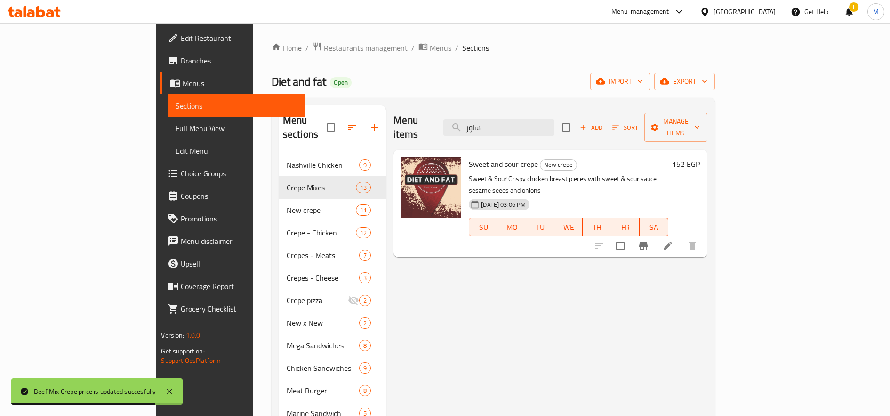
type input "ساور"
click at [700, 158] on h6 "152 EGP" at bounding box center [686, 164] width 28 height 13
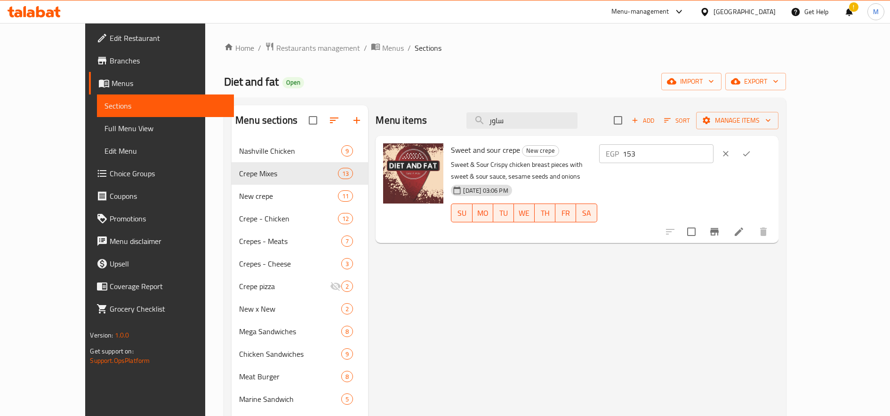
click at [713, 151] on input "153" at bounding box center [667, 153] width 91 height 19
click at [713, 151] on input "154" at bounding box center [667, 153] width 91 height 19
type input "155"
click at [713, 151] on input "155" at bounding box center [667, 153] width 91 height 19
drag, startPoint x: 834, startPoint y: 151, endPoint x: 819, endPoint y: 162, distance: 18.4
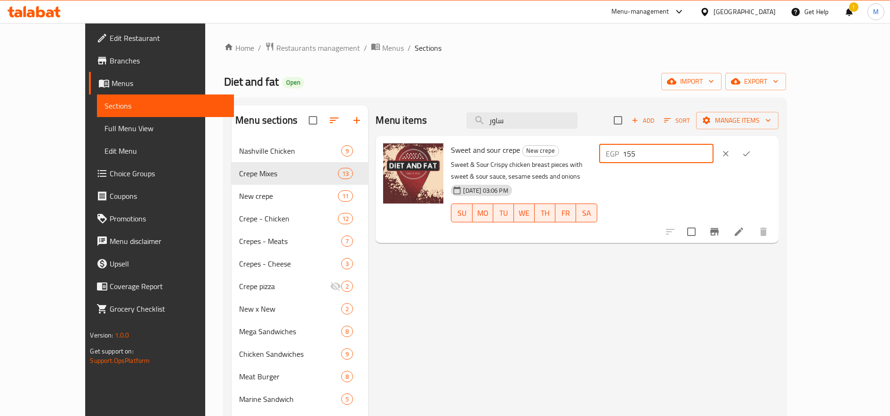
click at [751, 151] on icon "ok" at bounding box center [745, 153] width 9 height 9
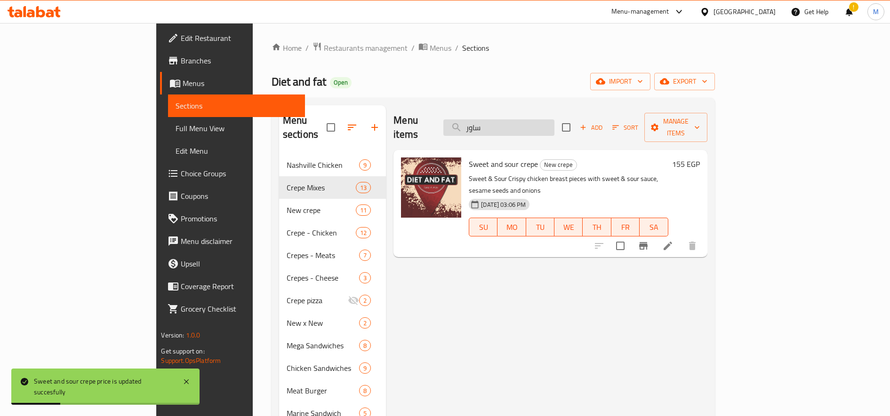
click at [554, 124] on input "ساور" at bounding box center [498, 127] width 111 height 16
paste input "فخفخينا"
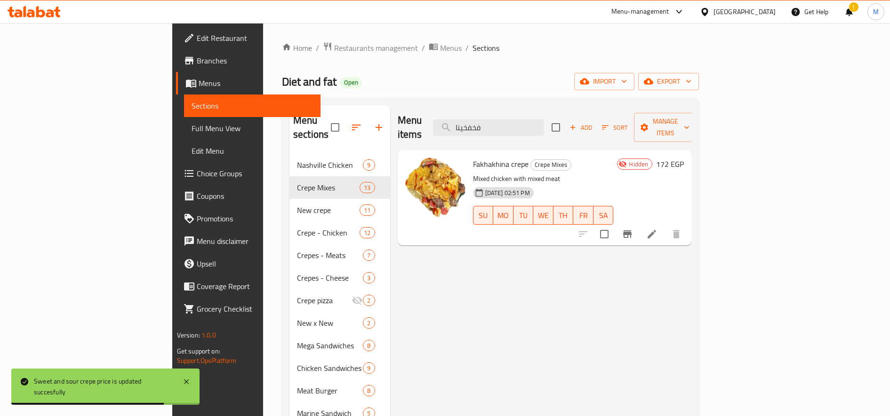
type input "فخفخينا"
click at [684, 158] on h6 "172 EGP" at bounding box center [670, 164] width 28 height 13
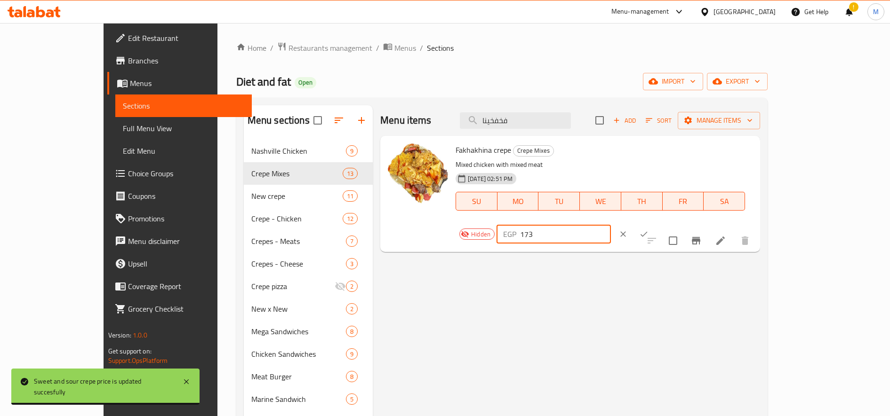
click at [611, 225] on input "173" at bounding box center [565, 234] width 91 height 19
click at [611, 225] on input "174" at bounding box center [565, 234] width 91 height 19
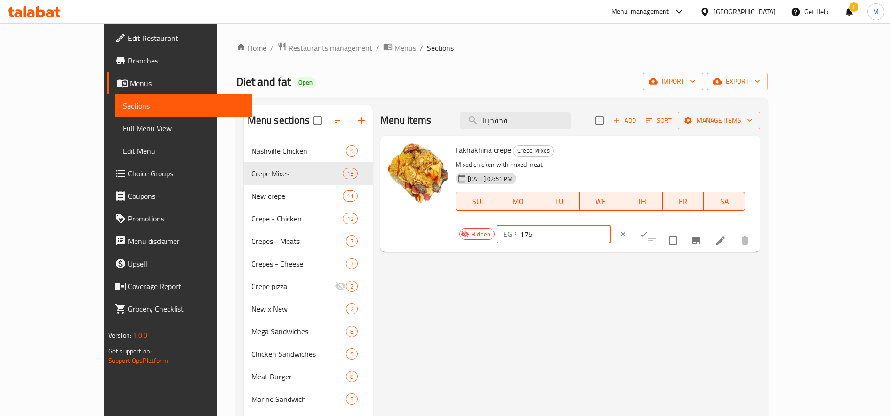
type input "175"
click at [611, 225] on input "175" at bounding box center [565, 234] width 91 height 19
click at [654, 224] on button "ok" at bounding box center [643, 234] width 21 height 21
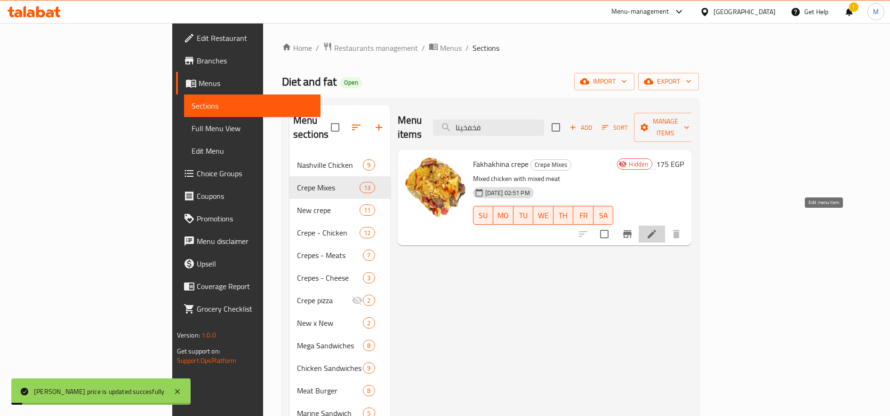
click at [656, 230] on icon at bounding box center [651, 234] width 8 height 8
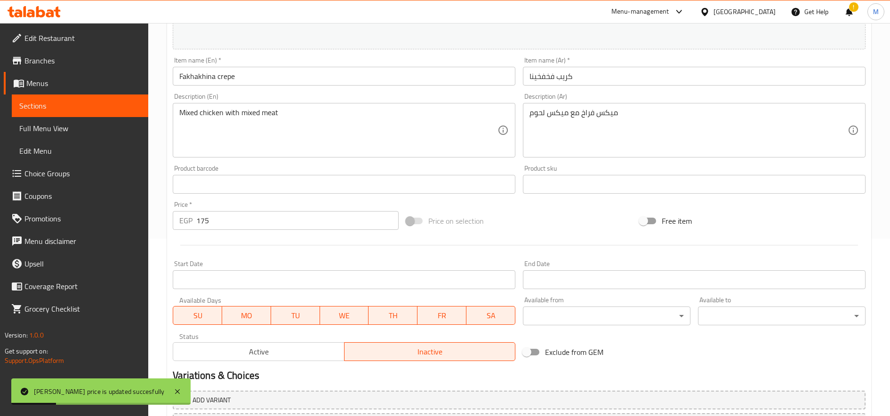
scroll to position [262, 0]
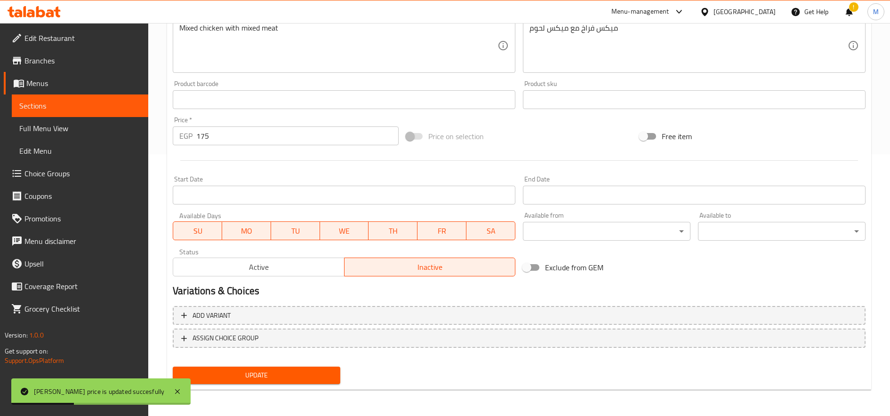
click at [256, 257] on div "Active Inactive" at bounding box center [344, 262] width 342 height 28
drag, startPoint x: 292, startPoint y: 269, endPoint x: 292, endPoint y: 274, distance: 4.7
click at [292, 271] on span "Active" at bounding box center [258, 268] width 163 height 14
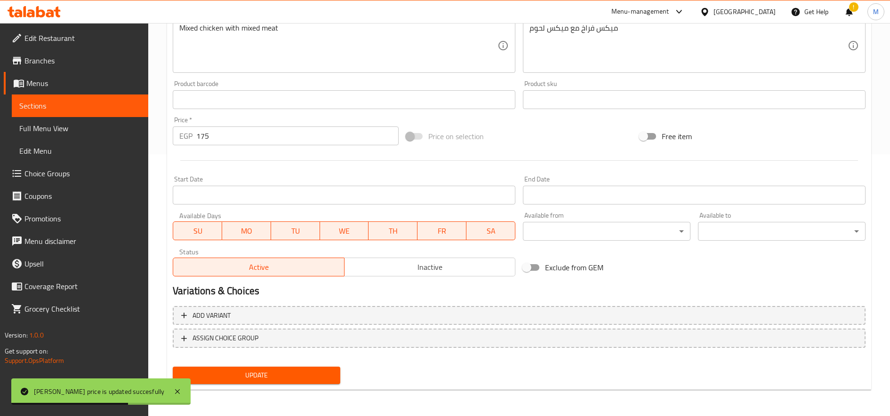
click at [290, 377] on span "Update" at bounding box center [256, 376] width 152 height 12
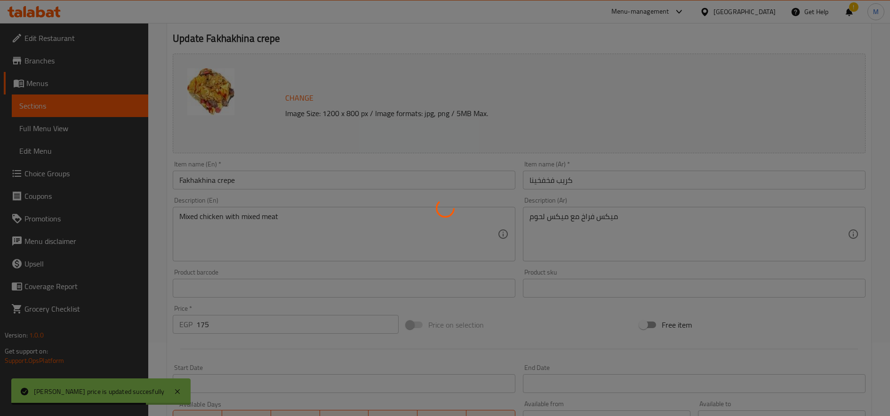
scroll to position [0, 0]
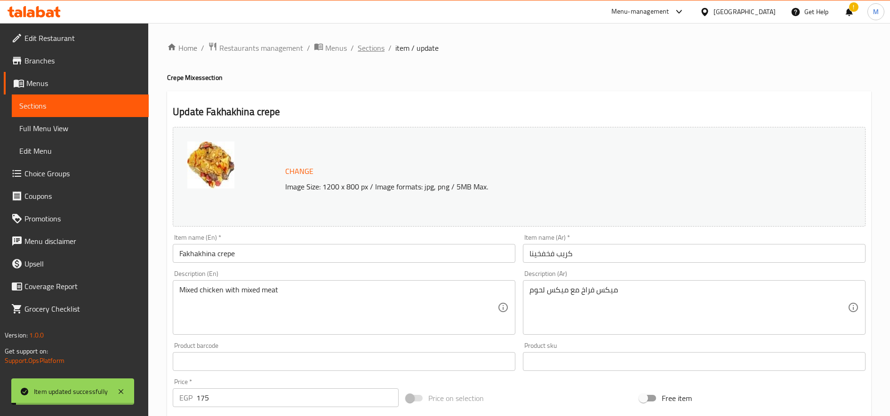
click at [370, 43] on span "Sections" at bounding box center [371, 47] width 27 height 11
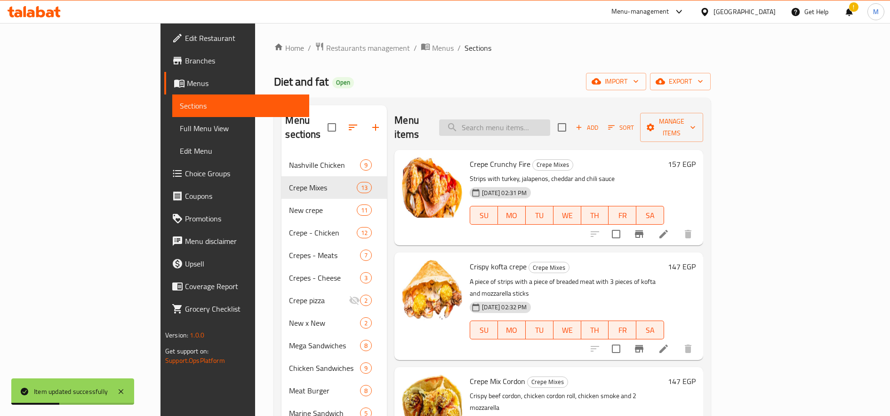
click at [550, 121] on input "search" at bounding box center [494, 127] width 111 height 16
paste input "سلو"
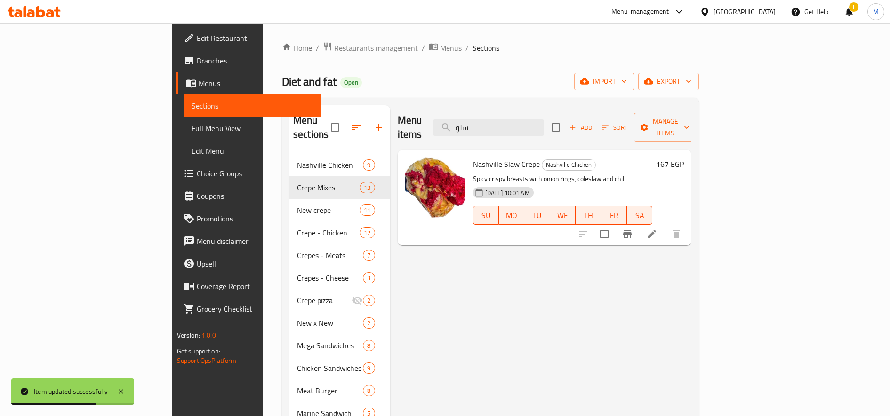
type input "سلو"
click at [684, 158] on h6 "167 EGP" at bounding box center [670, 164] width 28 height 13
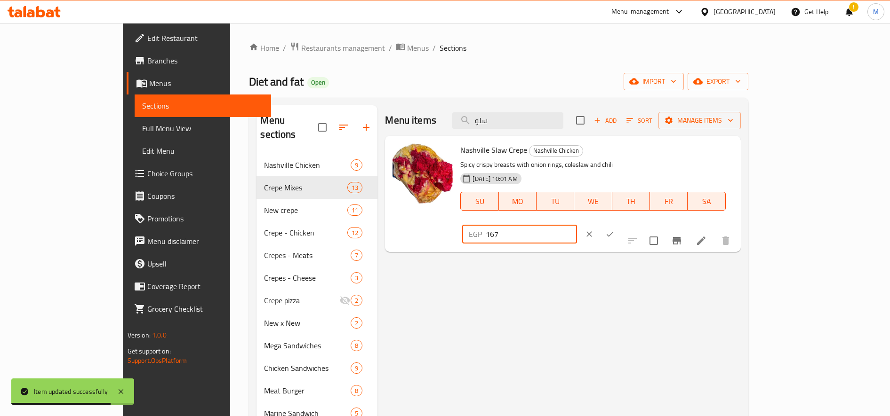
click at [576, 225] on input "167" at bounding box center [530, 234] width 91 height 19
type input "165"
click at [614, 230] on icon "ok" at bounding box center [609, 234] width 9 height 9
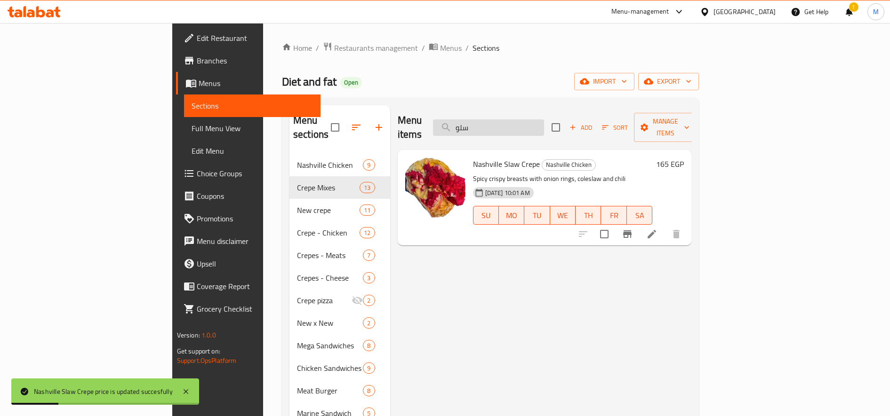
click at [531, 128] on input "سلو" at bounding box center [488, 127] width 111 height 16
paste input "search"
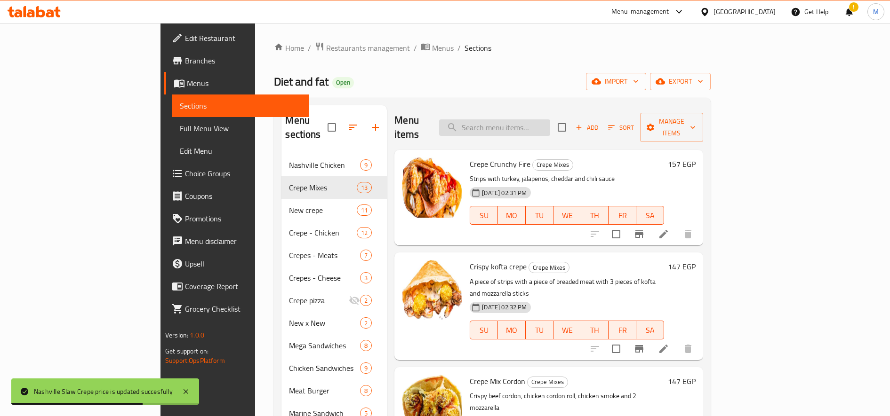
paste input "search"
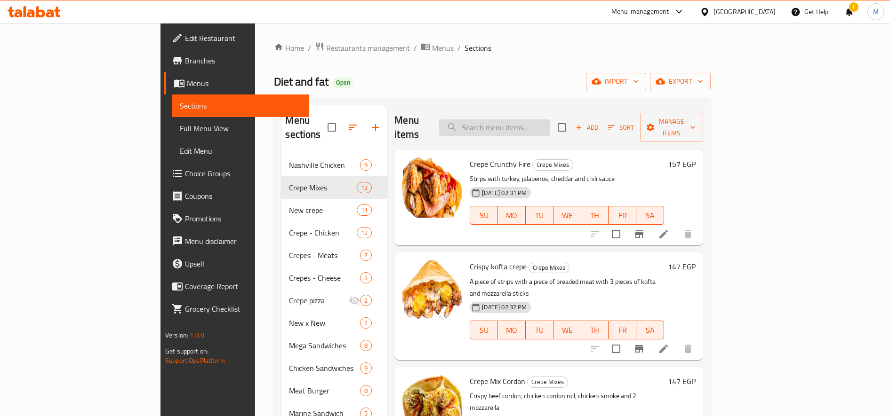
paste input "h"
click at [550, 123] on input "search" at bounding box center [494, 127] width 111 height 16
click at [550, 122] on input "h" at bounding box center [494, 127] width 111 height 16
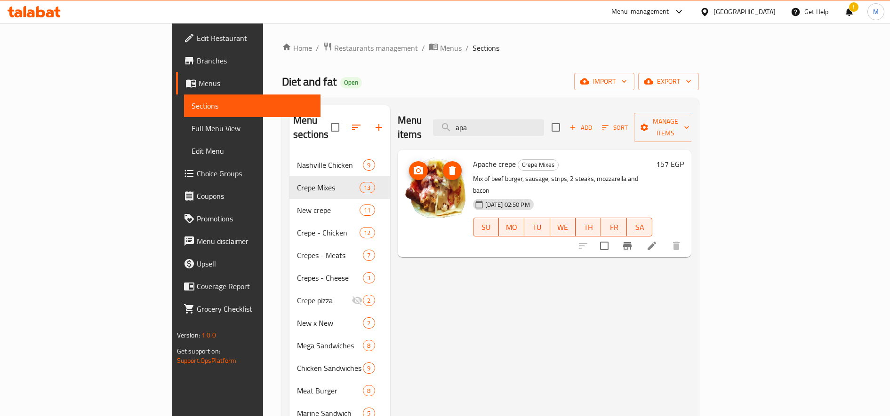
type input "apa"
click at [684, 158] on h6 "157 EGP" at bounding box center [670, 164] width 28 height 13
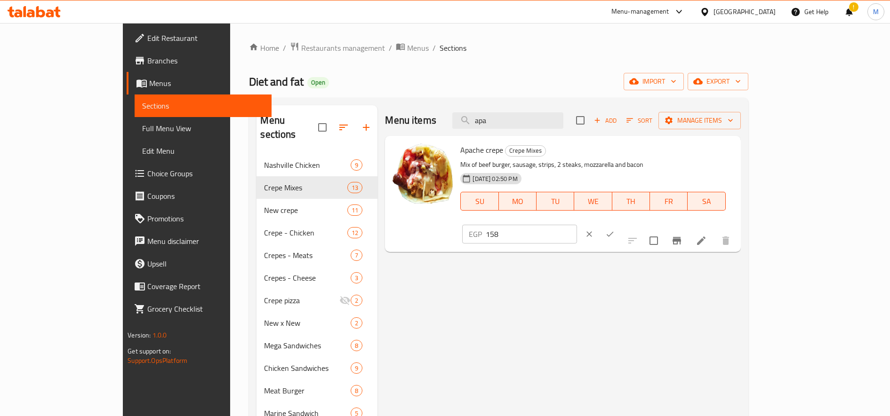
click at [576, 225] on input "158" at bounding box center [530, 234] width 91 height 19
click at [576, 225] on input "159" at bounding box center [530, 234] width 91 height 19
type input "160"
click at [576, 225] on input "160" at bounding box center [530, 234] width 91 height 19
click at [614, 230] on icon "ok" at bounding box center [609, 234] width 9 height 9
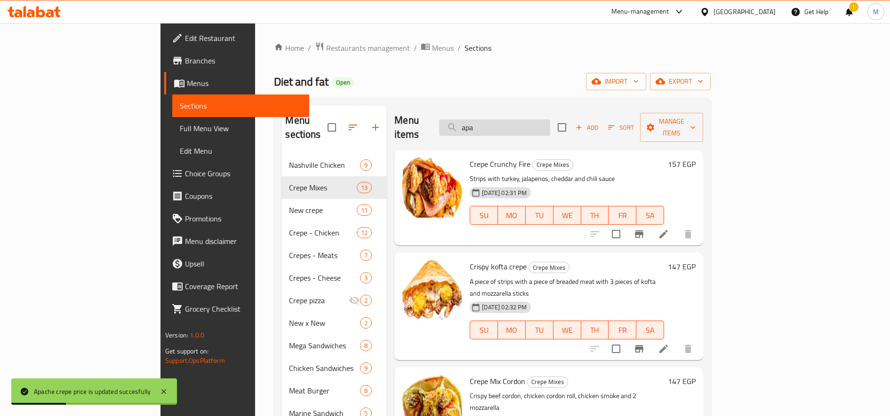
click at [549, 119] on input "apa" at bounding box center [494, 127] width 111 height 16
paste input "الورده"
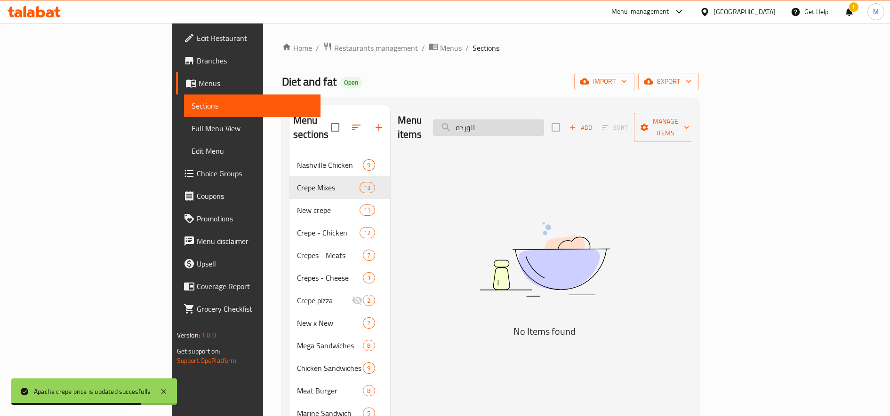
type input "الورده"
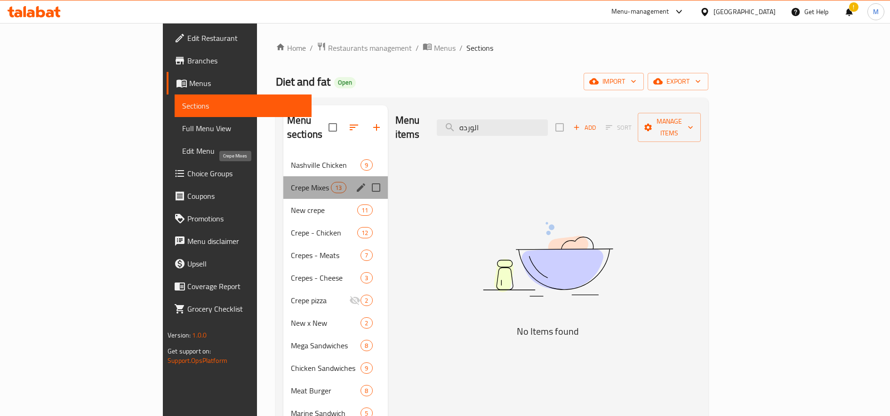
click at [291, 182] on span "Crepe Mixes" at bounding box center [311, 187] width 40 height 11
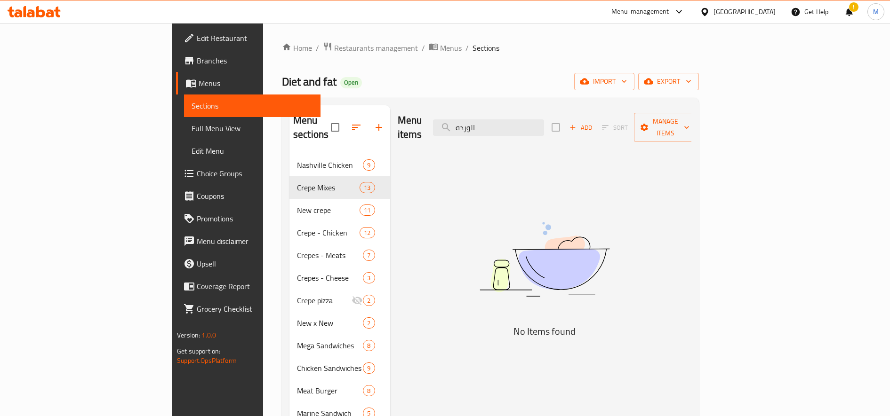
click at [556, 169] on div "Menu items الورده Add Sort Manage items No Items found" at bounding box center [541, 334] width 302 height 459
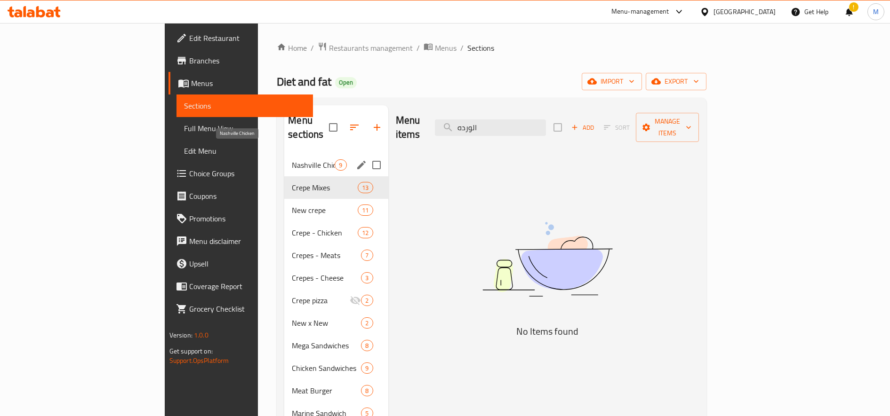
click at [292, 159] on span "Nashville Chicken" at bounding box center [313, 164] width 43 height 11
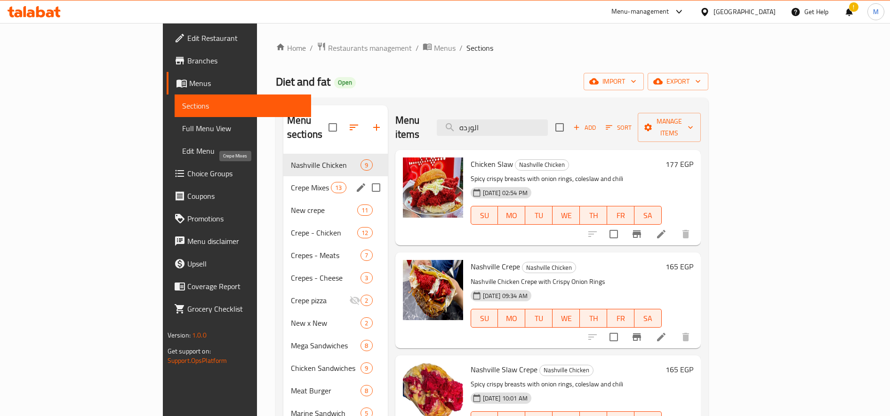
click at [291, 182] on span "Crepe Mixes" at bounding box center [311, 187] width 40 height 11
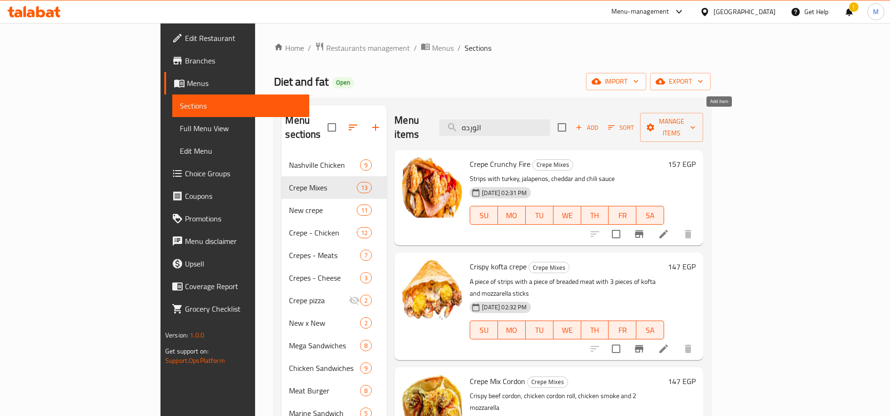
click at [583, 123] on icon "button" at bounding box center [578, 127] width 8 height 8
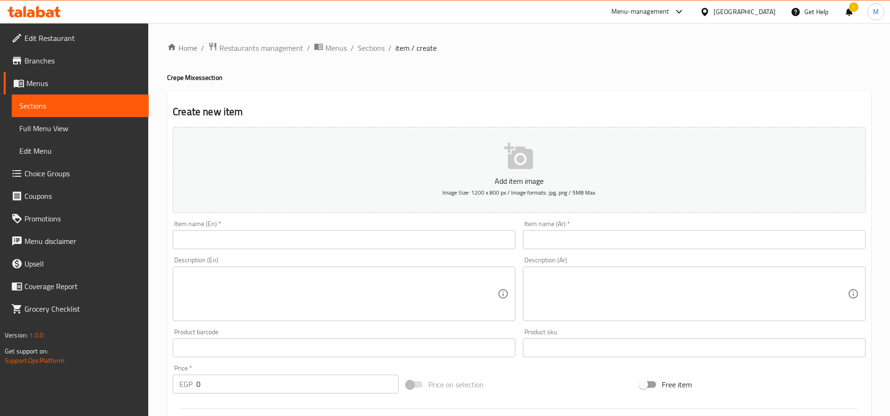
click at [613, 238] on input "text" at bounding box center [694, 240] width 342 height 19
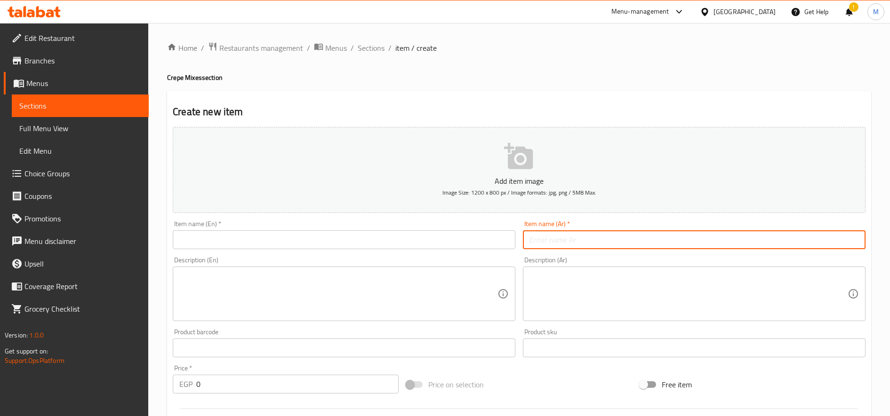
paste input "الورده"
type input "الورده"
paste input "الورده"
type input "كريب الورده"
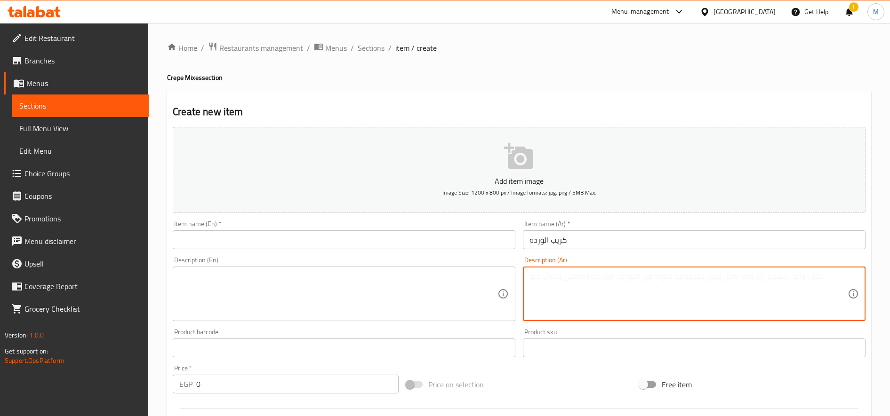
click at [710, 295] on textarea at bounding box center [688, 294] width 318 height 45
paste textarea "ميكس فراخ وبطاطس مع ميكس لحوم"
click at [680, 258] on div "Description (Ar) ميكس فراخ وبطاطس مع ميكس لحوم Description (Ar)" at bounding box center [694, 289] width 342 height 64
type textarea "ميكس فراخ وبطاطس مع ميكس لحوم"
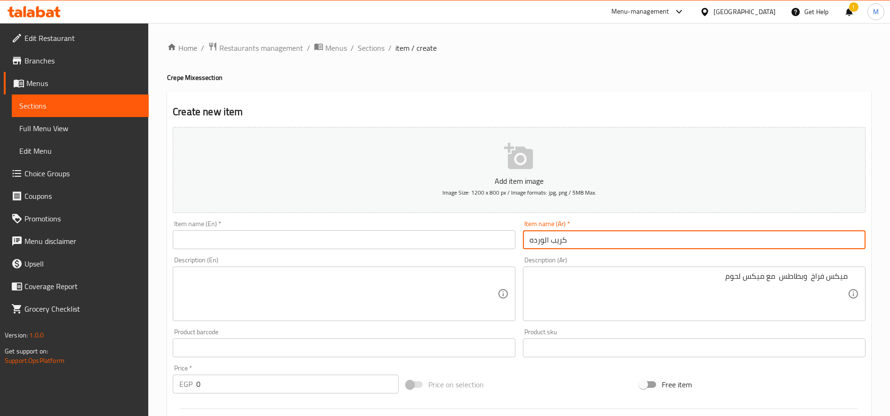
click at [598, 240] on input "كريب الورده" at bounding box center [694, 240] width 342 height 19
click at [299, 254] on div "Description (En) Description (En)" at bounding box center [344, 289] width 350 height 72
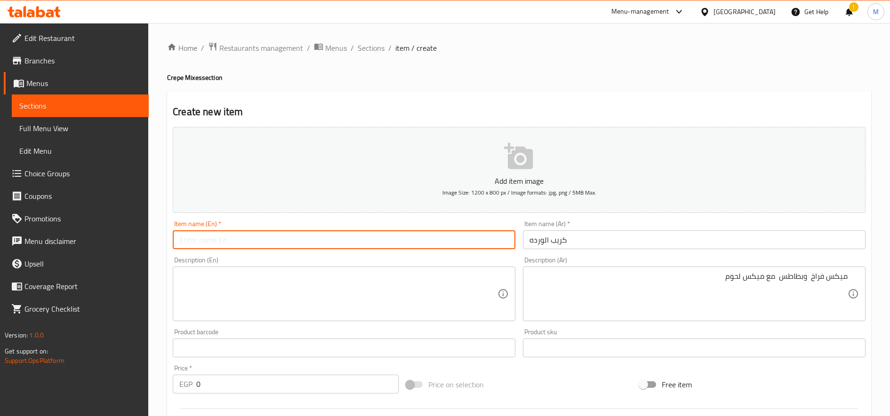
click at [303, 242] on input "text" at bounding box center [344, 240] width 342 height 19
paste input "كريب الورده"
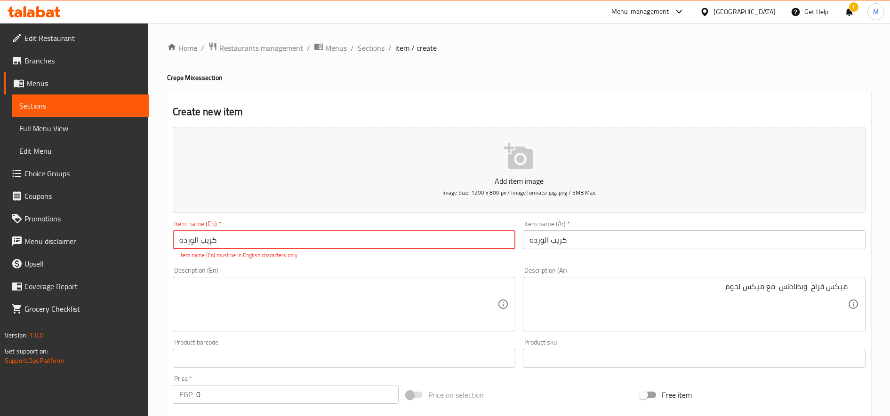
click at [360, 247] on input "كريب الورده" at bounding box center [344, 240] width 342 height 19
click at [360, 242] on input "كريب الورده" at bounding box center [344, 240] width 342 height 19
paste input "Rose crepe"
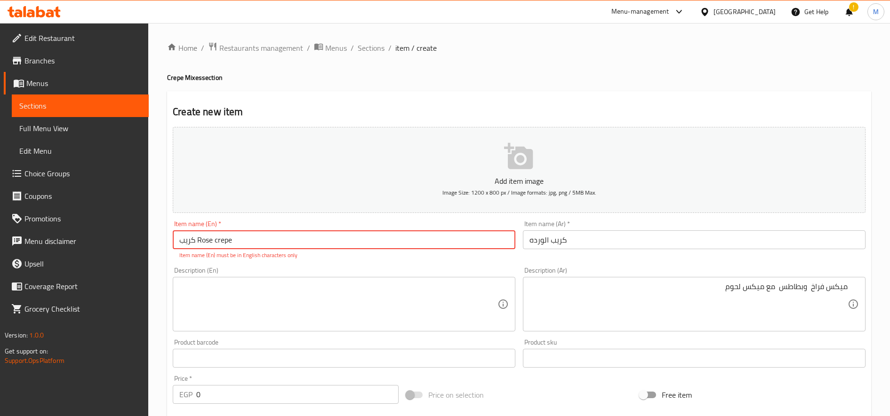
paste input "text"
type input "Rose crepe"
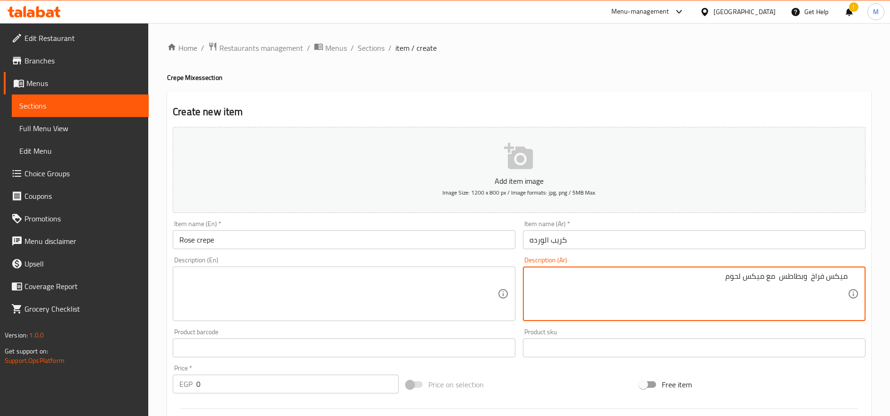
click at [749, 274] on textarea "ميكس فراخ وبطاطس مع ميكس لحوم" at bounding box center [688, 294] width 318 height 45
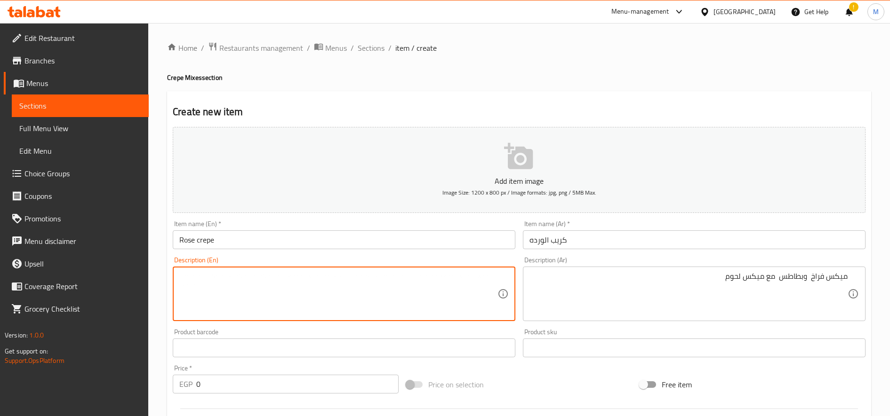
click at [366, 290] on textarea at bounding box center [338, 294] width 318 height 45
paste textarea "Mixed chicken and potatoes with mixed meat"
type textarea "Mixed chicken and potatoes with mixed meat"
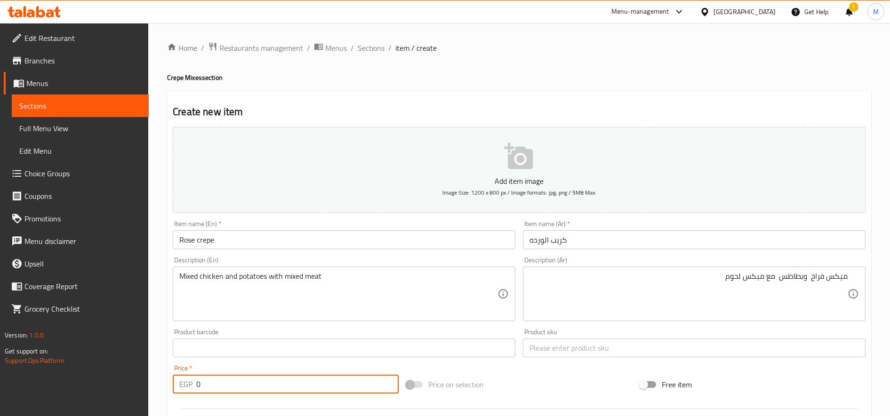
click at [217, 385] on input "0" at bounding box center [297, 384] width 202 height 19
paste input "23"
type input "230"
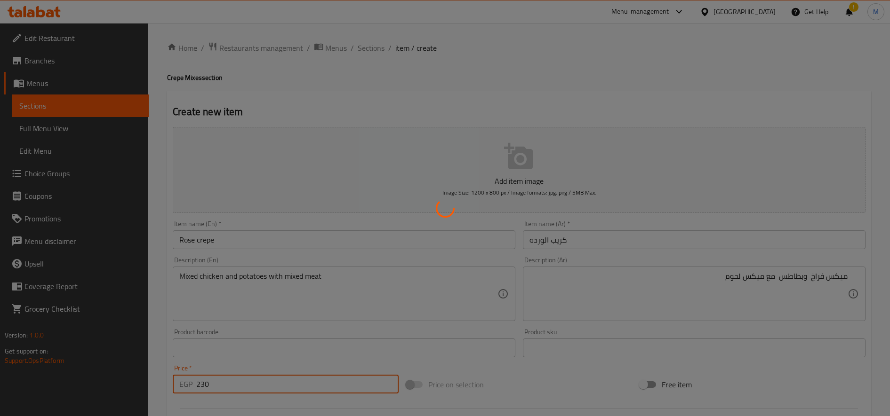
type input "0"
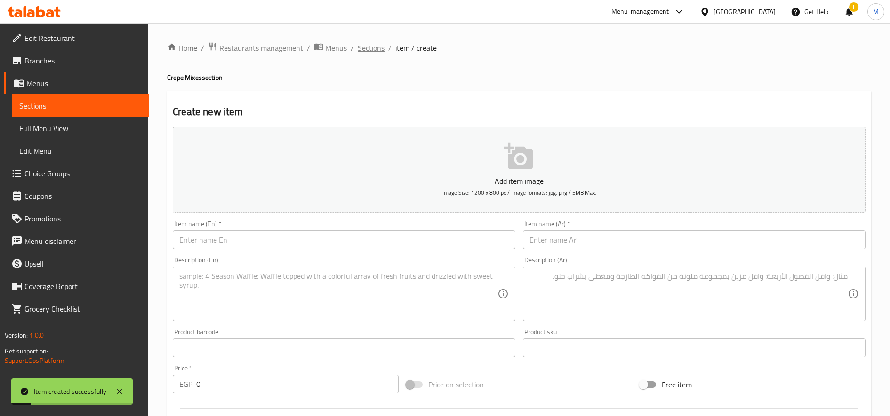
click at [371, 48] on span "Sections" at bounding box center [371, 47] width 27 height 11
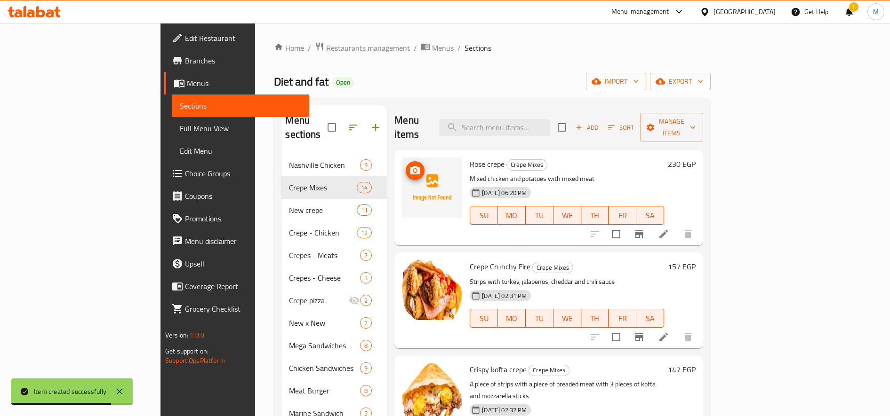
click at [402, 158] on div at bounding box center [432, 188] width 60 height 60
click at [405, 165] on span "upload picture" at bounding box center [414, 170] width 19 height 11
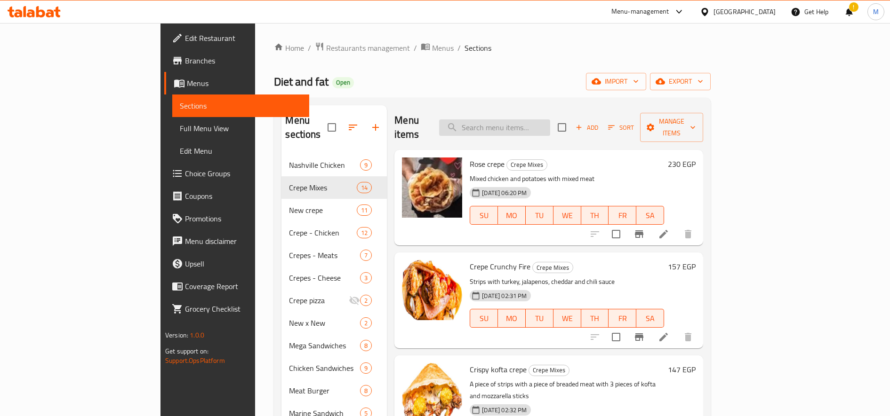
click at [550, 119] on input "search" at bounding box center [494, 127] width 111 height 16
paste input "الترند"
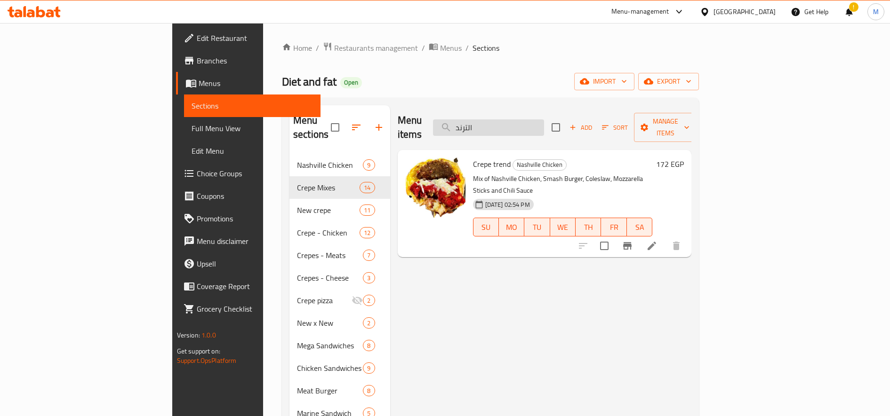
type input "الترند"
click at [684, 158] on h6 "172 EGP" at bounding box center [670, 164] width 28 height 13
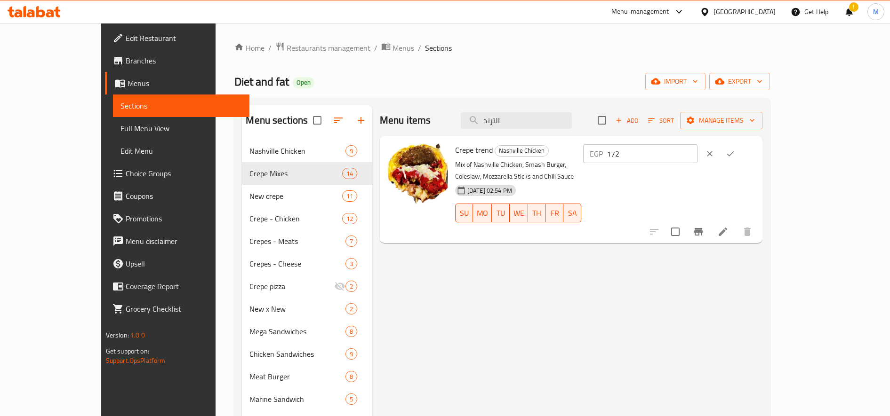
click at [697, 149] on input "172" at bounding box center [651, 153] width 91 height 19
paste input "60"
type input "160"
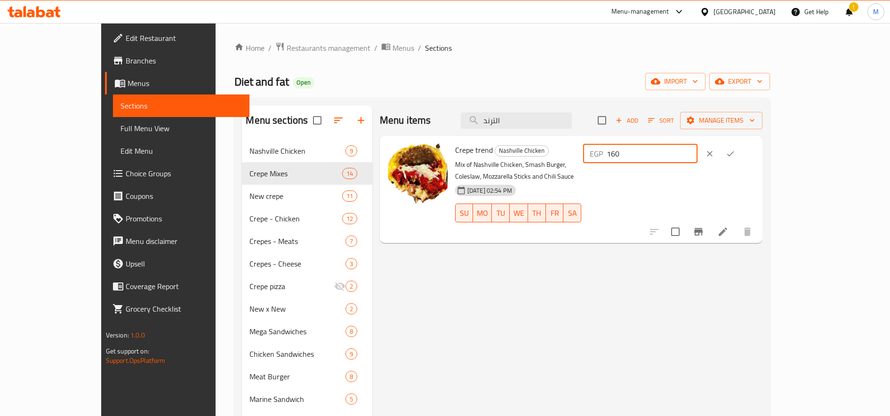
click at [734, 155] on icon "ok" at bounding box center [730, 153] width 7 height 5
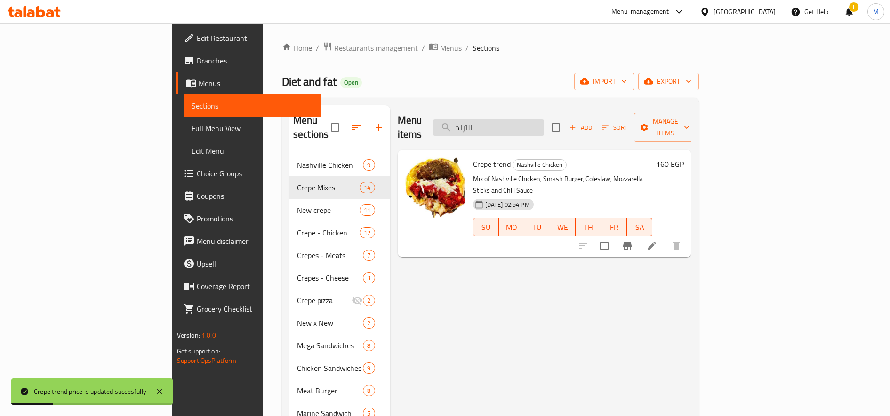
click at [529, 119] on input "الترند" at bounding box center [488, 127] width 111 height 16
paste input "قاضيه"
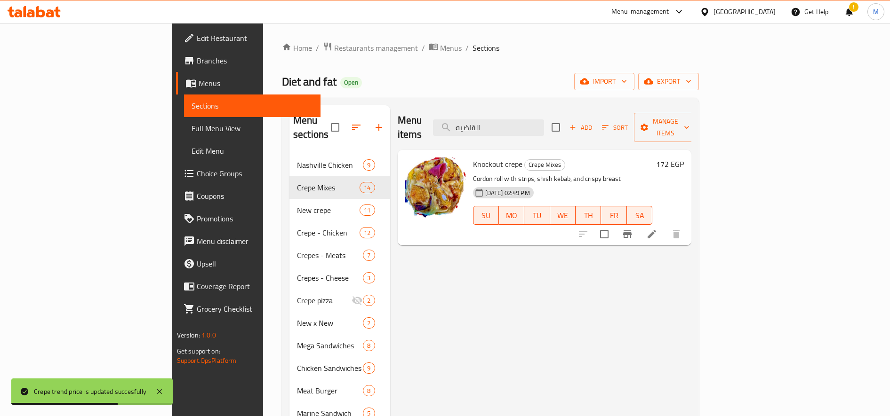
type input "القاضيه"
click at [684, 158] on h6 "172 EGP" at bounding box center [670, 164] width 28 height 13
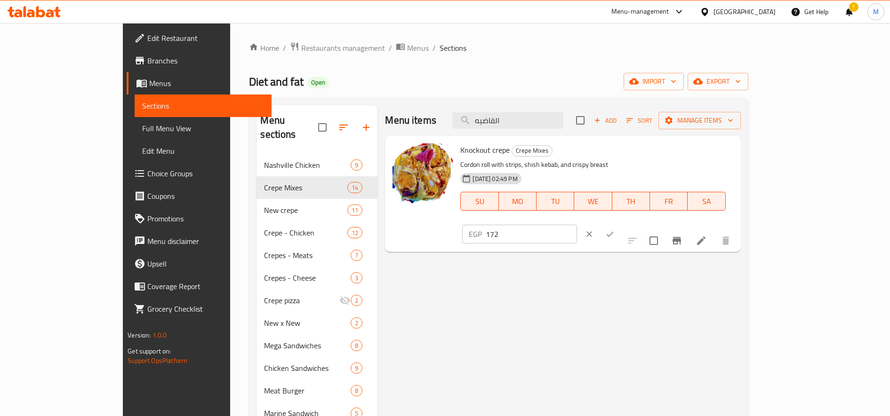
click at [576, 225] on input "172" at bounding box center [530, 234] width 91 height 19
paste input "85"
type input "185"
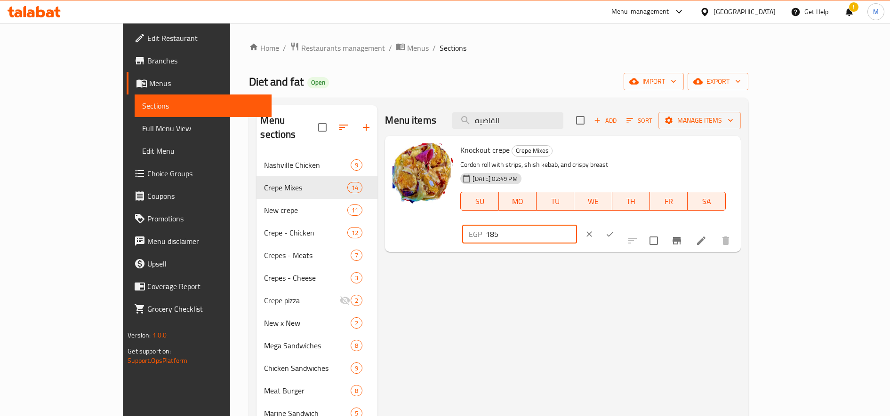
click at [614, 230] on icon "ok" at bounding box center [609, 234] width 9 height 9
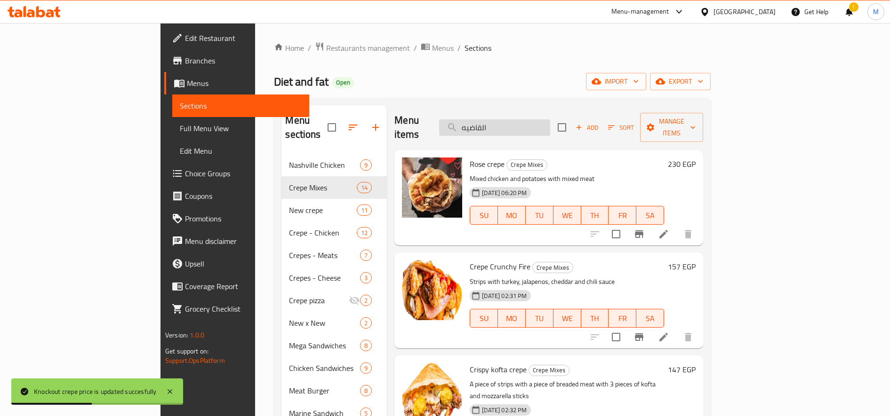
click at [550, 121] on input "القاضيه" at bounding box center [494, 127] width 111 height 16
paste input "رده لحوم"
type input "الورده لحوم"
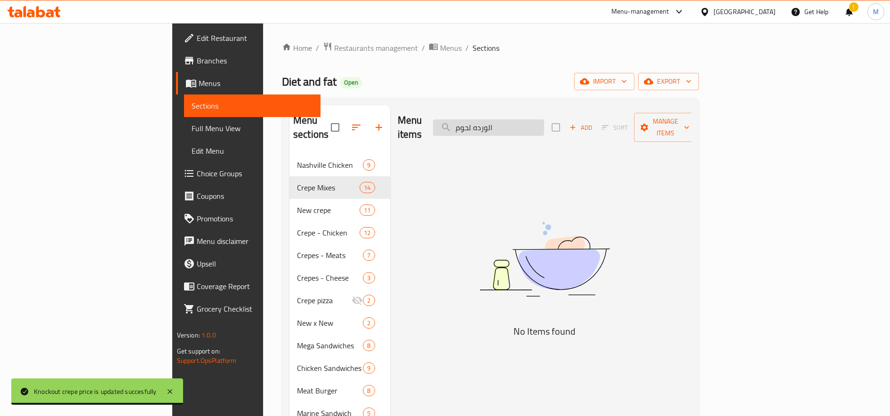
click at [544, 121] on input "الورده لحوم" at bounding box center [488, 127] width 111 height 16
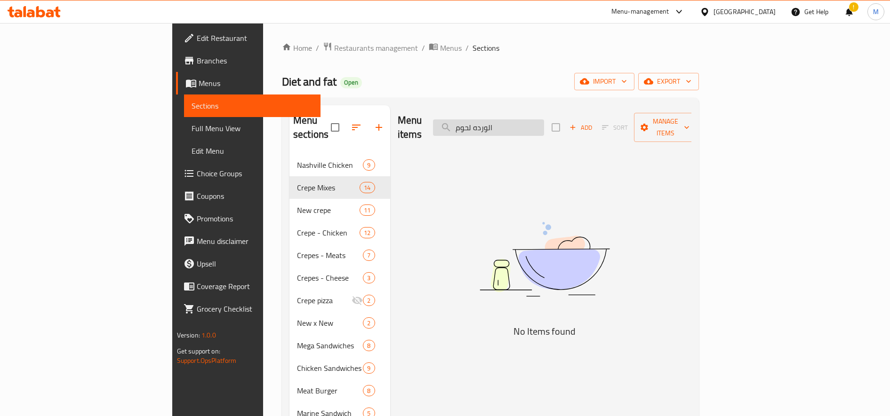
click at [544, 121] on input "الورده لحوم" at bounding box center [488, 127] width 111 height 16
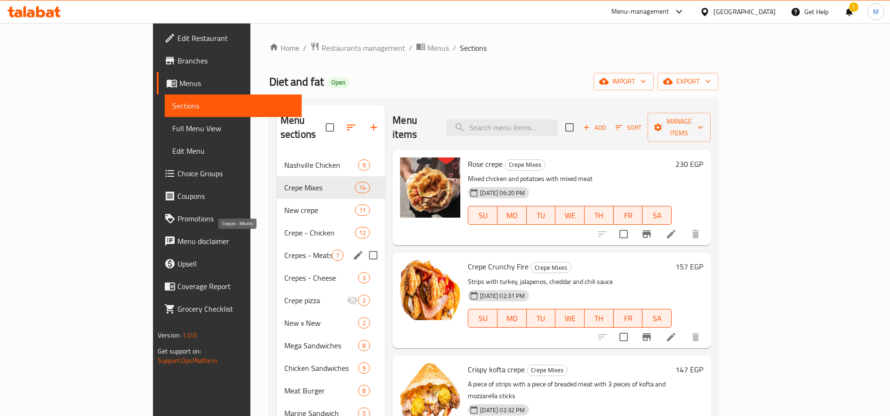
click at [284, 250] on span "Crepes - Meats" at bounding box center [308, 255] width 48 height 11
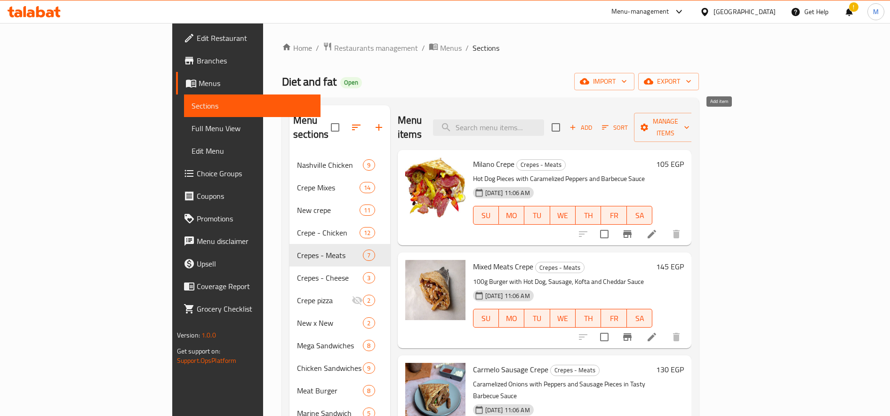
click at [593, 123] on span "Add" at bounding box center [580, 127] width 25 height 11
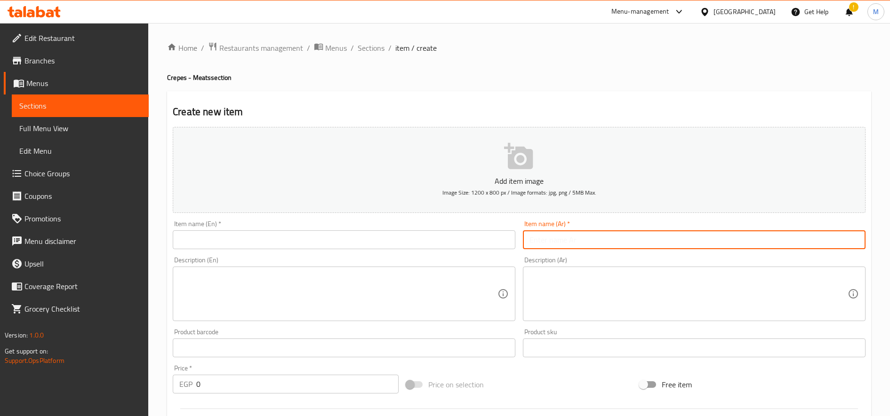
click at [628, 239] on input "text" at bounding box center [694, 240] width 342 height 19
paste input "الورده لحوم"
type input "كريب الورده لحوم"
click at [277, 239] on input "text" at bounding box center [344, 240] width 342 height 19
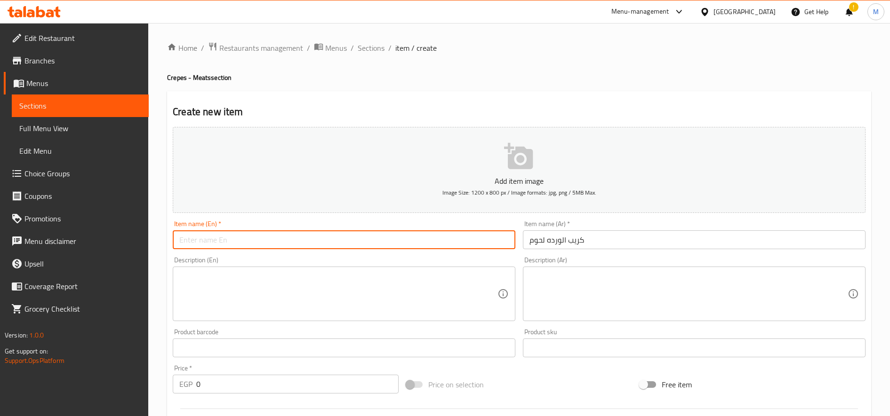
paste input "Rose meat crepe"
type input "Rose meat crepe"
click at [692, 284] on textarea at bounding box center [688, 294] width 318 height 45
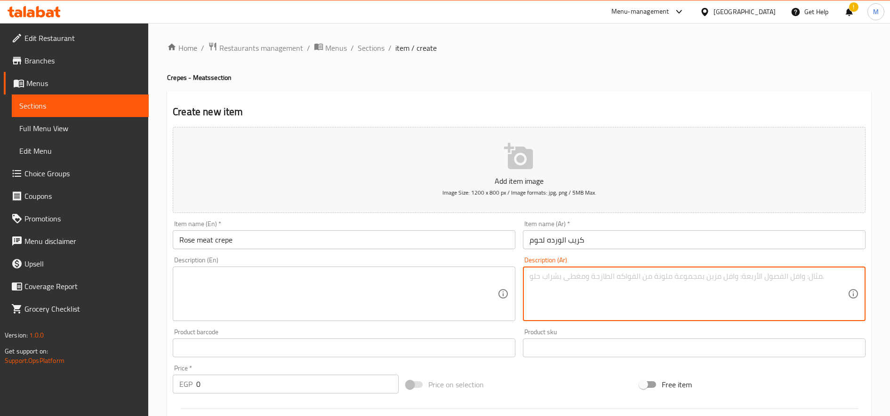
paste textarea "ميكس لحوم وبطاطس"
type textarea "ميكس لحوم وبطاطس"
click at [329, 268] on div "Description (En)" at bounding box center [344, 294] width 342 height 55
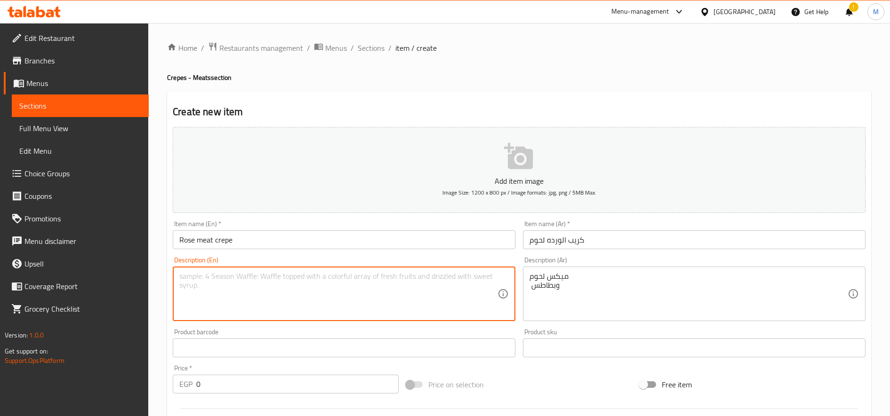
paste textarea "Mixed meat and potatoes"
type textarea "Mixed meat and potatoes"
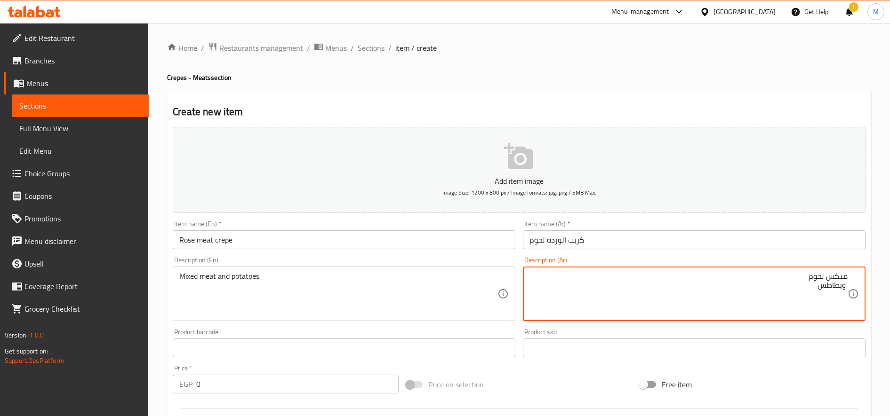
click at [655, 262] on div "Description (Ar) ميكس لحوم وبطاطس Description (Ar)" at bounding box center [694, 289] width 342 height 64
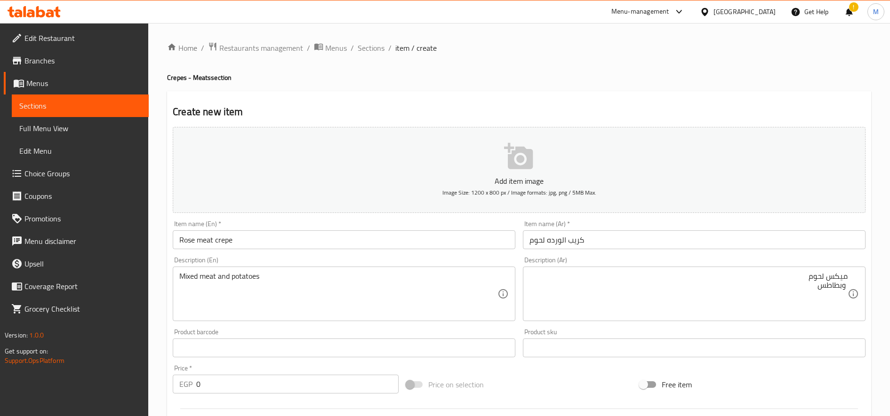
click at [778, 268] on div "ميكس لحوم وبطاطس Description (Ar)" at bounding box center [694, 294] width 342 height 55
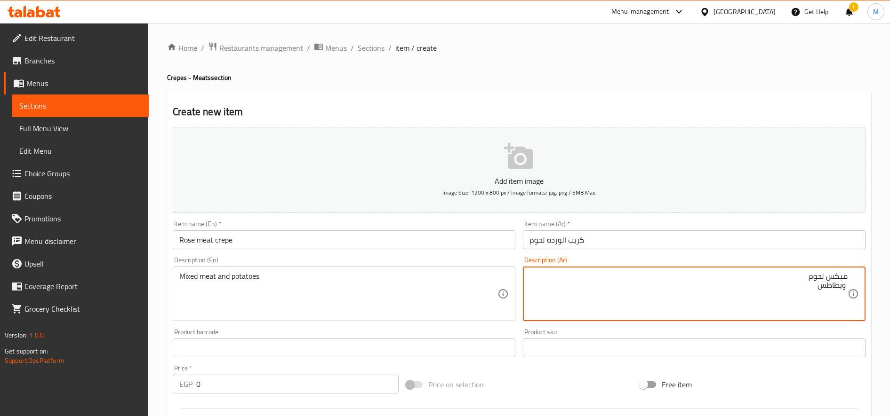
click at [787, 277] on textarea "ميكس لحوم وبطاطس" at bounding box center [688, 294] width 318 height 45
type textarea "ميكس لحوم وبطاطس"
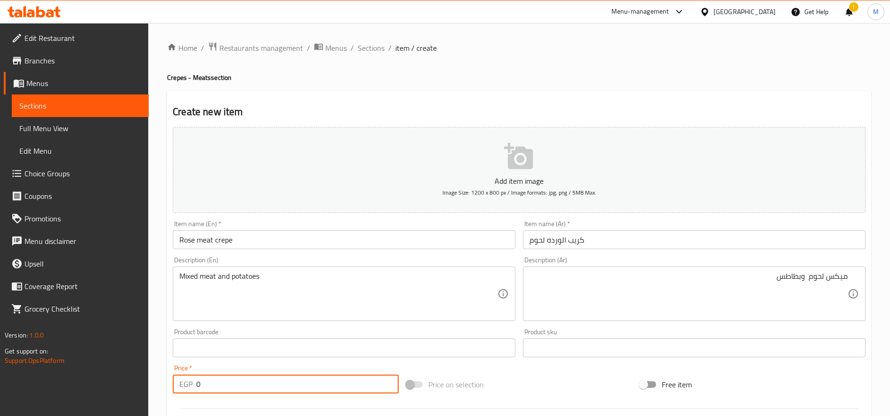
click at [221, 384] on input "0" at bounding box center [297, 384] width 202 height 19
paste input "21"
type input "210"
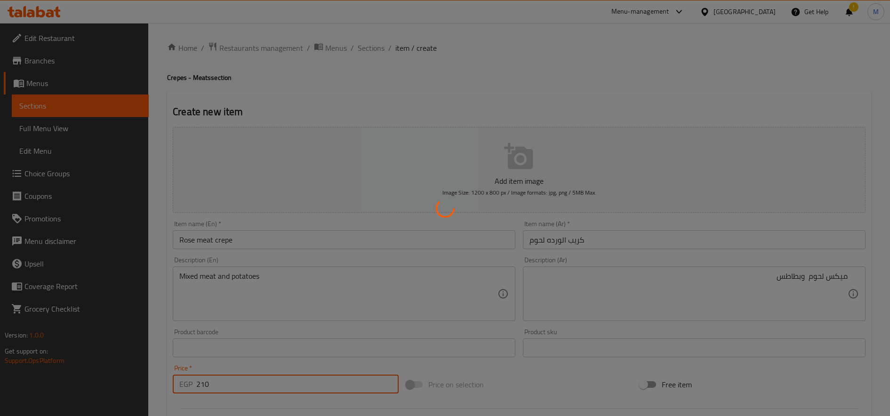
type input "0"
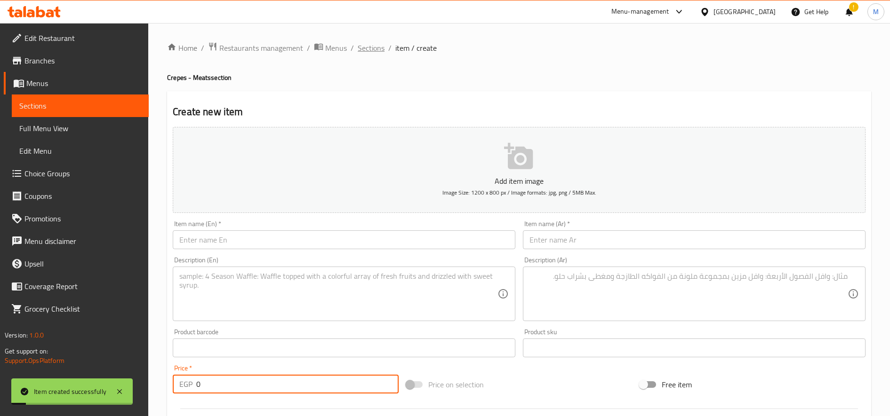
click at [365, 48] on span "Sections" at bounding box center [371, 47] width 27 height 11
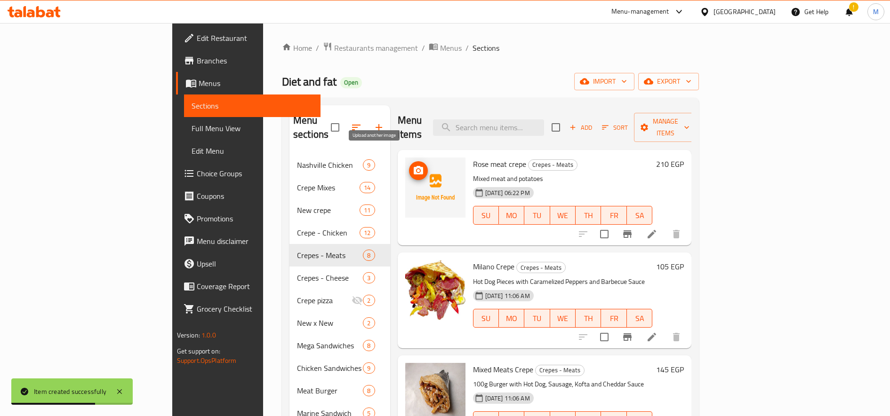
click at [409, 165] on span "upload picture" at bounding box center [418, 170] width 19 height 11
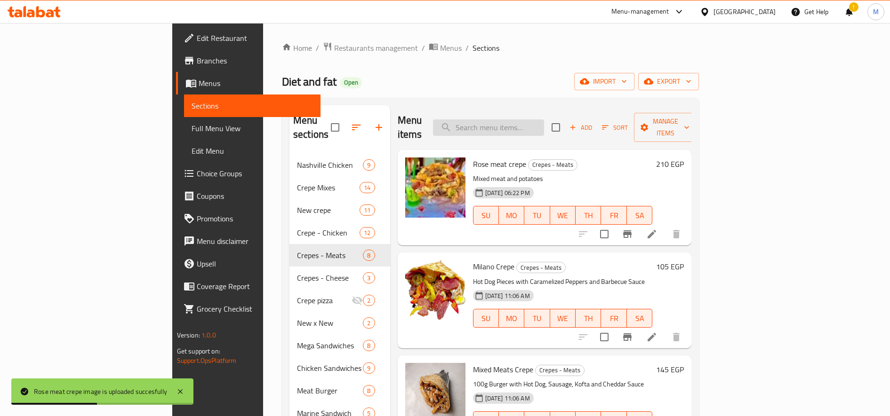
click at [544, 121] on input "search" at bounding box center [488, 127] width 111 height 16
paste input "بوووم"
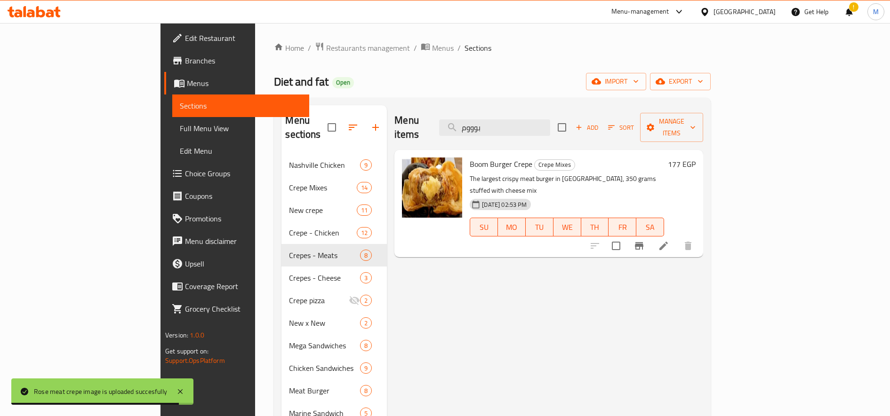
type input "بوووم"
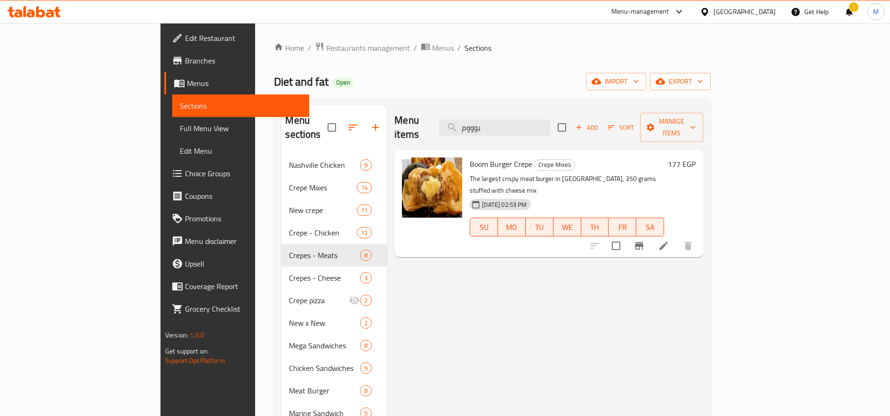
click at [695, 158] on h6 "177 EGP" at bounding box center [682, 164] width 28 height 13
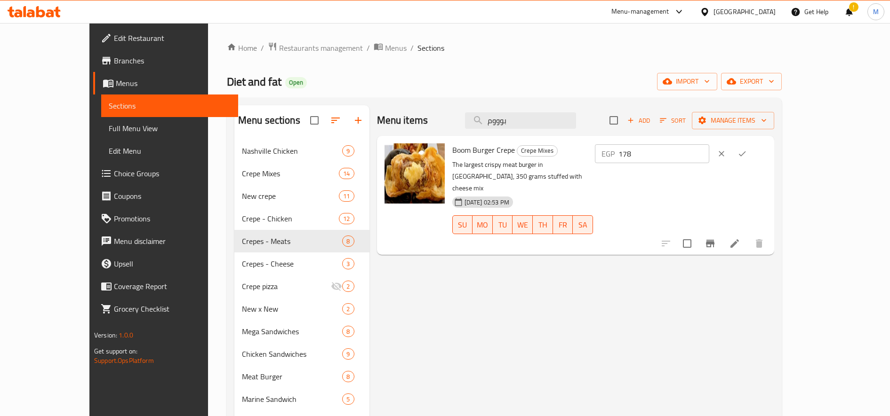
click at [709, 151] on input "178" at bounding box center [663, 153] width 91 height 19
click at [709, 151] on input "179" at bounding box center [663, 153] width 91 height 19
type input "180"
click at [709, 151] on input "180" at bounding box center [663, 153] width 91 height 19
drag, startPoint x: 842, startPoint y: 154, endPoint x: 836, endPoint y: 162, distance: 9.7
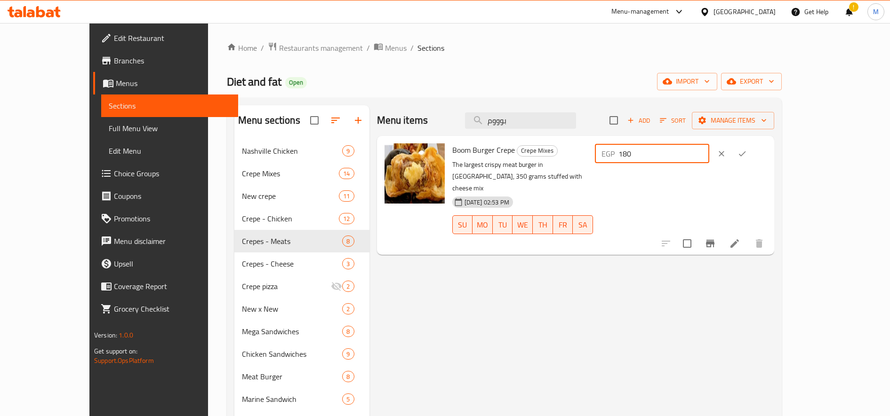
click at [747, 156] on icon "ok" at bounding box center [741, 153] width 9 height 9
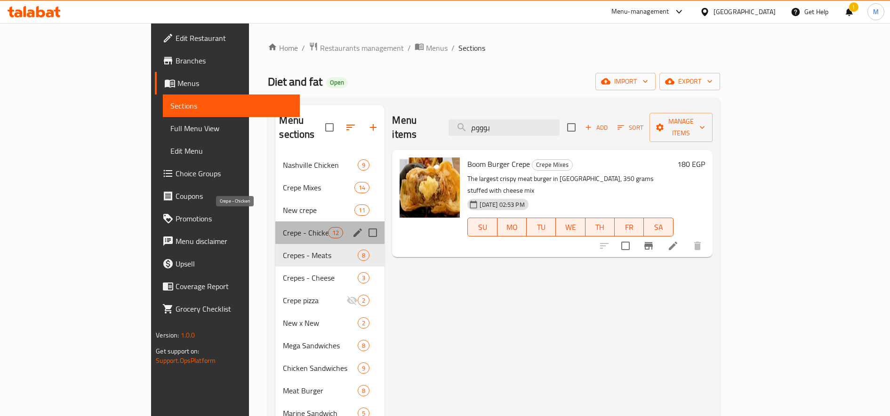
click at [283, 227] on span "Crepe - Chicken" at bounding box center [305, 232] width 45 height 11
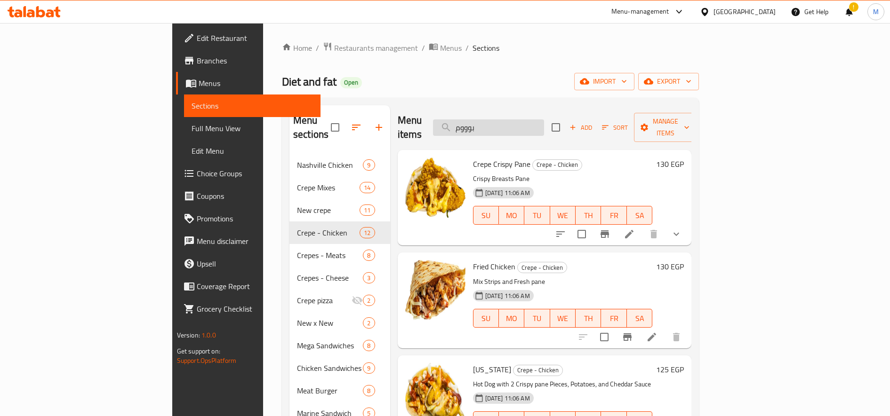
click at [538, 119] on input "بوووم" at bounding box center [488, 127] width 111 height 16
click at [531, 120] on input "بوووم" at bounding box center [488, 127] width 111 height 16
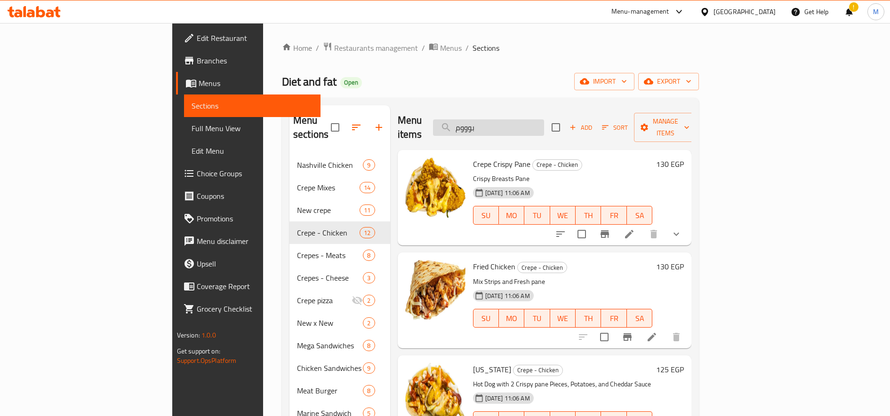
click at [531, 120] on input "بوووم" at bounding box center [488, 127] width 111 height 16
paste input "لعالمي"
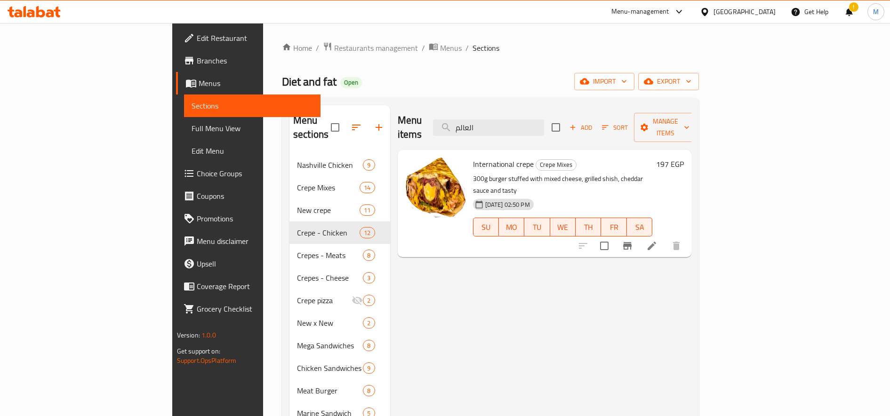
type input "العالم"
click at [684, 158] on h6 "197 EGP" at bounding box center [670, 164] width 28 height 13
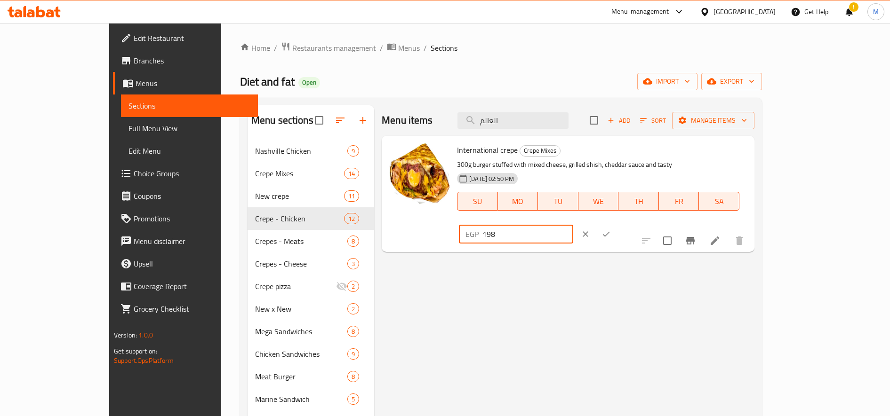
click at [573, 225] on input "198" at bounding box center [527, 234] width 91 height 19
click at [573, 225] on input "199" at bounding box center [527, 234] width 91 height 19
type input "200"
click at [573, 225] on input "200" at bounding box center [527, 234] width 91 height 19
click at [616, 224] on button "ok" at bounding box center [606, 234] width 21 height 21
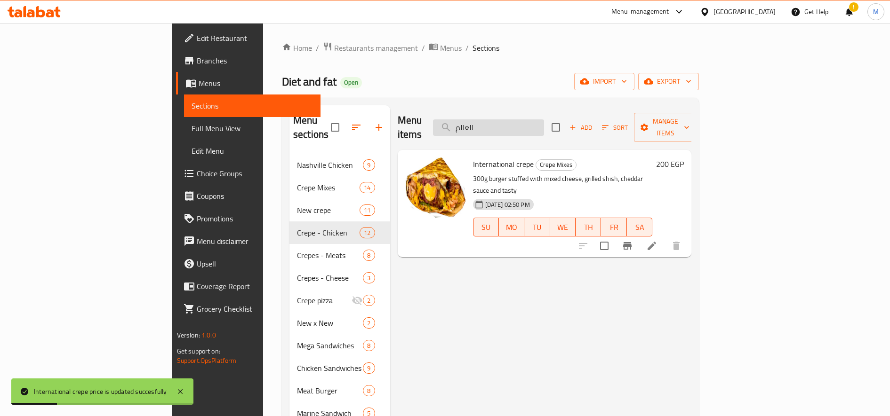
click at [544, 128] on input "العالم" at bounding box center [488, 127] width 111 height 16
paste input "كوردون"
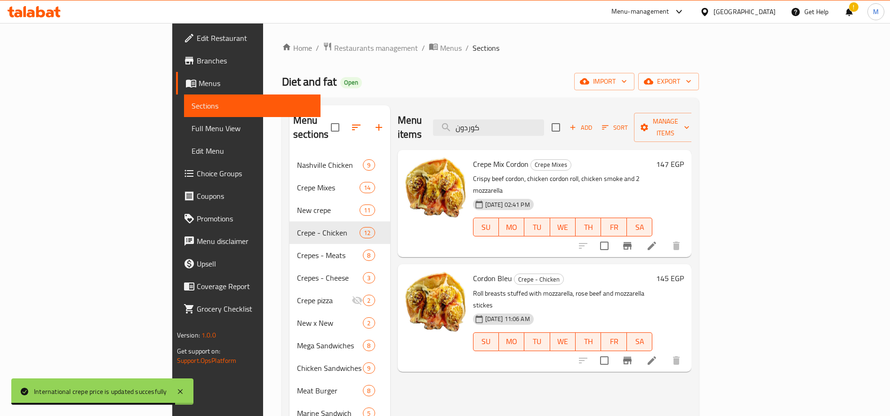
type input "كوردون"
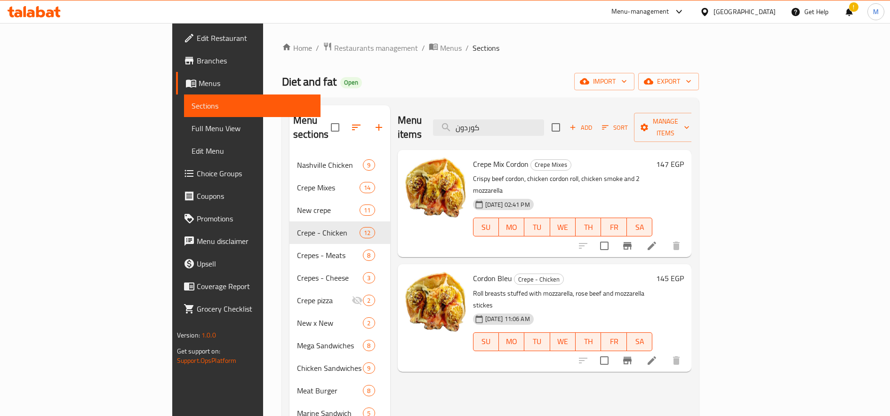
click at [684, 158] on h6 "147 EGP" at bounding box center [670, 164] width 28 height 13
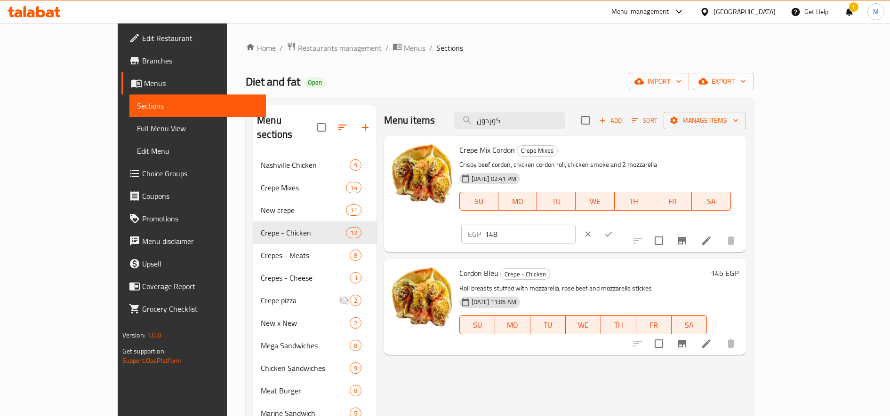
click at [575, 225] on input "148" at bounding box center [530, 234] width 91 height 19
click at [575, 225] on input "149" at bounding box center [530, 234] width 91 height 19
type input "150"
click at [575, 225] on input "150" at bounding box center [530, 234] width 91 height 19
click at [613, 230] on icon "ok" at bounding box center [608, 234] width 9 height 9
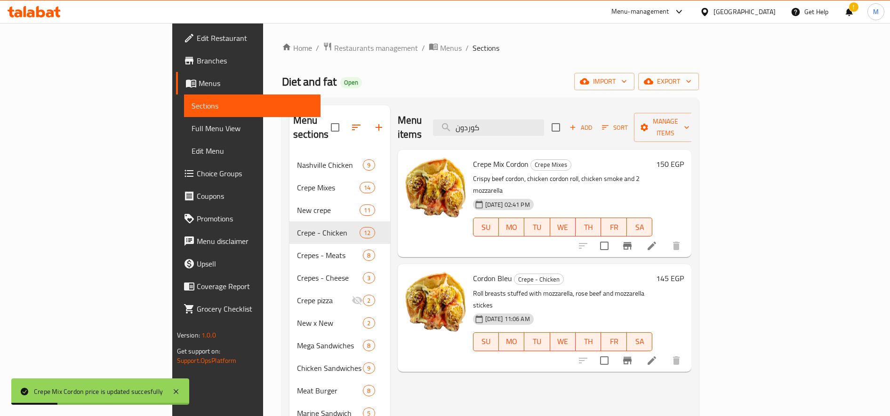
click at [555, 130] on div "Menu items كوردون Add Sort Manage items" at bounding box center [545, 127] width 294 height 45
drag, startPoint x: 555, startPoint y: 130, endPoint x: 557, endPoint y: 119, distance: 11.0
click at [556, 128] on div "Menu items كوردون Add Sort Manage items" at bounding box center [545, 127] width 294 height 45
click at [544, 119] on input "كوردون" at bounding box center [488, 127] width 111 height 16
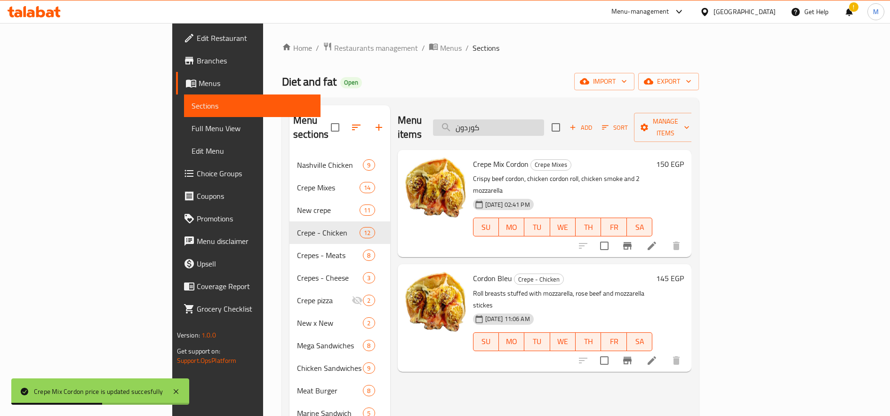
paste input "شاوي"
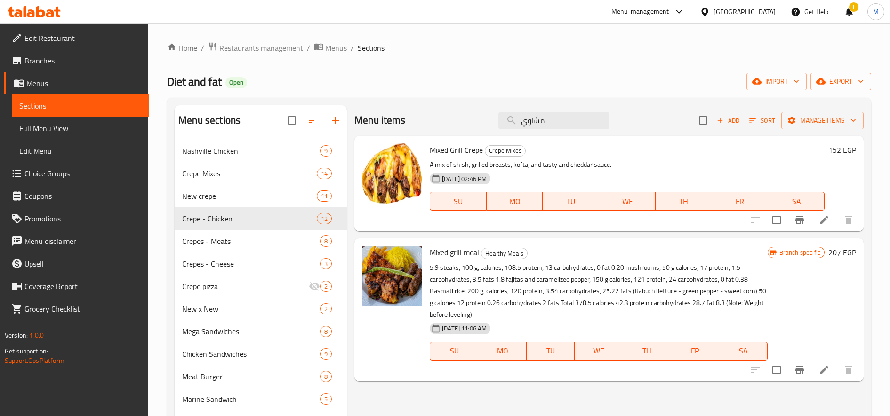
type input "مشاوي"
click at [835, 146] on h6 "152 EGP" at bounding box center [842, 149] width 28 height 13
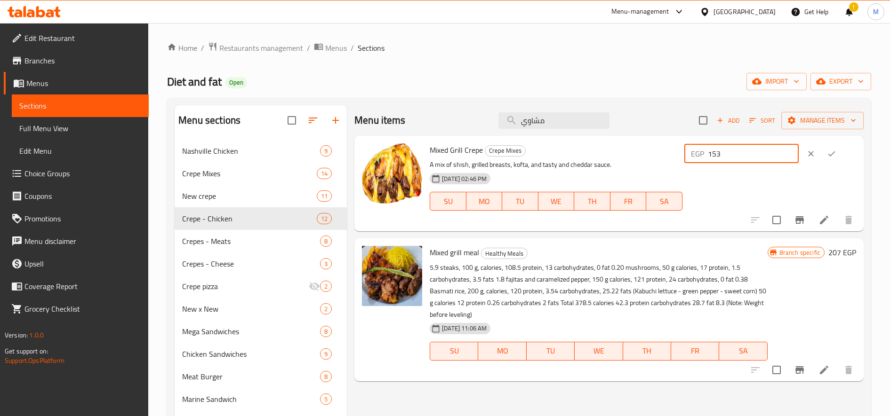
click at [795, 151] on input "153" at bounding box center [753, 153] width 91 height 19
click at [795, 151] on input "154" at bounding box center [753, 153] width 91 height 19
type input "155"
click at [795, 151] on input "155" at bounding box center [753, 153] width 91 height 19
click at [836, 153] on icon "ok" at bounding box center [831, 153] width 9 height 9
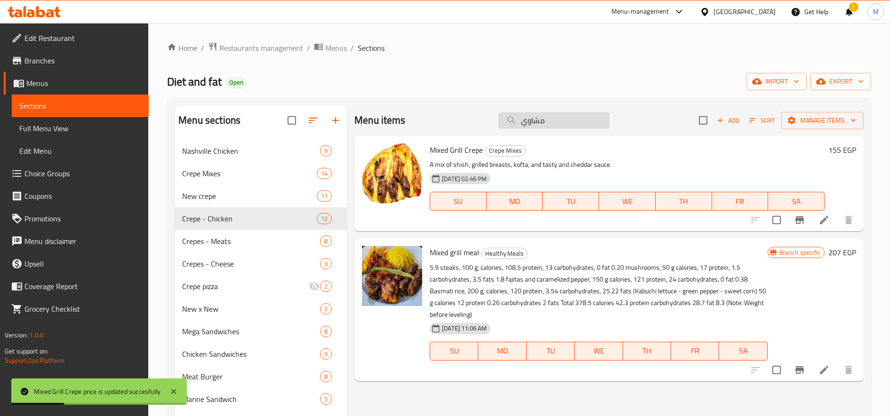
click at [541, 117] on input "مشاوي" at bounding box center [553, 120] width 111 height 16
paste input "طاسه جبنه"
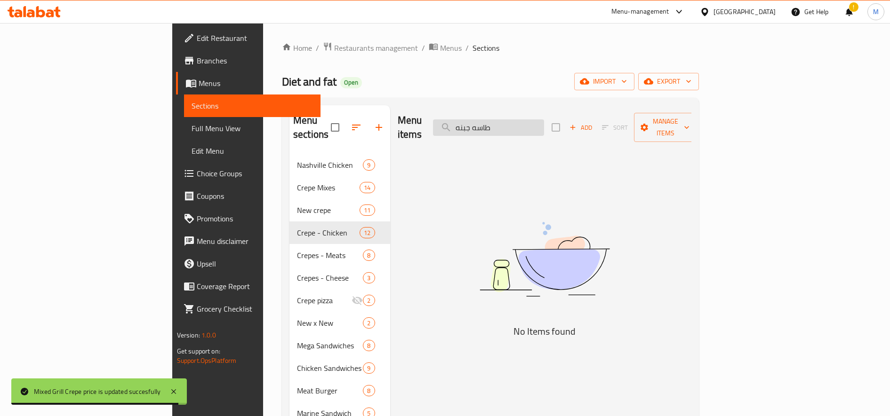
click at [558, 111] on div "Menu items طاسه جبنه Add Sort Manage items" at bounding box center [545, 127] width 294 height 45
click at [544, 121] on input "طاسه جبنه" at bounding box center [488, 127] width 111 height 16
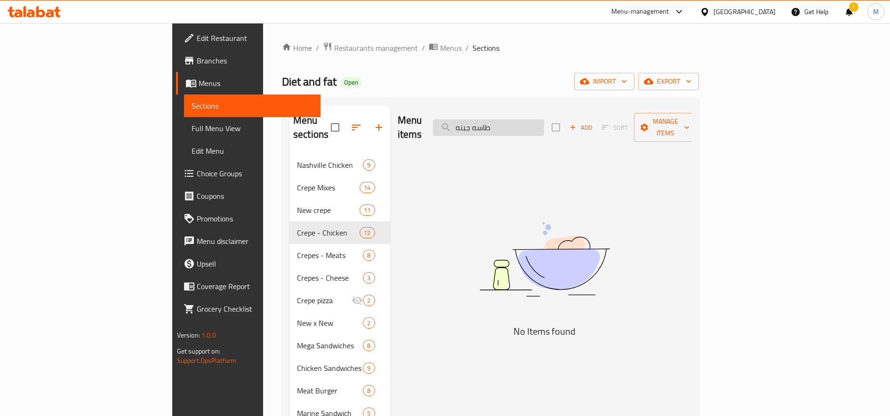
click at [544, 121] on input "طاسه جبنه" at bounding box center [488, 127] width 111 height 16
paste input "كرانشى"
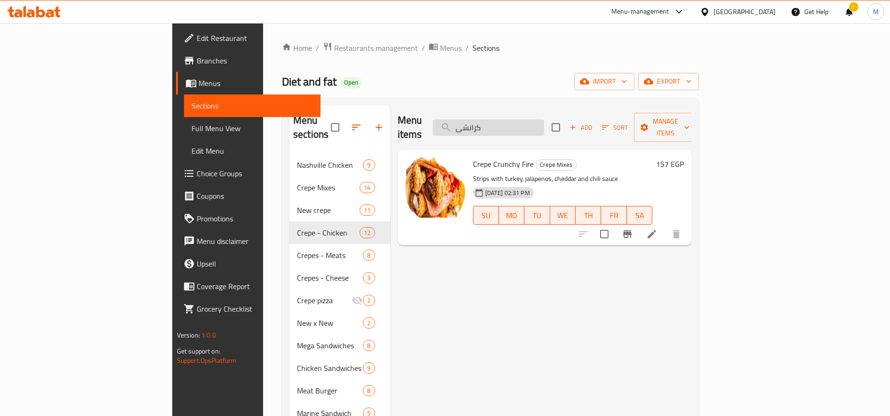
type input "كرانشى"
click at [684, 158] on h6 "157 EGP" at bounding box center [670, 164] width 28 height 13
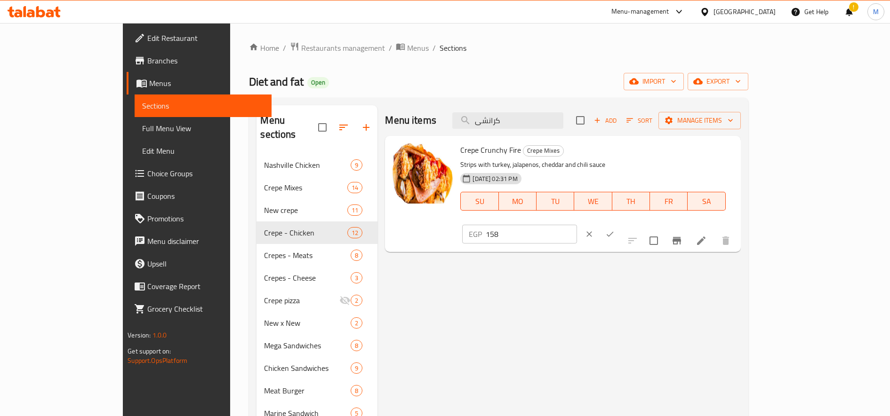
click at [576, 225] on input "158" at bounding box center [530, 234] width 91 height 19
click at [576, 225] on input "159" at bounding box center [530, 234] width 91 height 19
type input "160"
click at [576, 225] on input "160" at bounding box center [530, 234] width 91 height 19
click at [614, 230] on icon "ok" at bounding box center [609, 234] width 9 height 9
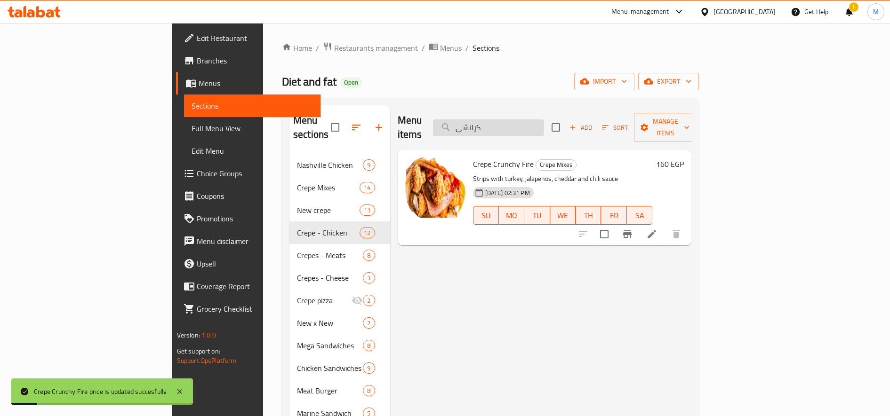
click at [544, 119] on input "كرانشى" at bounding box center [488, 127] width 111 height 16
paste input "كسيكي"
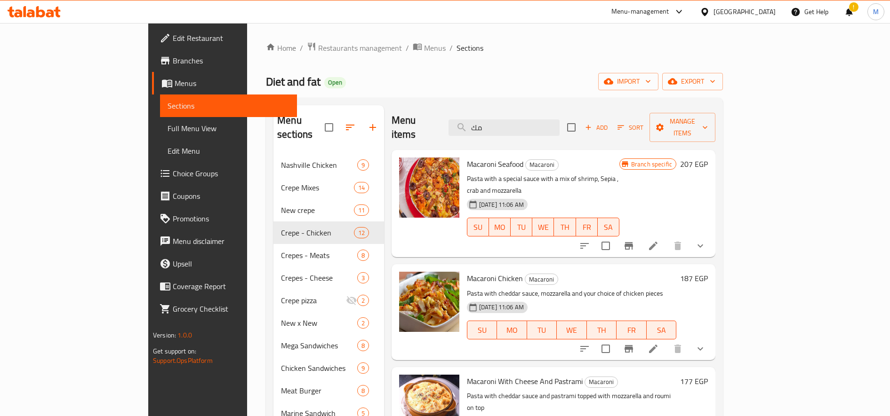
type input "م"
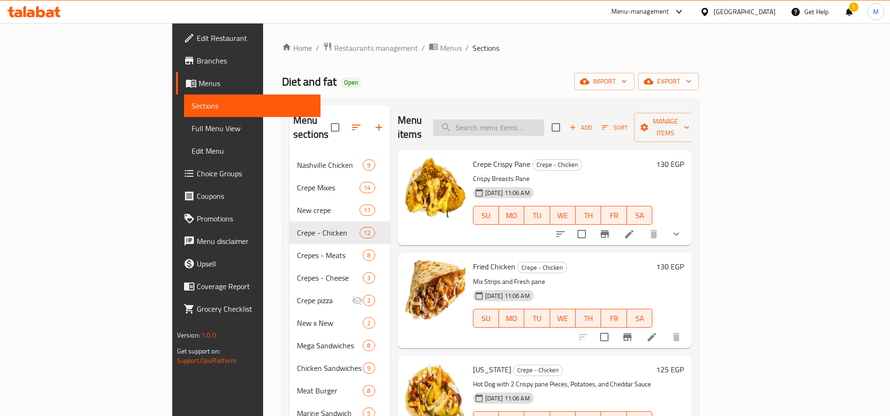
click at [538, 124] on input "search" at bounding box center [488, 127] width 111 height 16
paste input "فاهيتا"
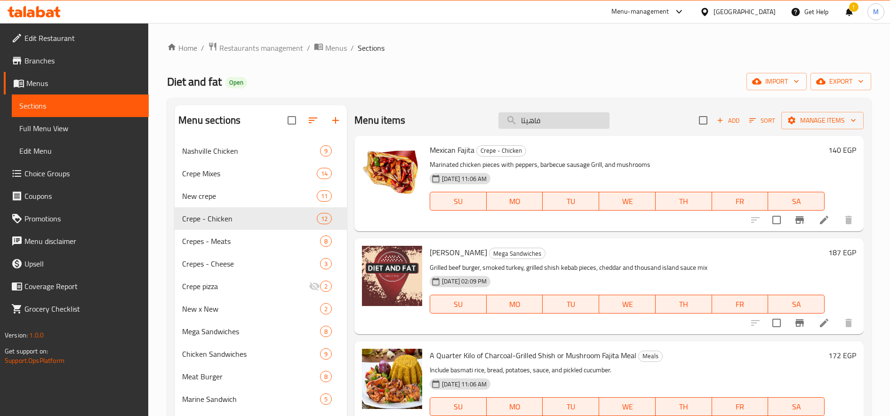
click at [549, 120] on input "فاهيتا" at bounding box center [553, 120] width 111 height 16
paste input "يلانو"
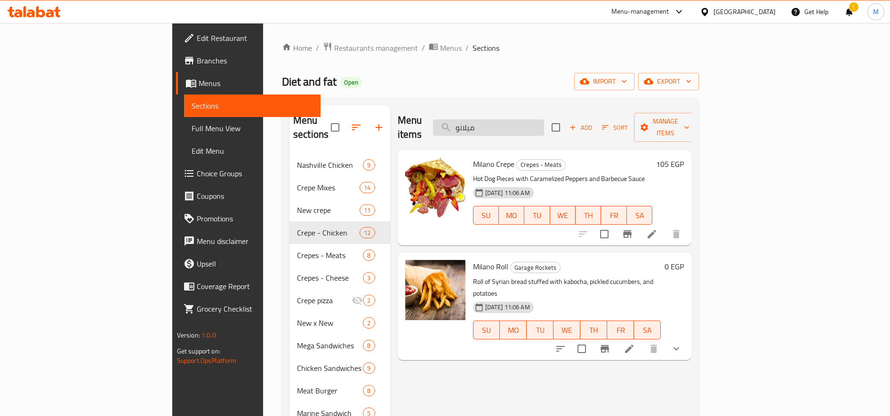
click at [544, 119] on input "ميلانو" at bounding box center [488, 127] width 111 height 16
paste input "فته"
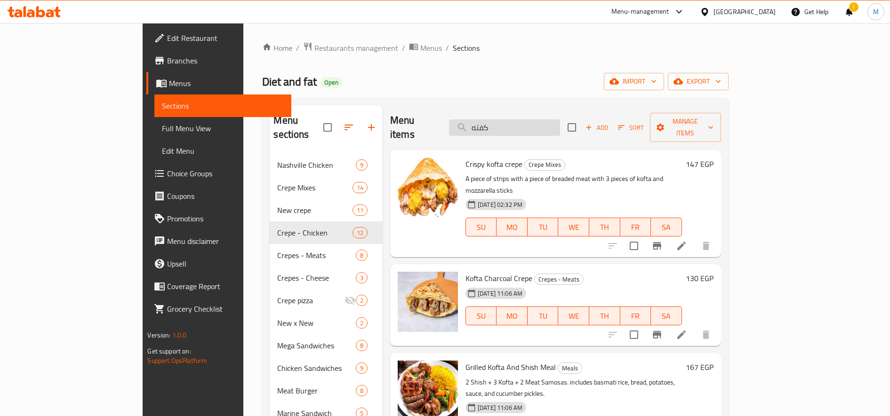
type input "كفته"
click at [713, 158] on h6 "147 EGP" at bounding box center [699, 164] width 28 height 13
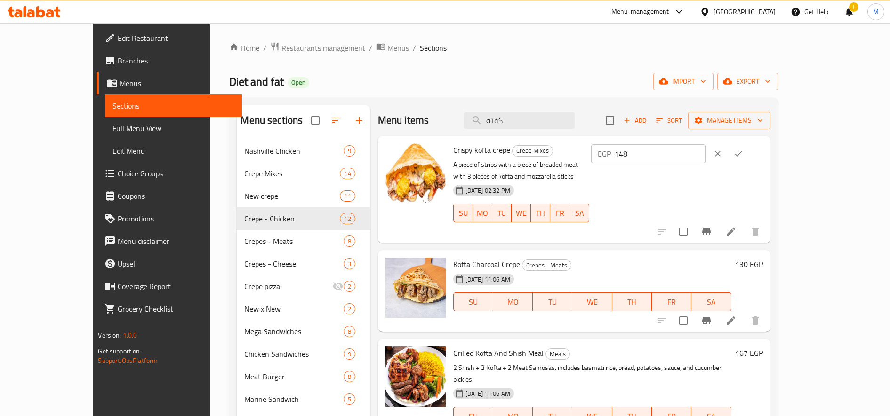
click at [705, 150] on input "148" at bounding box center [659, 153] width 91 height 19
click at [705, 150] on input "149" at bounding box center [659, 153] width 91 height 19
type input "150"
click at [705, 150] on input "150" at bounding box center [659, 153] width 91 height 19
click at [743, 151] on icon "ok" at bounding box center [737, 153] width 9 height 9
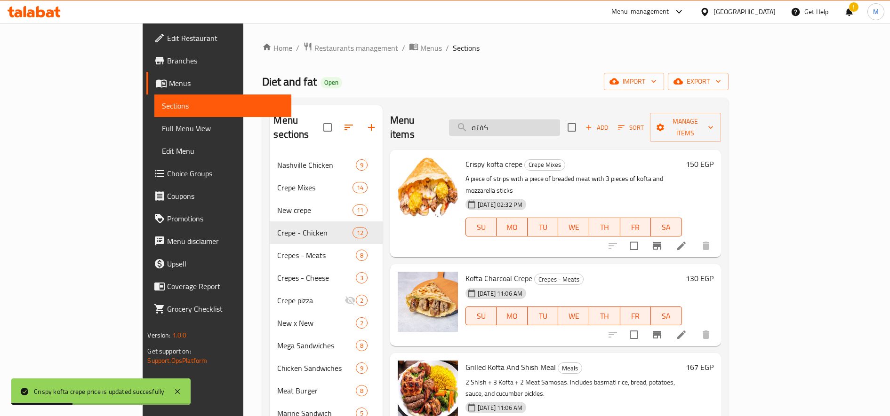
click at [533, 124] on input "كفته" at bounding box center [504, 127] width 111 height 16
paste input "تيكس"
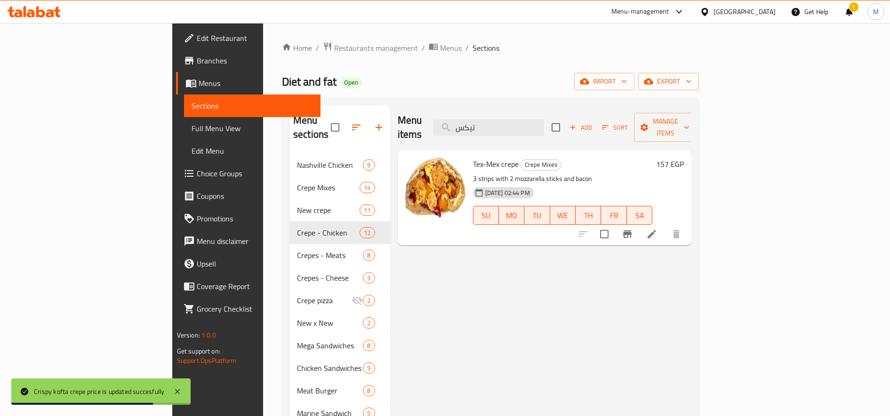
type input "تيكس"
click at [684, 158] on div "157 EGP" at bounding box center [668, 164] width 32 height 13
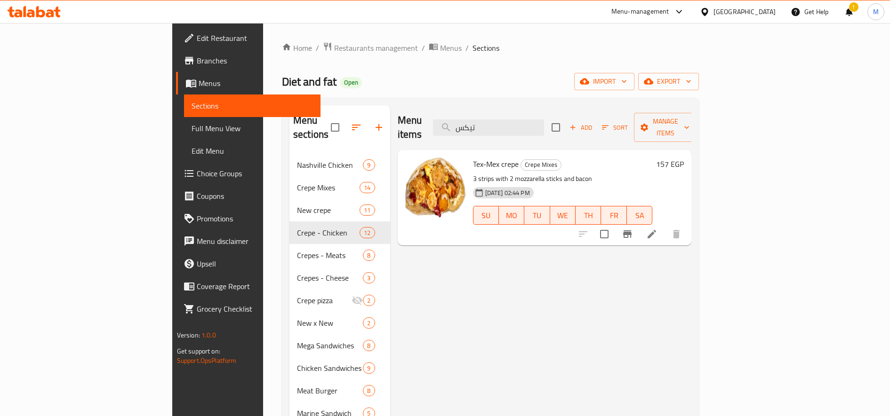
click at [684, 158] on h6 "157 EGP" at bounding box center [670, 164] width 28 height 13
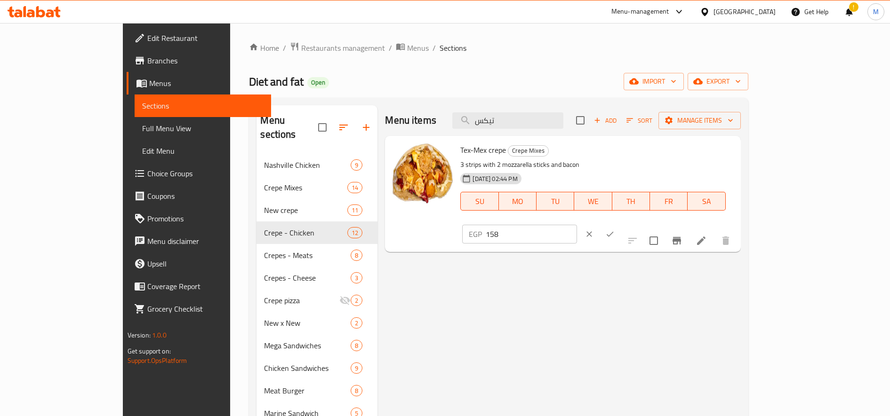
click at [576, 225] on input "158" at bounding box center [530, 234] width 91 height 19
click at [576, 225] on input "159" at bounding box center [530, 234] width 91 height 19
type input "160"
click at [576, 225] on input "160" at bounding box center [530, 234] width 91 height 19
click at [620, 224] on button "ok" at bounding box center [609, 234] width 21 height 21
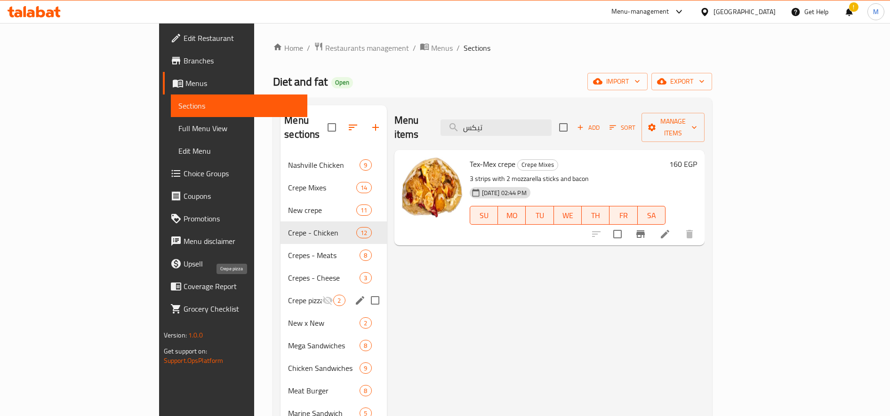
click at [288, 295] on span "Crepe pizza" at bounding box center [305, 300] width 34 height 11
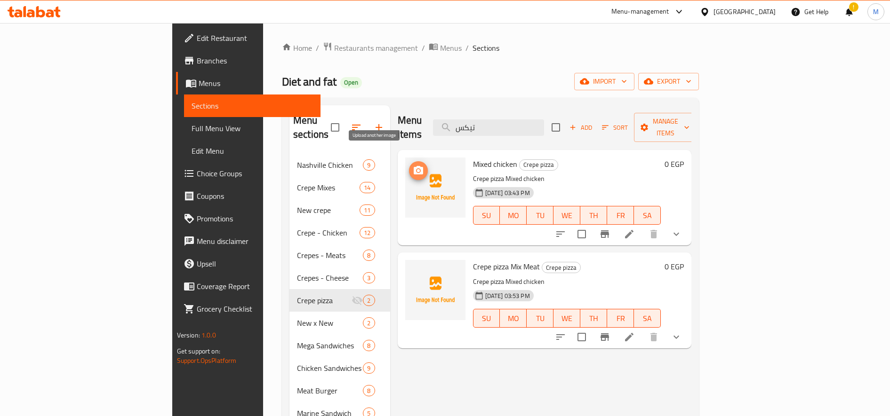
click at [413, 165] on icon "upload picture" at bounding box center [418, 170] width 11 height 11
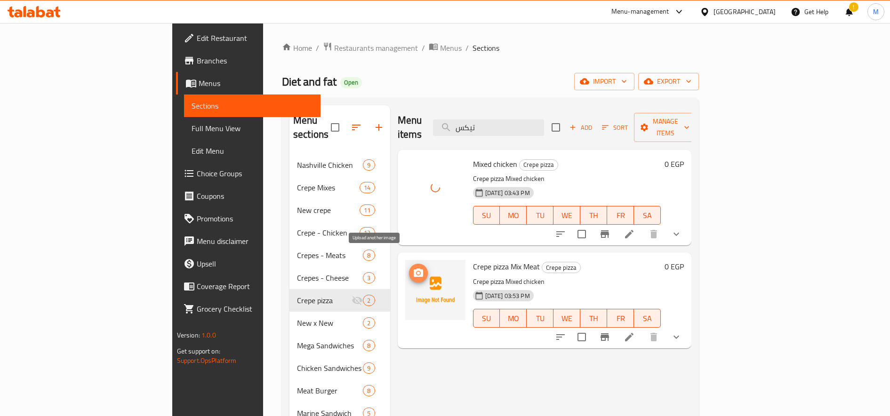
click at [413, 269] on icon "upload picture" at bounding box center [417, 273] width 9 height 8
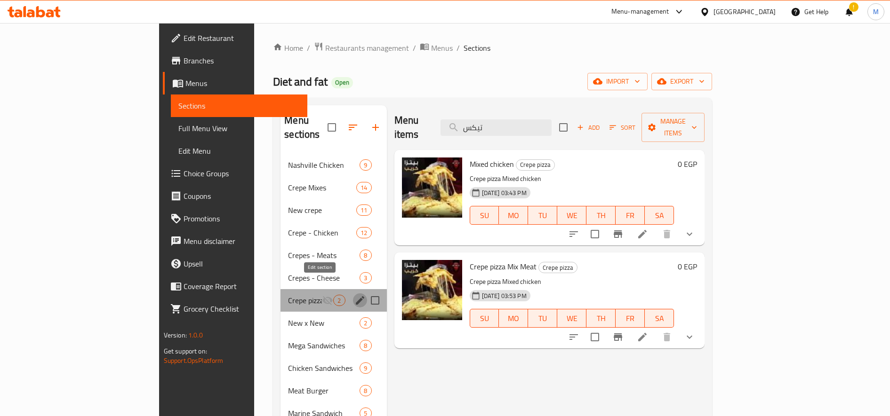
click at [354, 295] on icon "edit" at bounding box center [359, 300] width 11 height 11
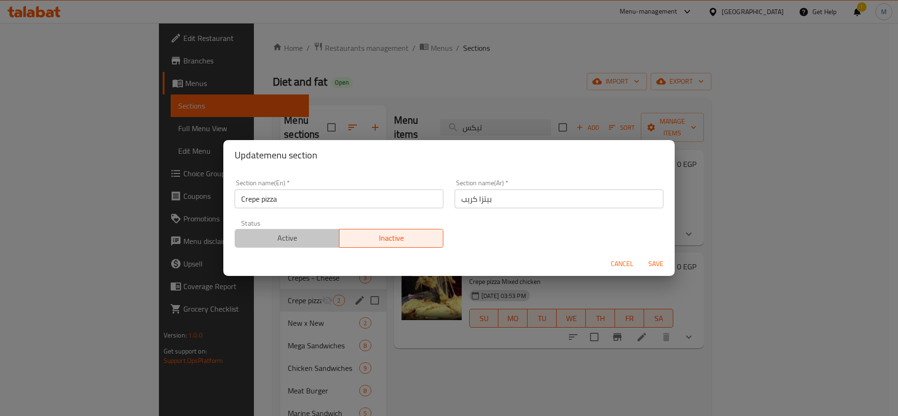
click at [294, 230] on button "Active" at bounding box center [287, 238] width 105 height 19
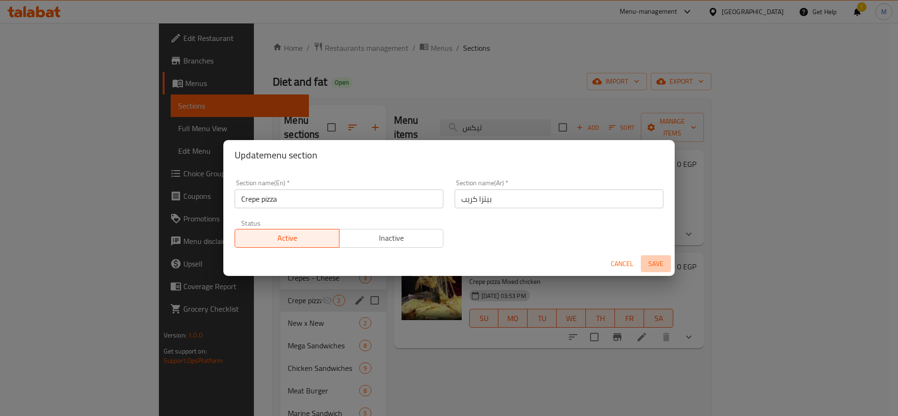
click at [658, 270] on span "Save" at bounding box center [656, 264] width 23 height 12
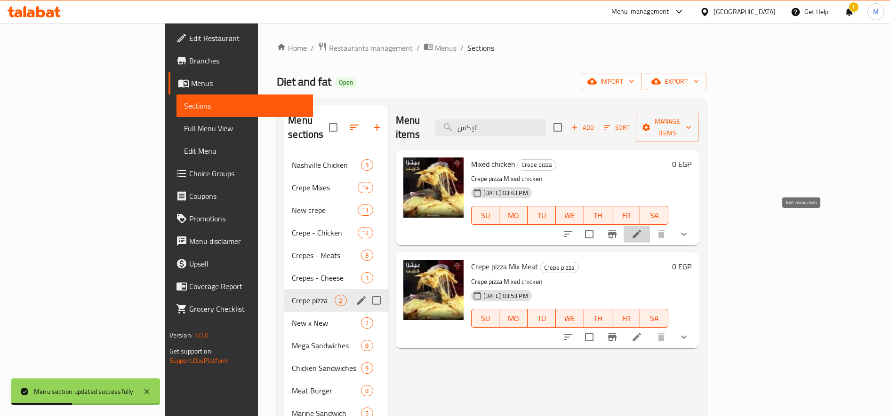
click at [641, 230] on icon at bounding box center [636, 234] width 8 height 8
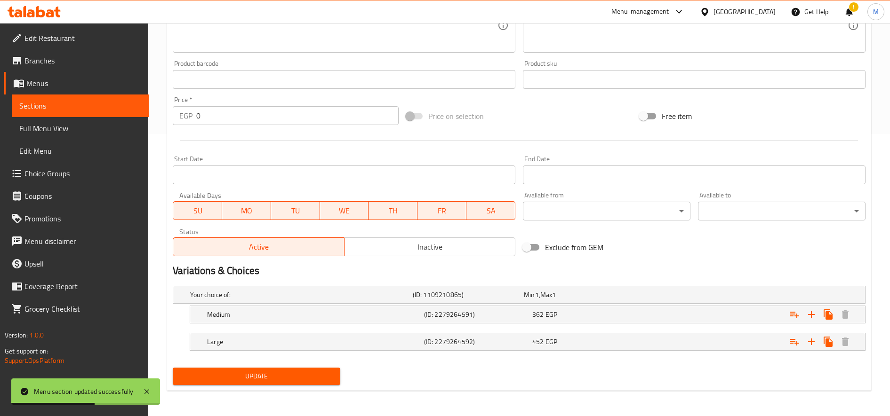
scroll to position [283, 0]
click at [548, 309] on span "EGP" at bounding box center [551, 314] width 12 height 12
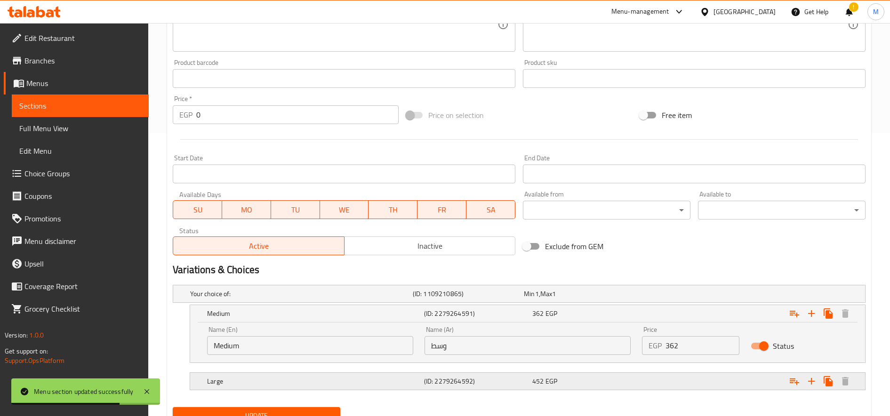
click at [596, 384] on div "452 EGP" at bounding box center [584, 381] width 104 height 9
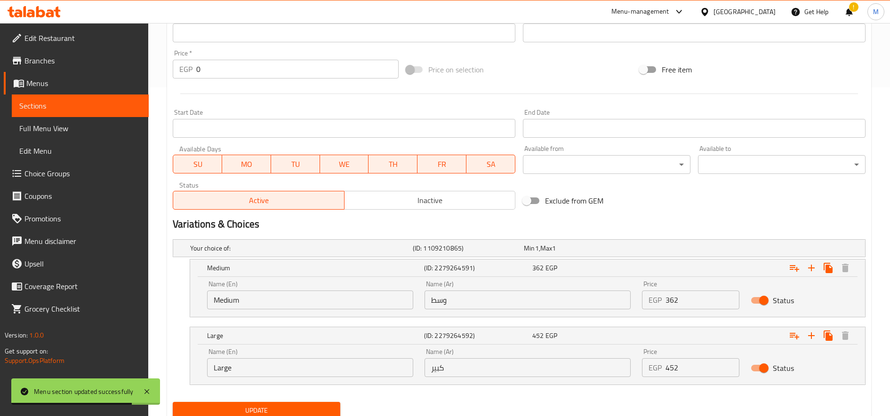
scroll to position [364, 0]
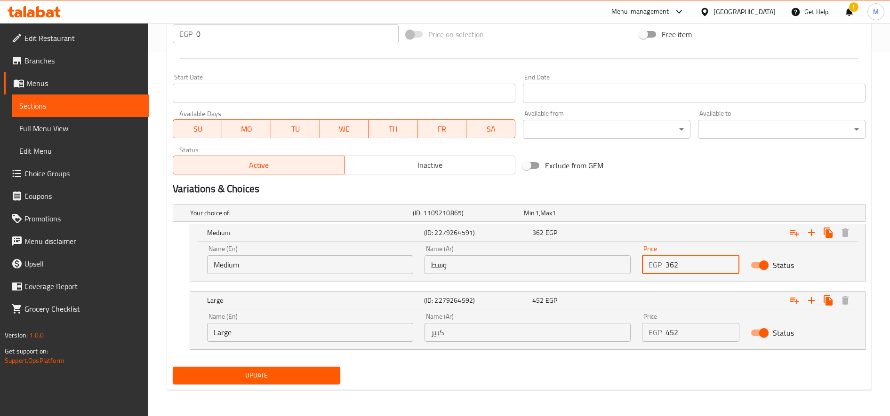
click at [670, 265] on input "362" at bounding box center [702, 264] width 74 height 19
paste input "405"
type input "405"
click at [667, 326] on input "452" at bounding box center [702, 332] width 74 height 19
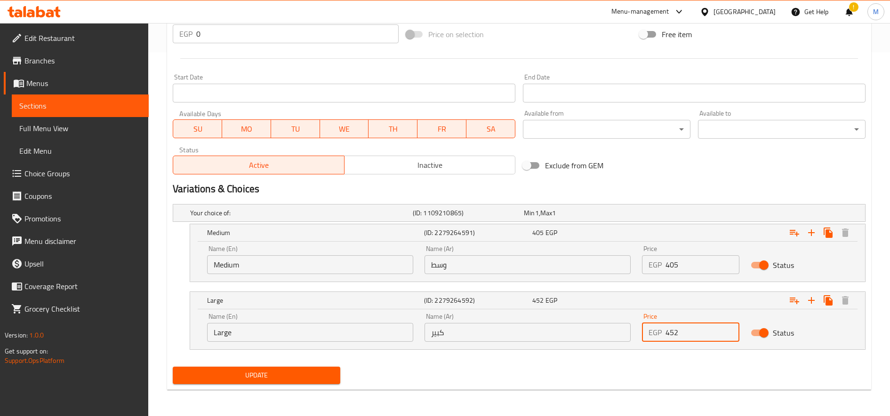
click at [667, 326] on input "452" at bounding box center [702, 332] width 74 height 19
paste input "90"
type input "490"
click at [173, 367] on button "Update" at bounding box center [256, 375] width 167 height 17
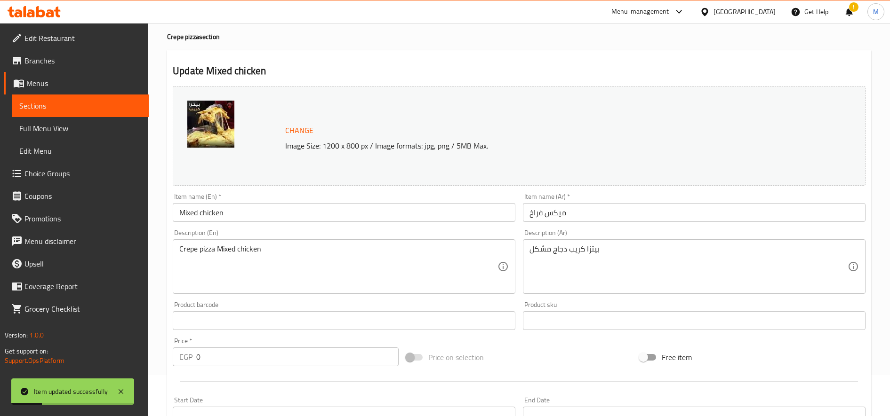
scroll to position [0, 0]
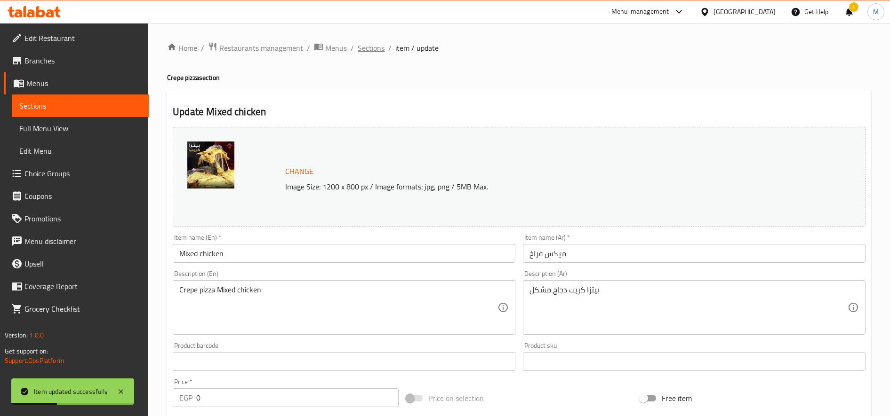
click at [362, 48] on span "Sections" at bounding box center [371, 47] width 27 height 11
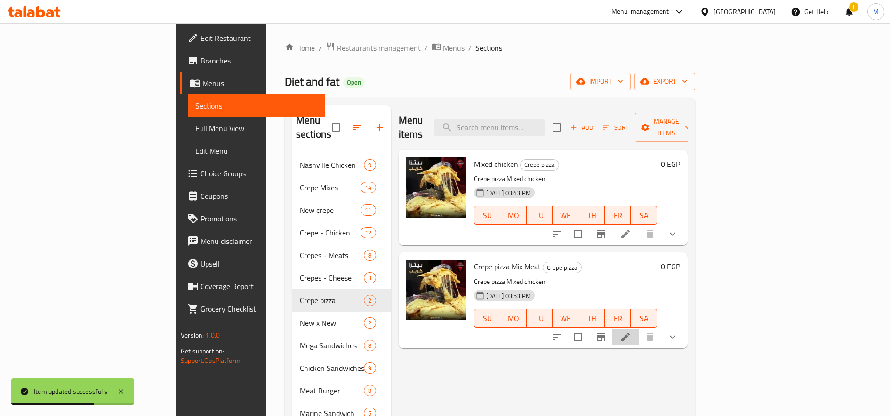
click at [638, 329] on li at bounding box center [625, 337] width 26 height 17
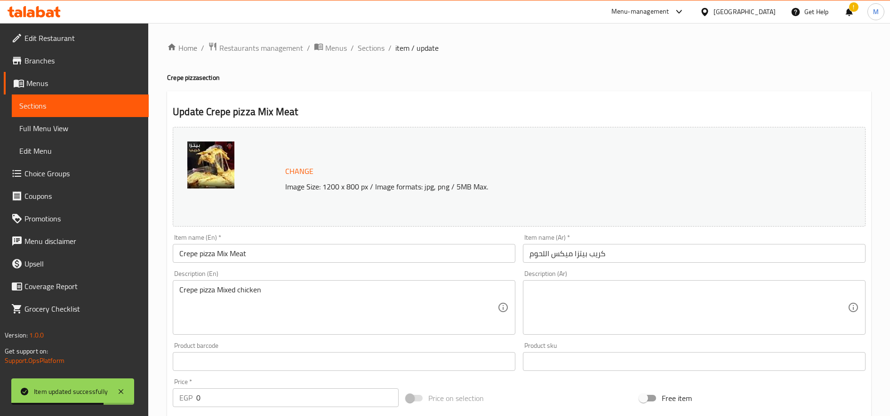
scroll to position [283, 0]
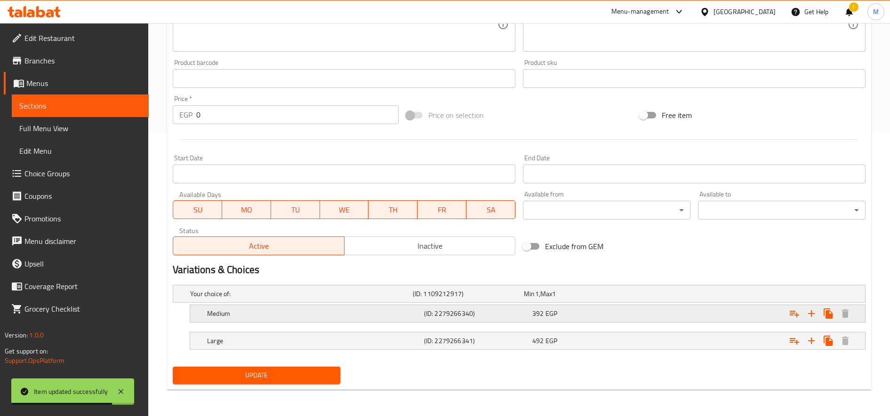
drag, startPoint x: 581, startPoint y: 334, endPoint x: 592, endPoint y: 322, distance: 16.6
click at [585, 333] on div "Large (ID: 2279266341) 492 EGP" at bounding box center [530, 341] width 650 height 21
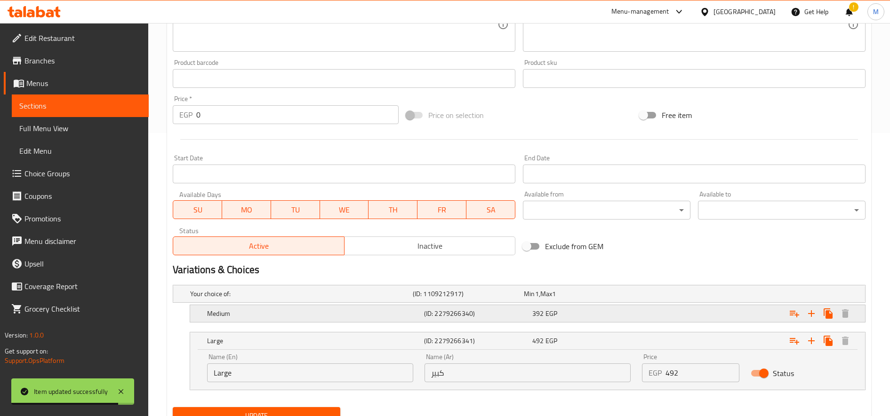
click at [594, 318] on div "392 EGP" at bounding box center [584, 313] width 108 height 13
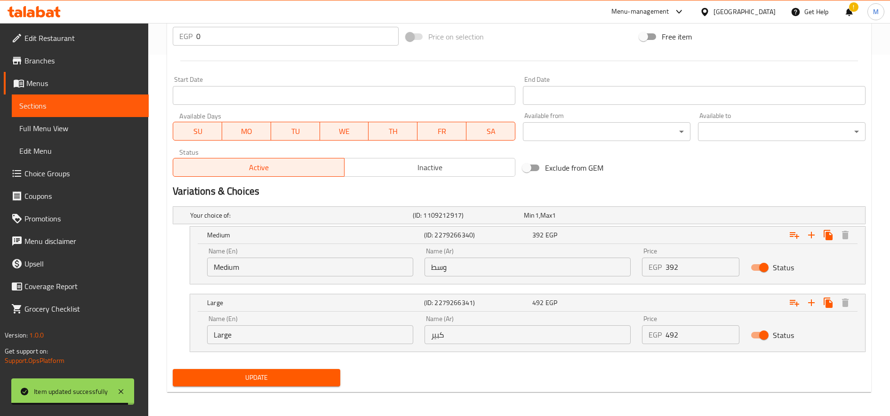
scroll to position [364, 0]
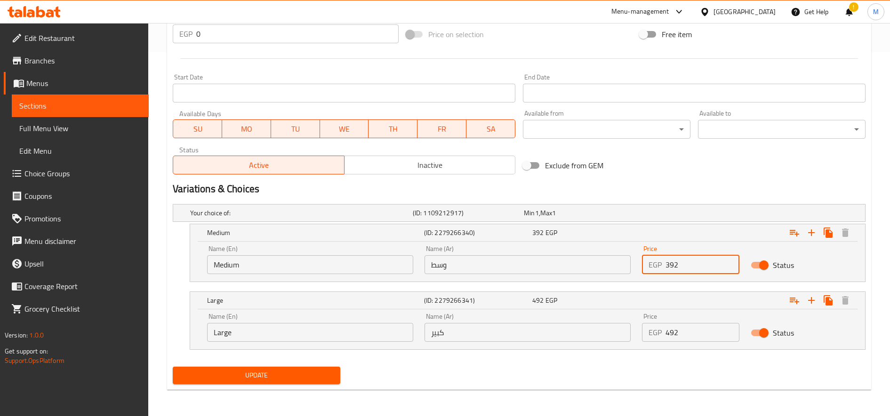
click at [687, 264] on input "392" at bounding box center [702, 264] width 74 height 19
paste input "80"
type input "380"
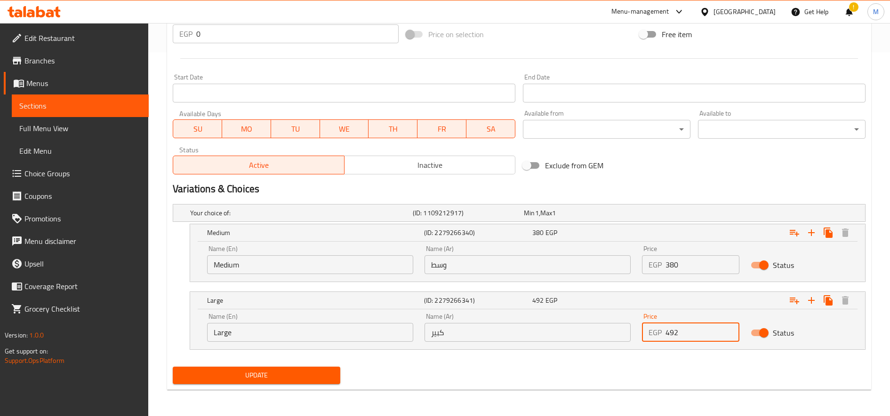
click at [704, 326] on input "492" at bounding box center [702, 332] width 74 height 19
click at [704, 327] on input "492" at bounding box center [702, 332] width 74 height 19
paste input "80"
type input "480"
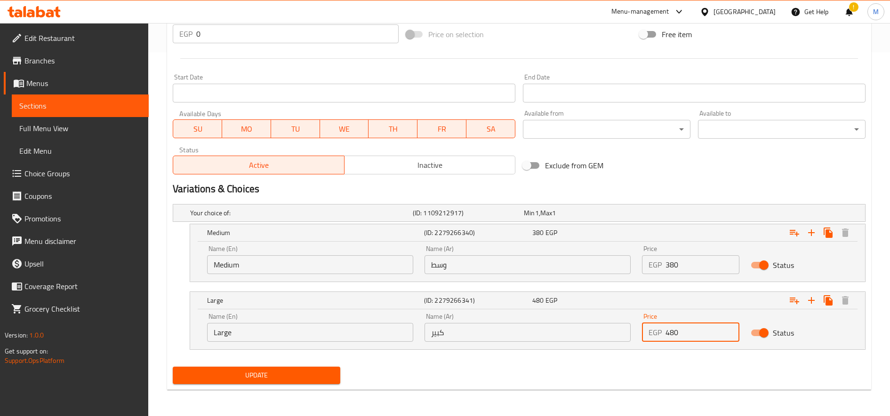
click at [173, 367] on button "Update" at bounding box center [256, 375] width 167 height 17
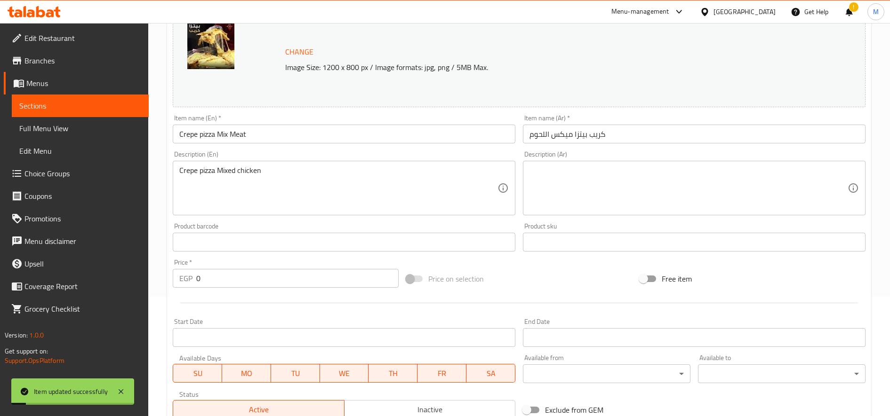
scroll to position [0, 0]
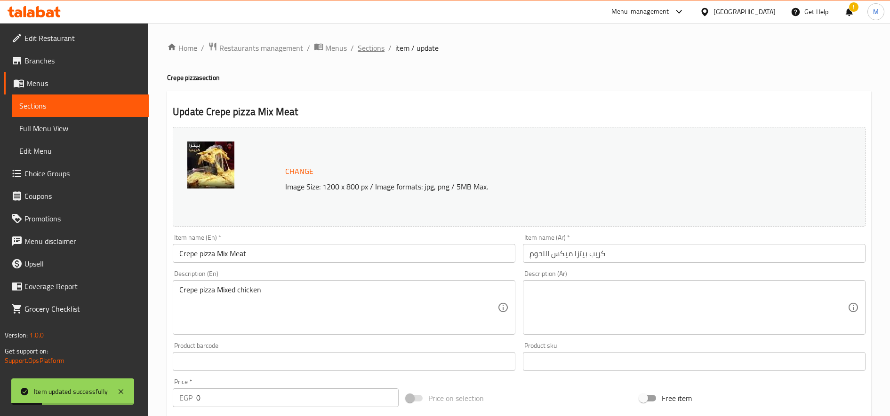
click at [365, 48] on span "Sections" at bounding box center [371, 47] width 27 height 11
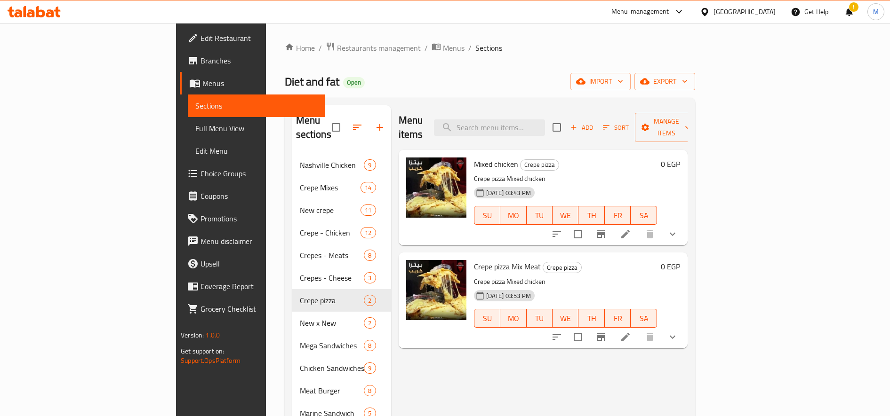
scroll to position [79, 0]
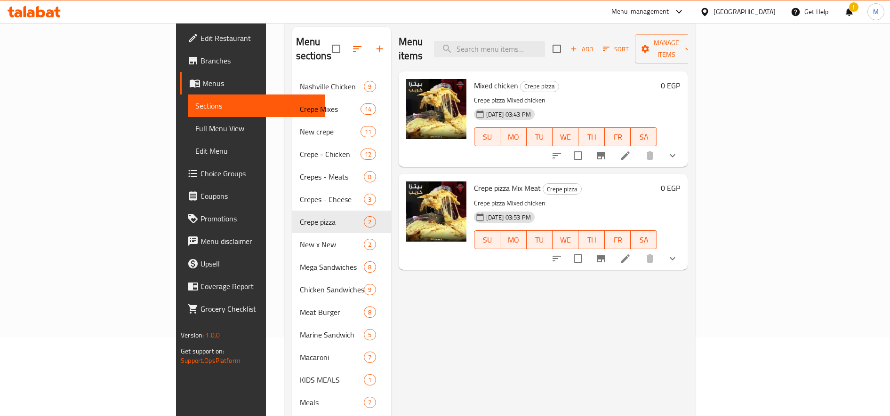
click at [684, 144] on button "show more" at bounding box center [672, 155] width 23 height 23
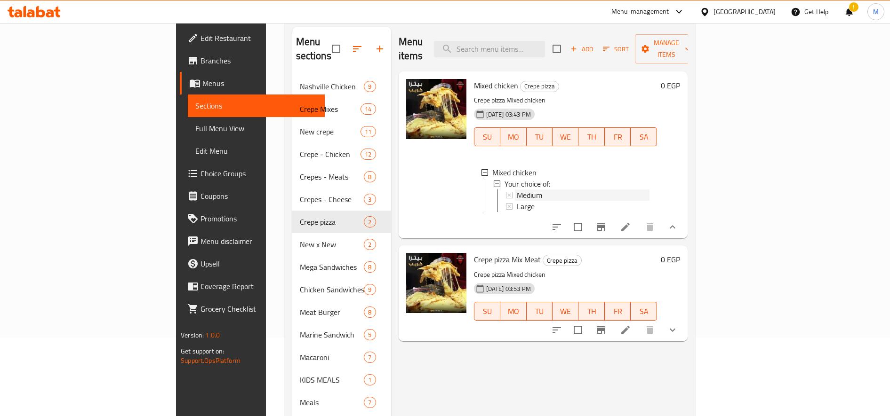
click at [528, 190] on div "Medium" at bounding box center [583, 195] width 133 height 11
click at [517, 201] on div "Large" at bounding box center [583, 206] width 133 height 11
click at [675, 328] on icon "show more" at bounding box center [672, 329] width 6 height 3
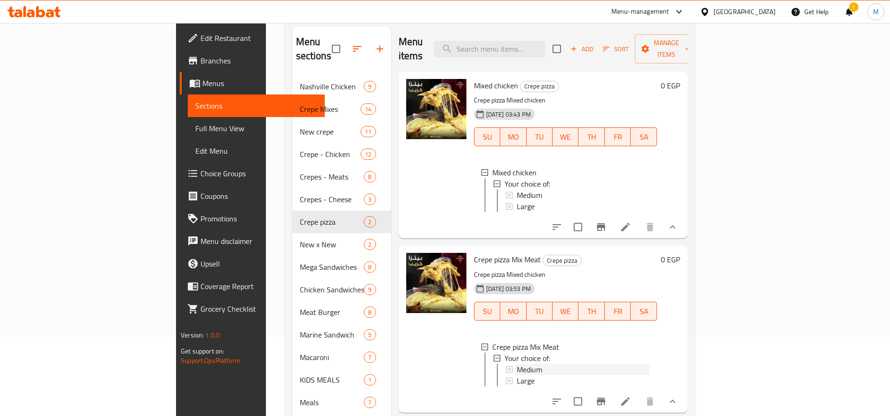
click at [517, 364] on span "Medium" at bounding box center [529, 369] width 25 height 11
click at [517, 375] on span "Large" at bounding box center [526, 380] width 18 height 11
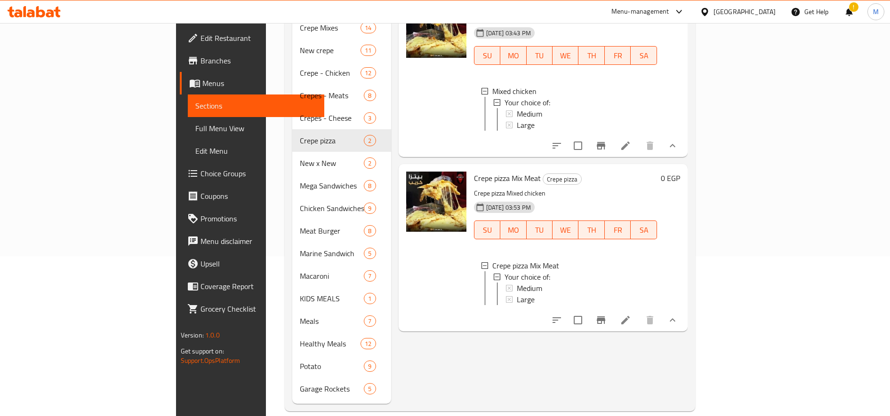
scroll to position [1, 0]
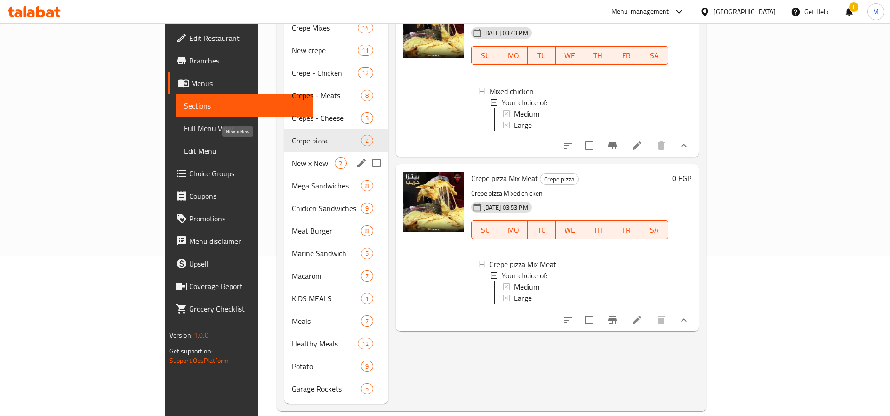
click at [292, 158] on span "New x New" at bounding box center [313, 163] width 43 height 11
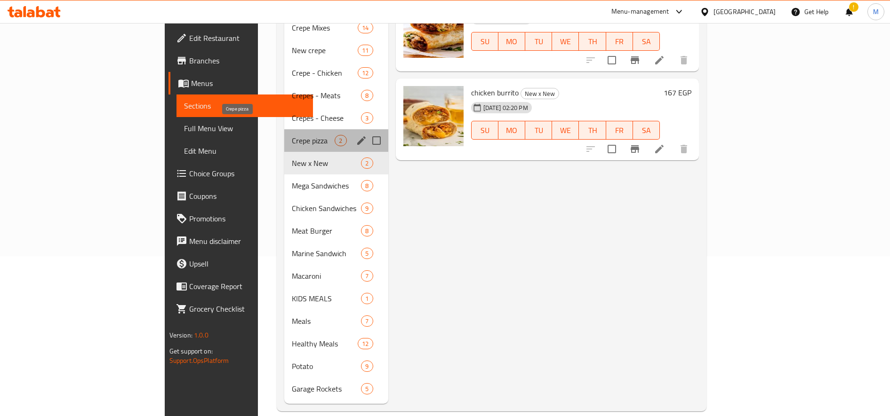
click at [292, 135] on span "Crepe pizza" at bounding box center [313, 140] width 43 height 11
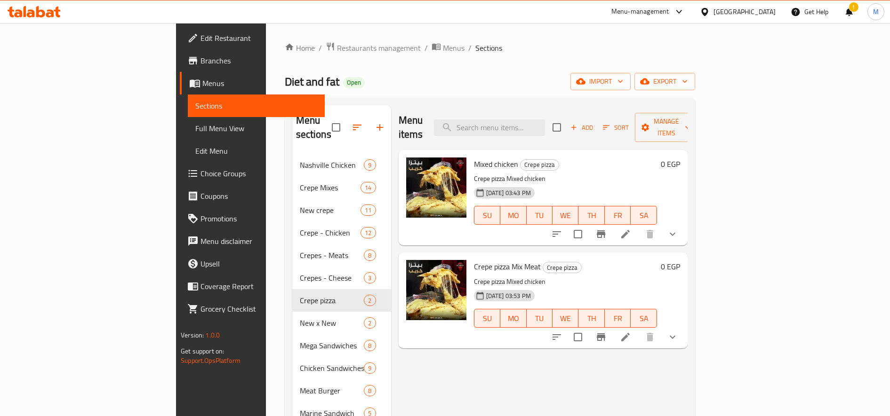
click at [669, 8] on div "Menu-management" at bounding box center [640, 11] width 58 height 11
click at [642, 104] on div "Restaurant-Management" at bounding box center [634, 104] width 74 height 10
